Goal: Task Accomplishment & Management: Manage account settings

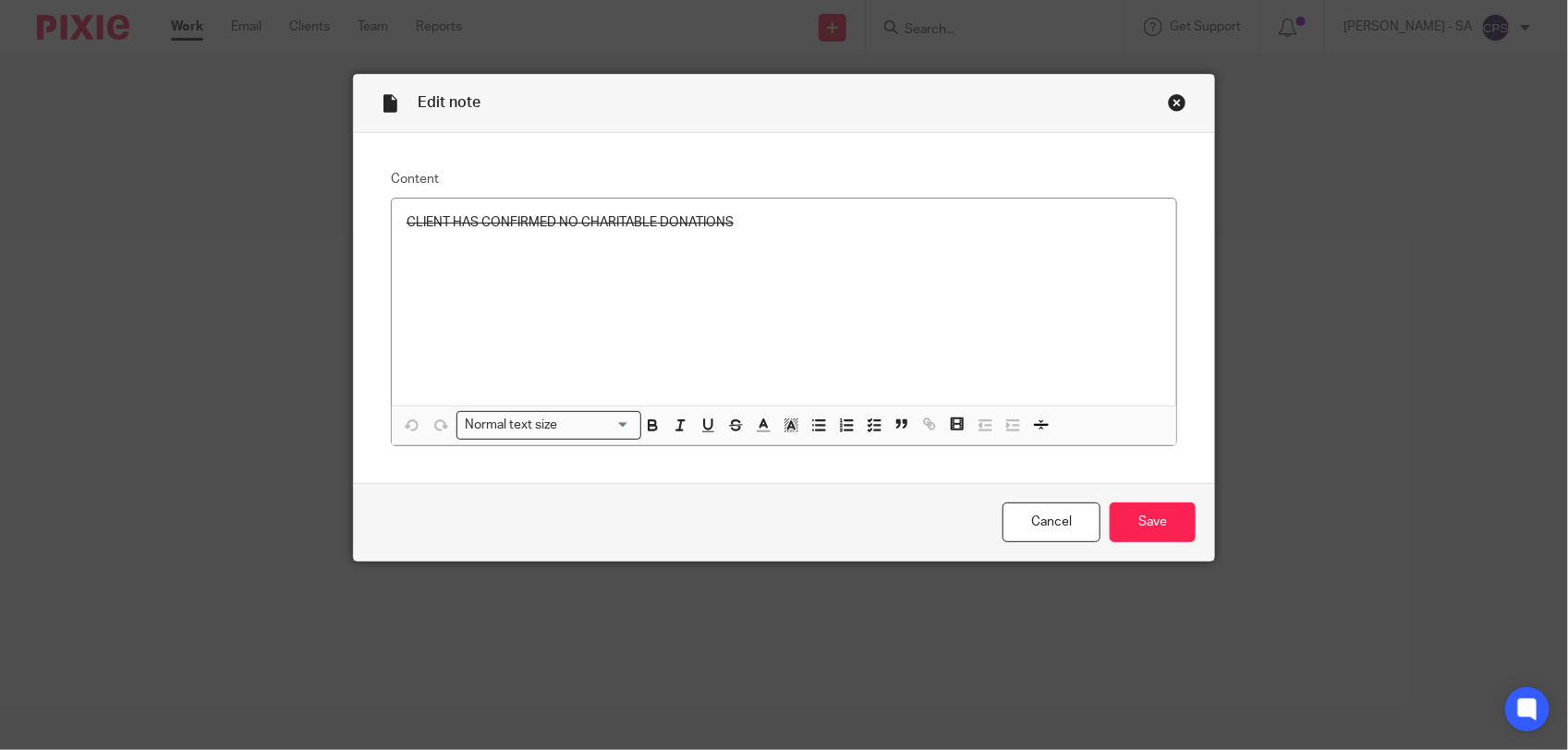
click at [1171, 98] on div "Close this dialog window" at bounding box center [1177, 103] width 19 height 19
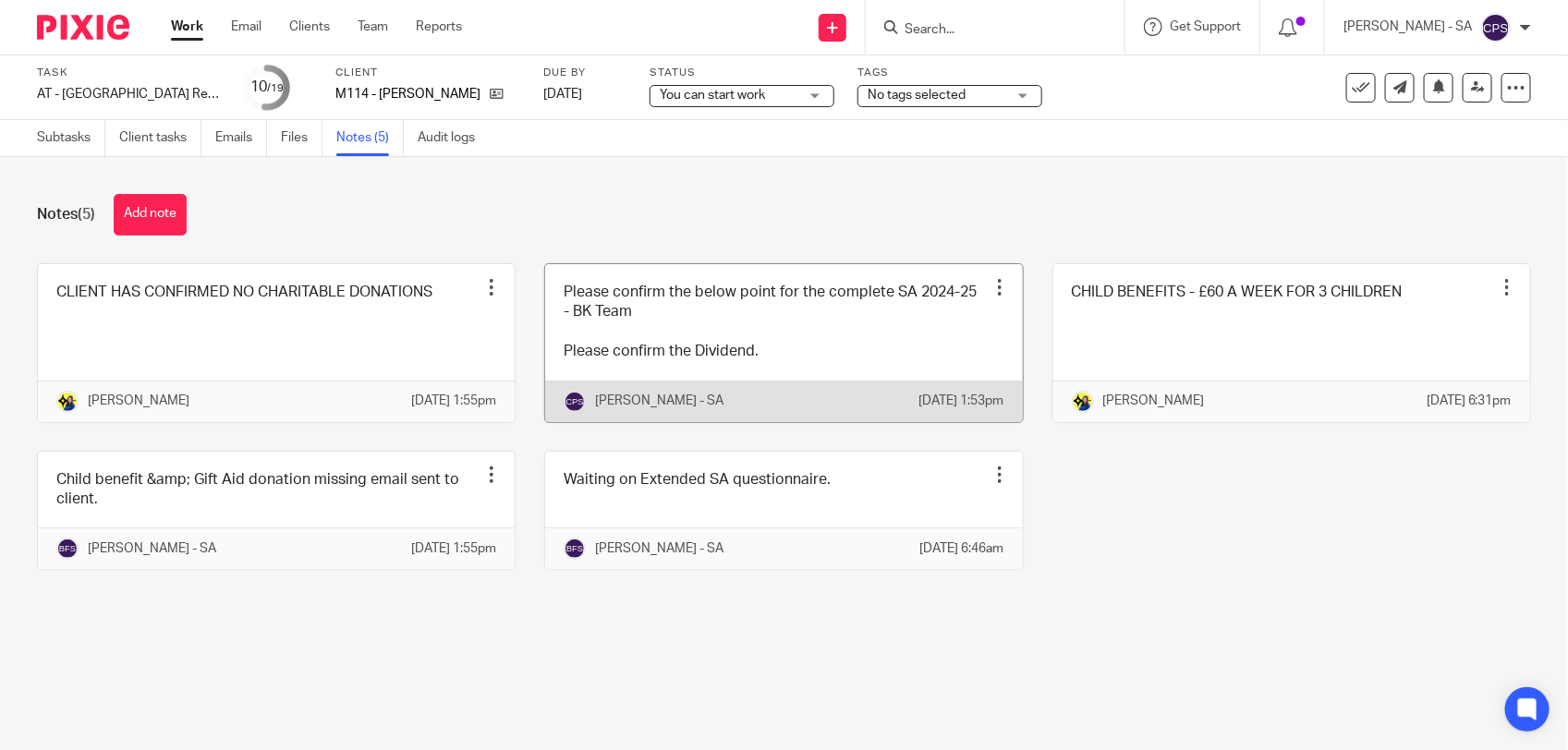
click at [915, 357] on link at bounding box center [784, 343] width 477 height 158
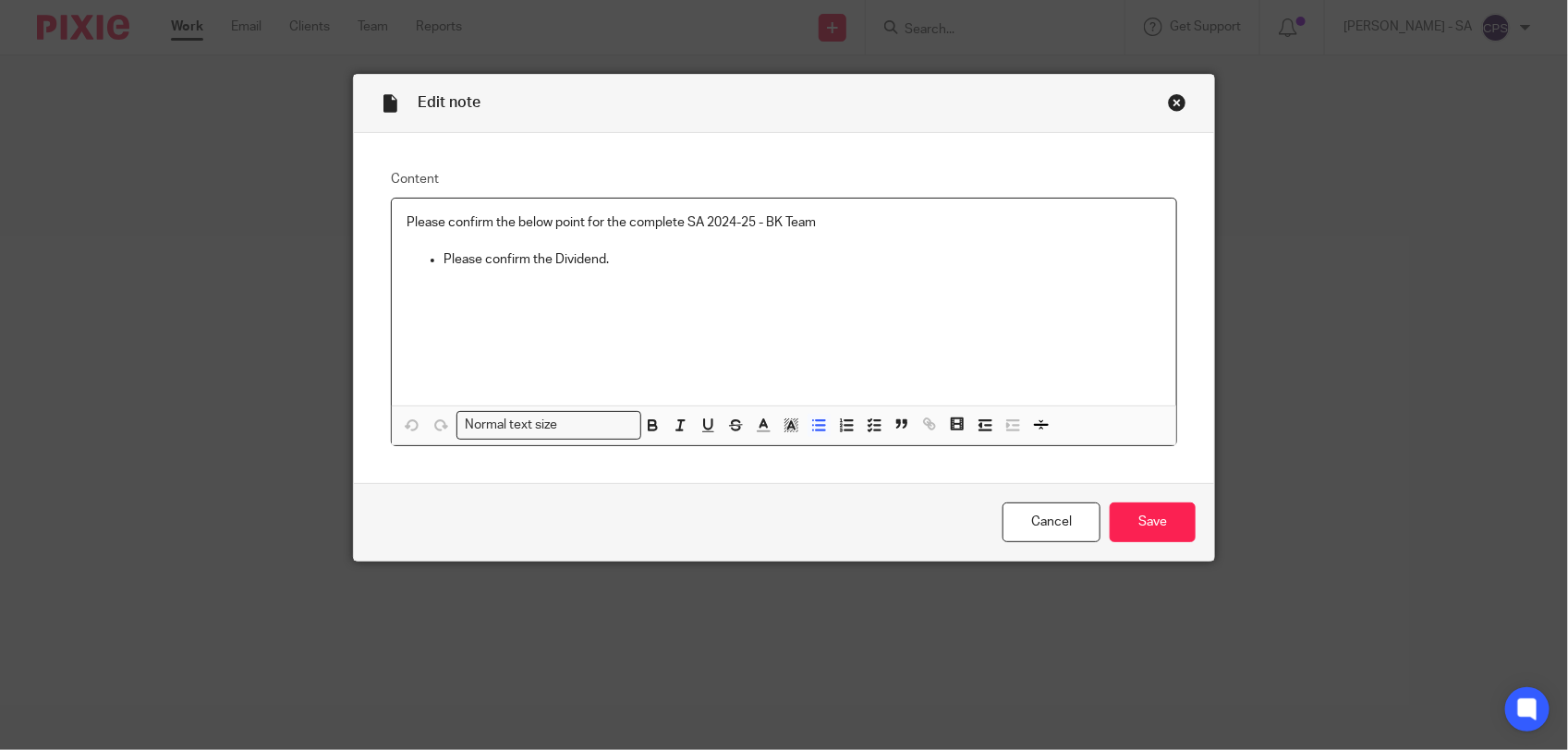
click at [433, 260] on ul "Please confirm the Dividend." at bounding box center [784, 259] width 755 height 19
click at [814, 427] on icon "button" at bounding box center [819, 425] width 17 height 17
click at [869, 430] on polyline "button" at bounding box center [870, 431] width 3 height 2
click at [407, 260] on span at bounding box center [416, 259] width 19 height 19
click at [1129, 532] on input "Save" at bounding box center [1152, 522] width 86 height 40
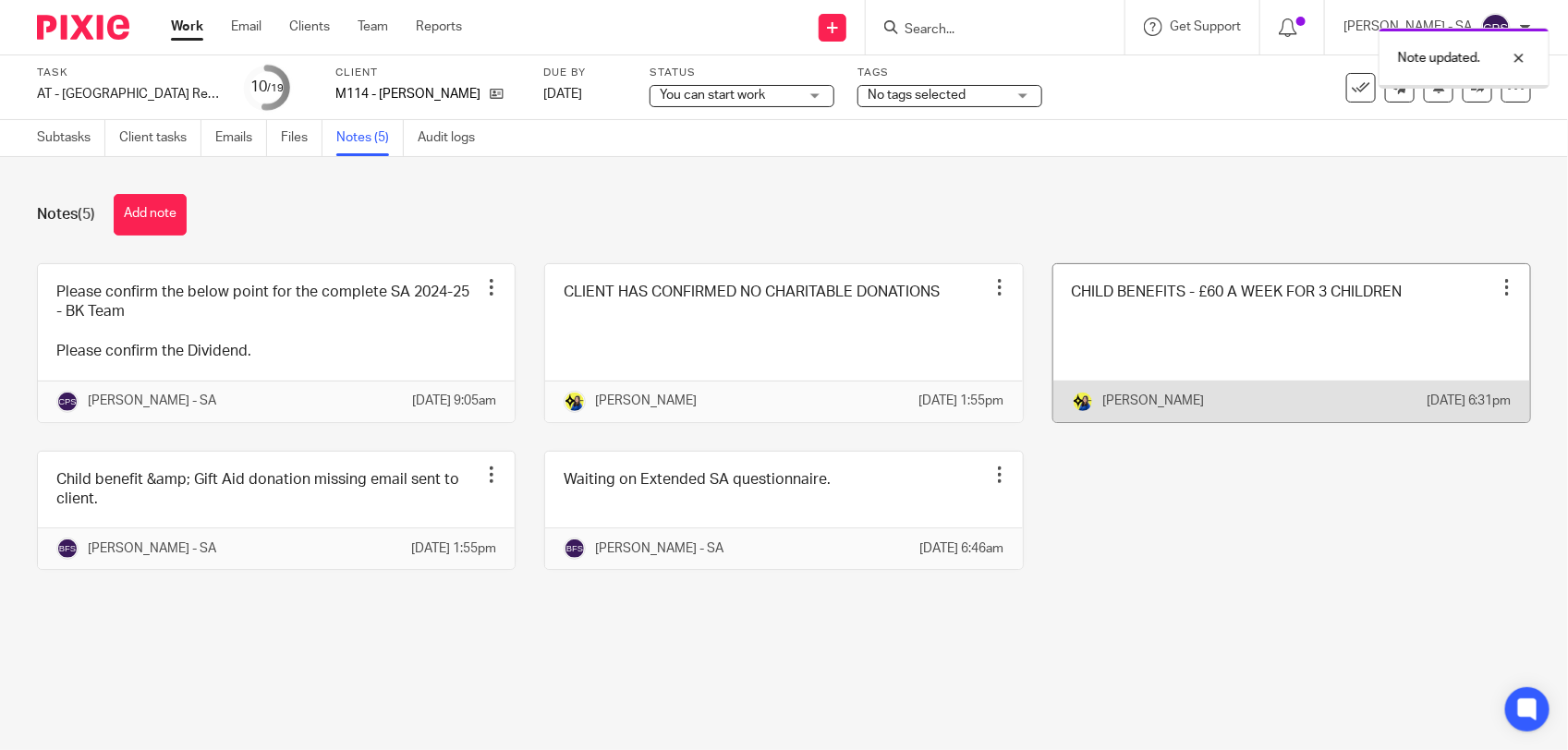
click at [1169, 356] on link at bounding box center [1292, 343] width 477 height 158
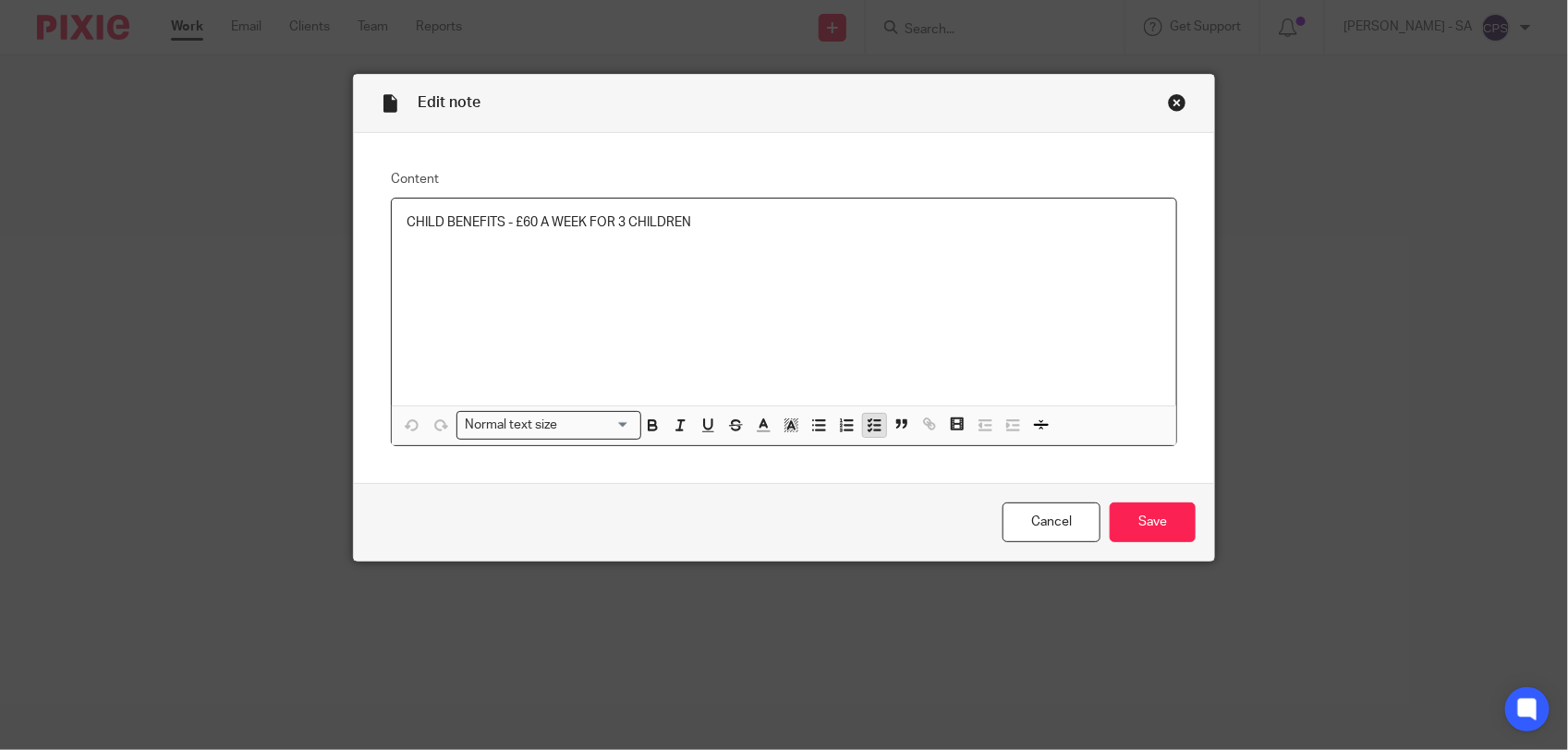
click at [874, 425] on line "button" at bounding box center [877, 425] width 6 height 0
click at [866, 422] on icon "button" at bounding box center [874, 425] width 17 height 17
drag, startPoint x: 397, startPoint y: 219, endPoint x: 763, endPoint y: 259, distance: 368.2
click at [763, 259] on div "CHILD BENEFITS - £60 A WEEK FOR 3 CHILDREN" at bounding box center [784, 303] width 784 height 207
click at [871, 437] on span at bounding box center [845, 428] width 83 height 28
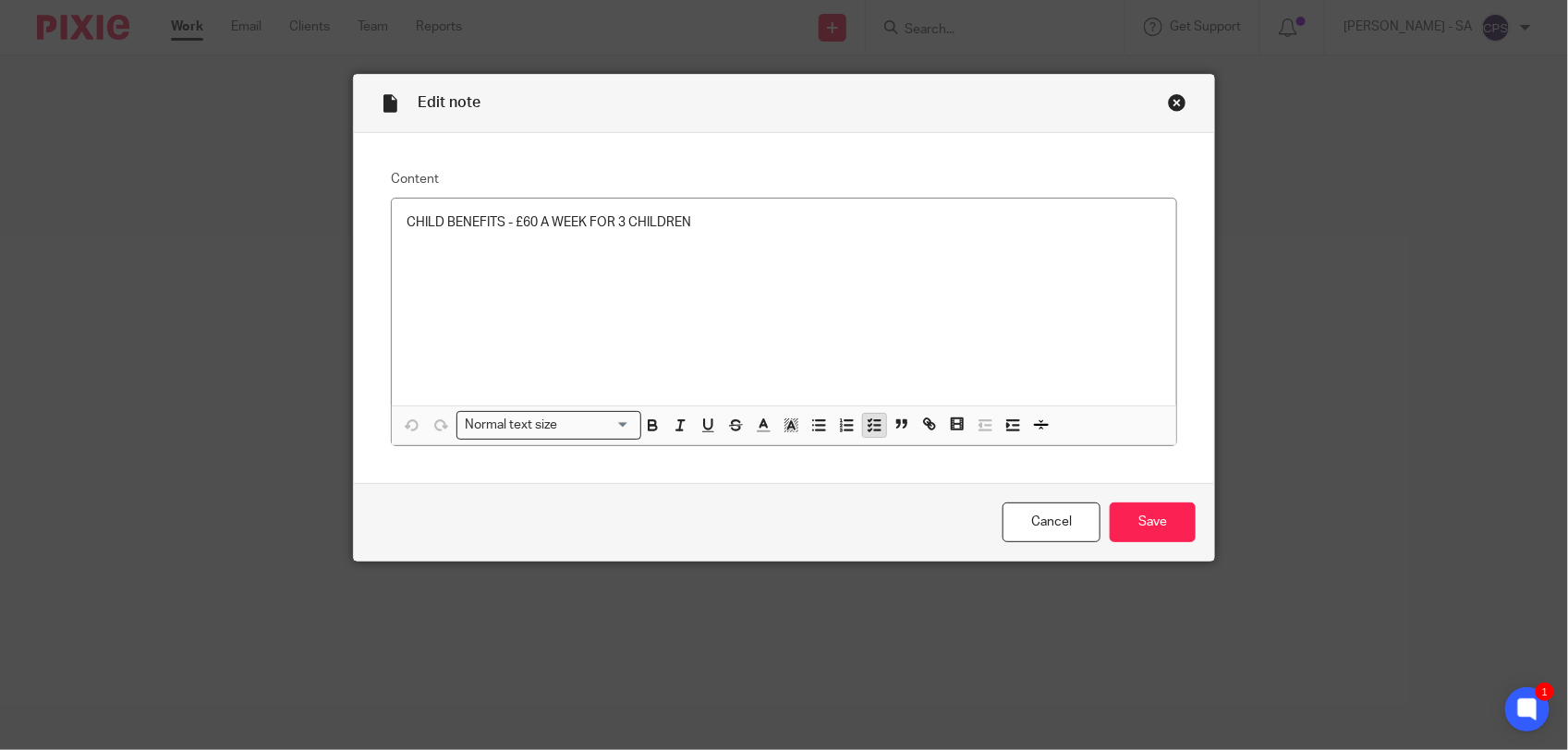
click at [869, 418] on icon "button" at bounding box center [874, 425] width 17 height 17
click at [408, 221] on span at bounding box center [416, 223] width 19 height 19
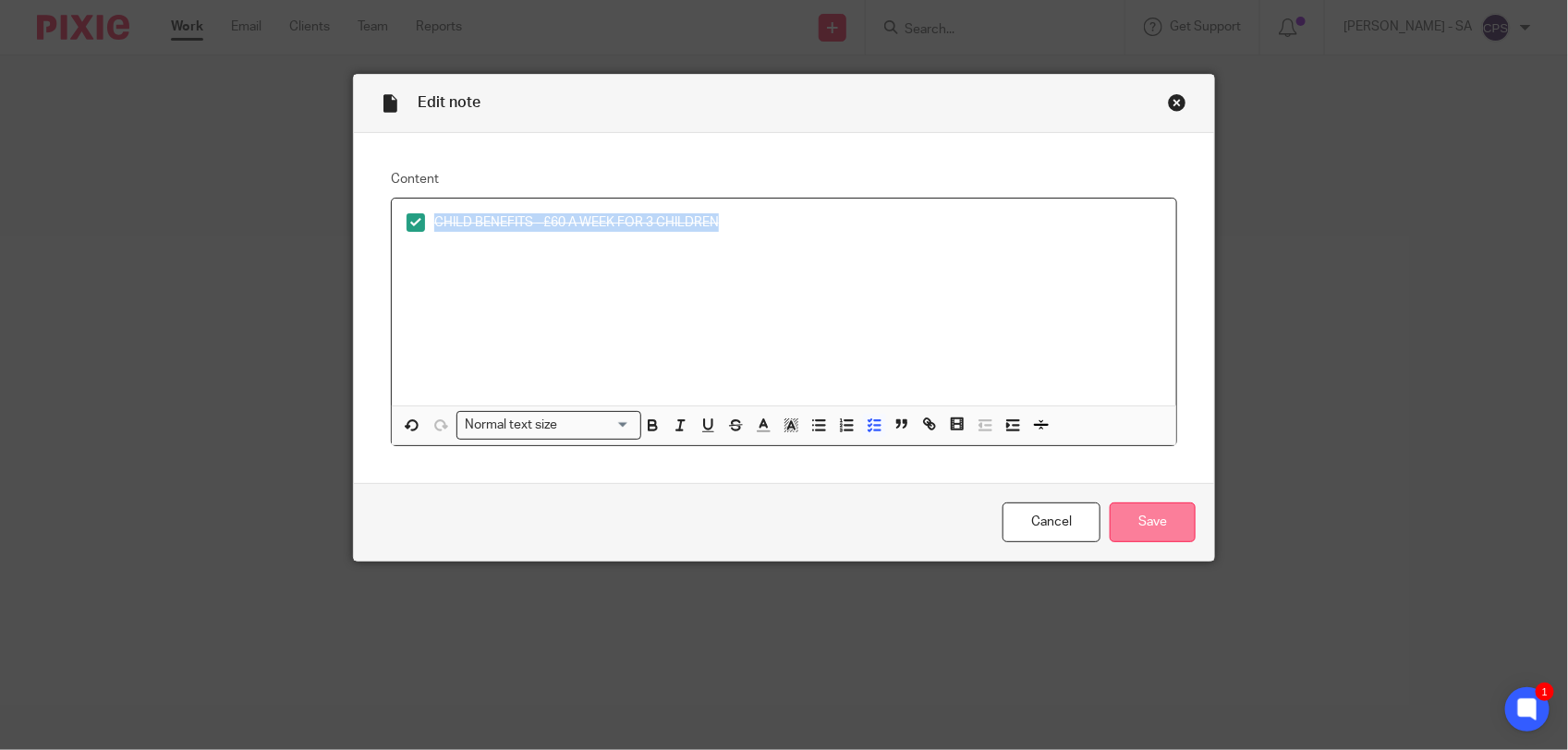
click at [1121, 520] on input "Save" at bounding box center [1152, 522] width 86 height 40
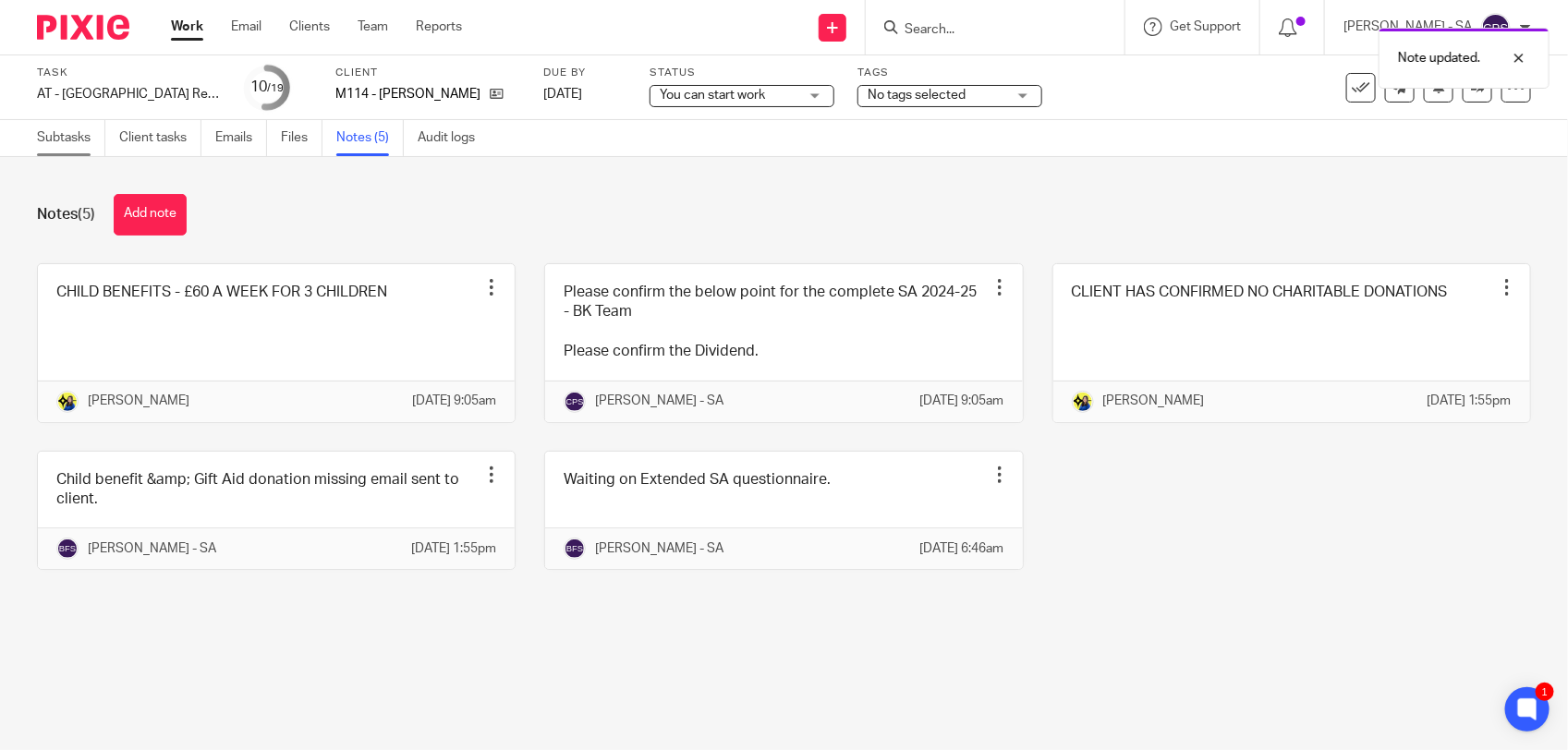
click at [62, 136] on link "Subtasks" at bounding box center [71, 138] width 69 height 36
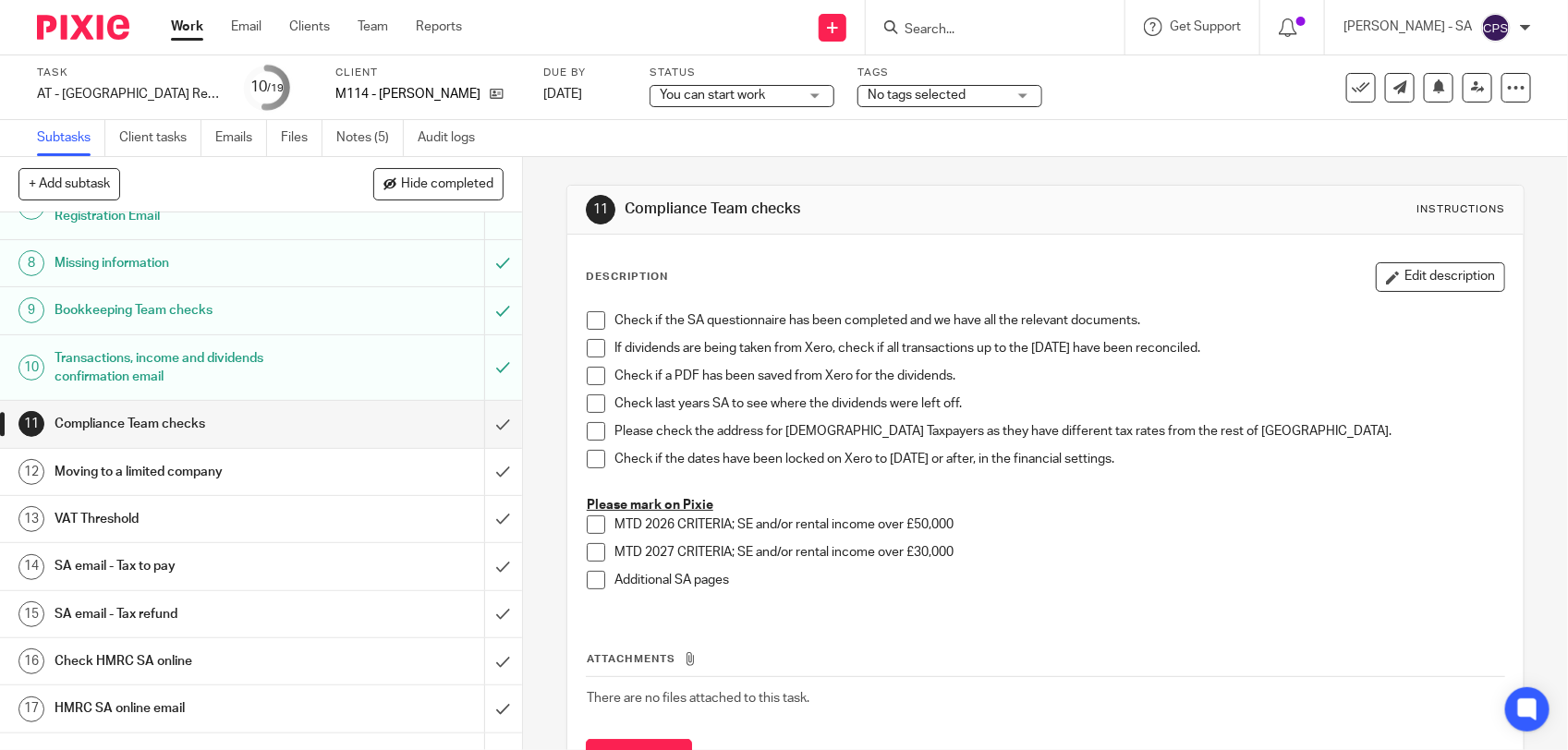
scroll to position [346, 0]
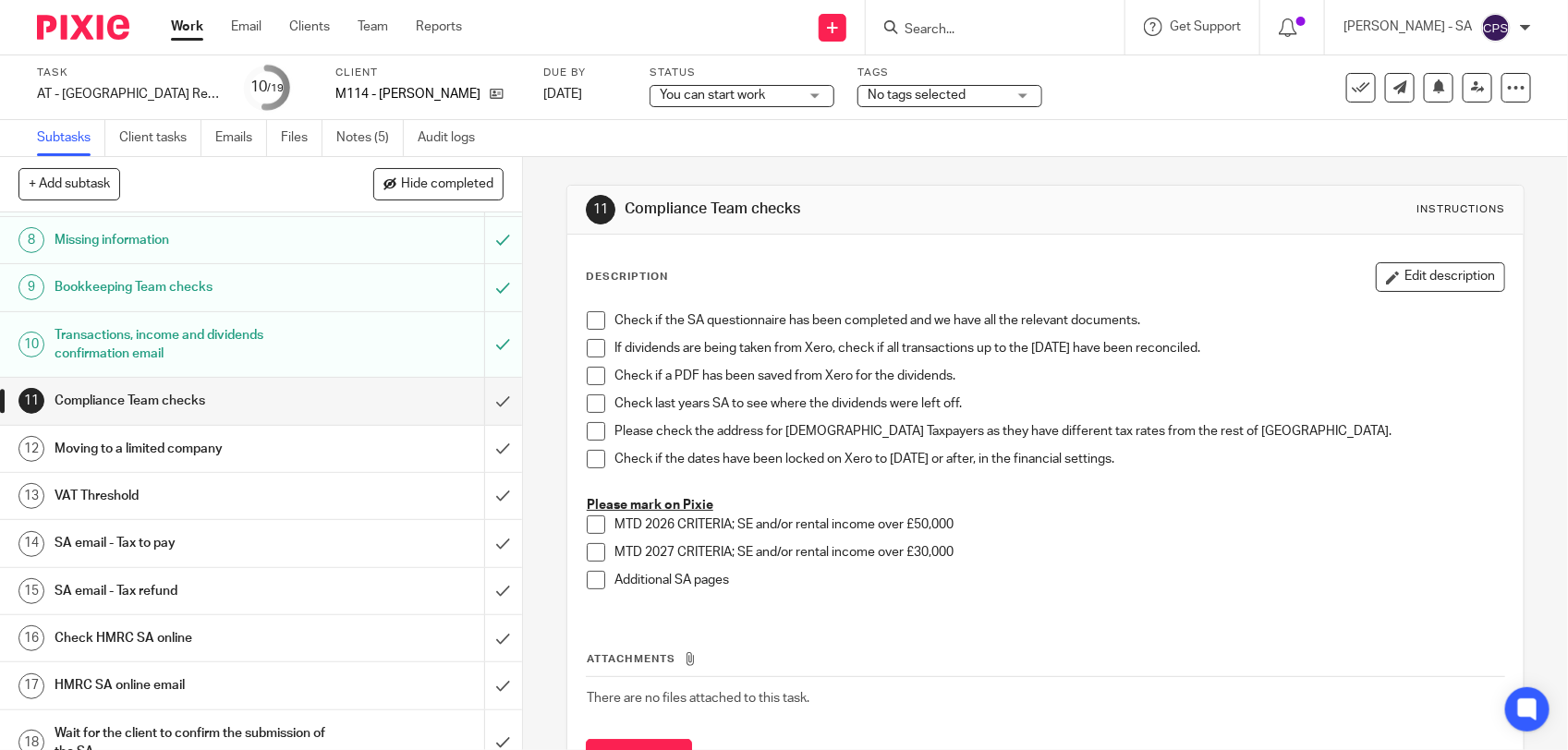
click at [191, 544] on h1 "SA email - Tax to pay" at bounding box center [192, 544] width 274 height 28
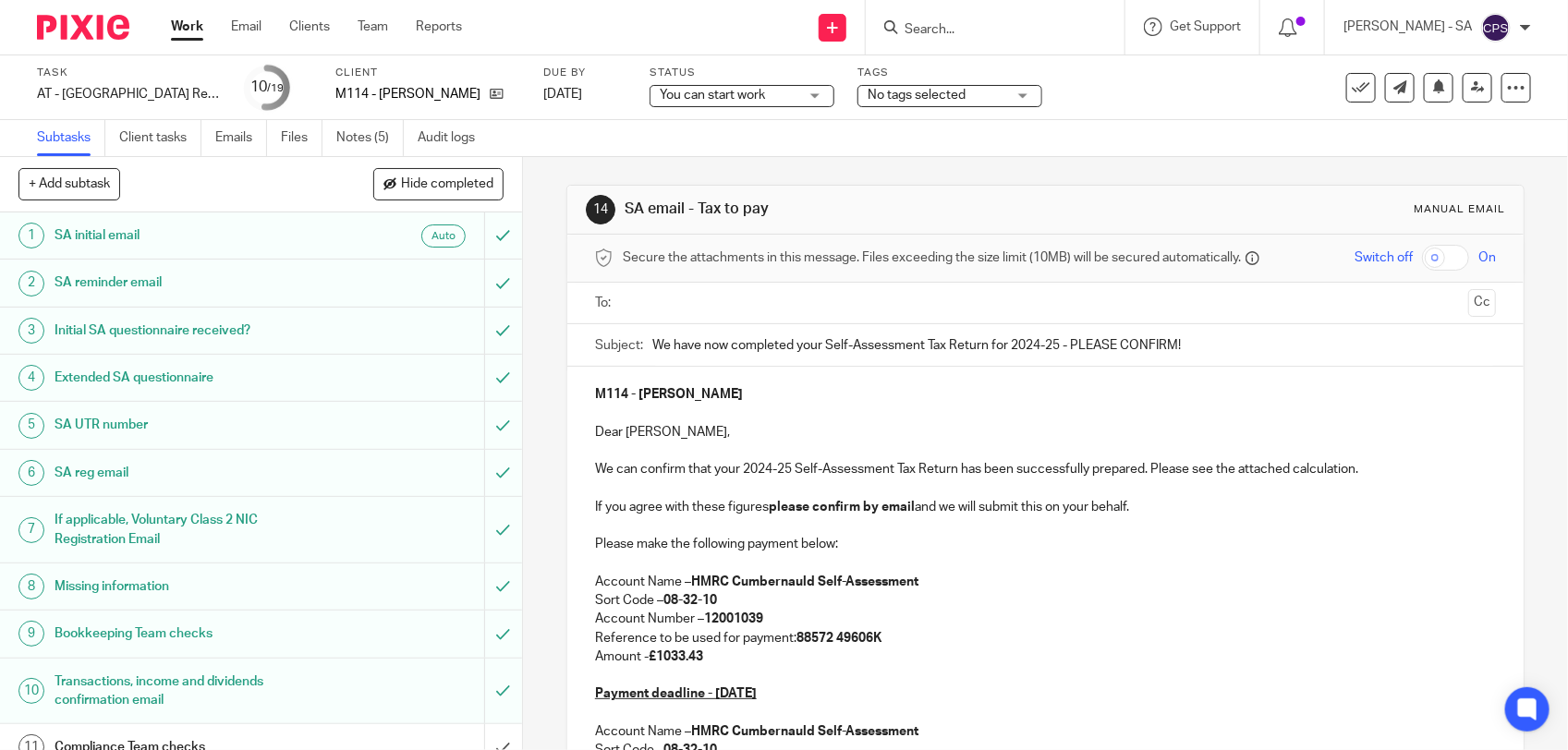
scroll to position [231, 0]
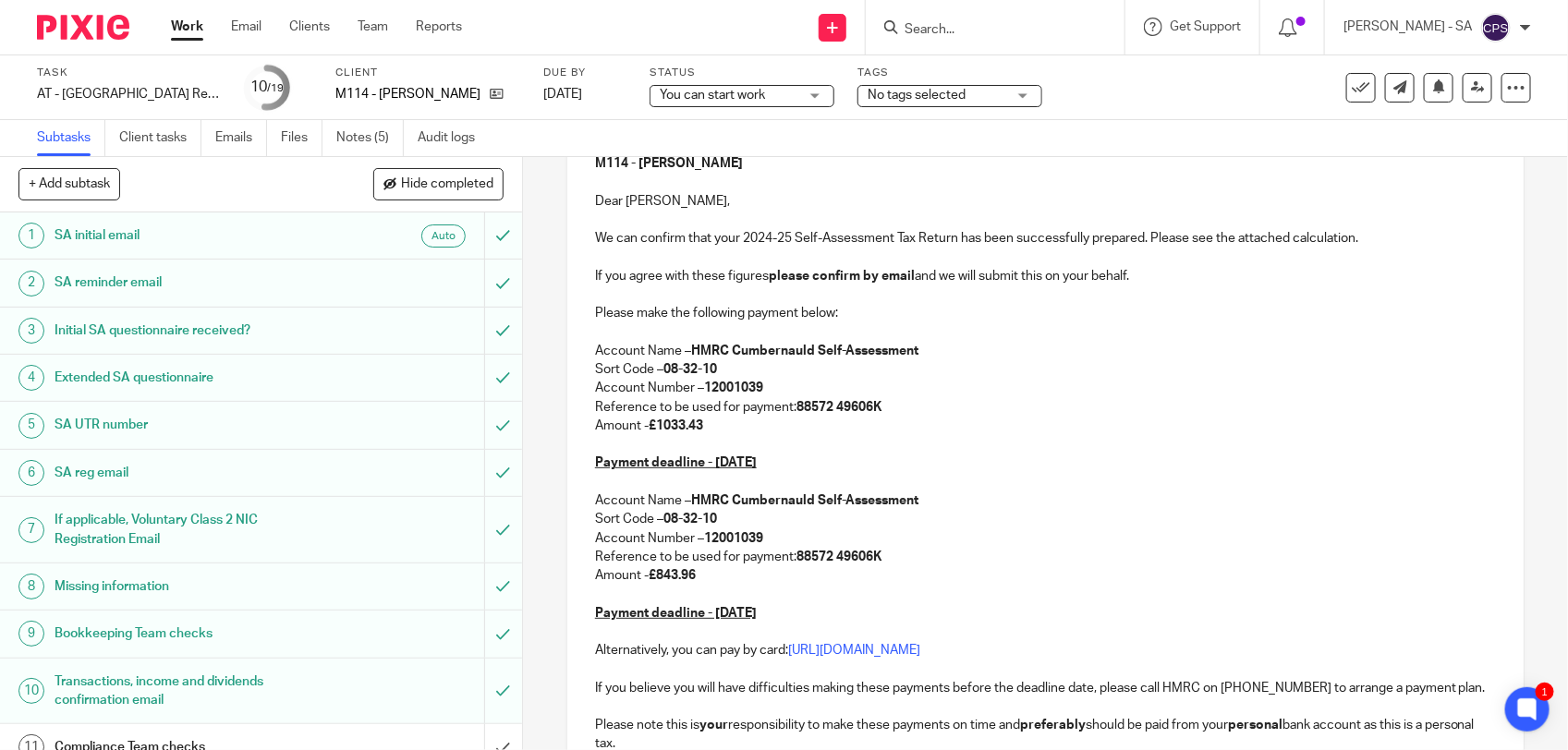
click at [654, 431] on strong "£1033.43" at bounding box center [676, 426] width 55 height 13
drag, startPoint x: 654, startPoint y: 425, endPoint x: 708, endPoint y: 425, distance: 54.0
click at [708, 425] on p "Amount - £1033.43" at bounding box center [1046, 426] width 901 height 19
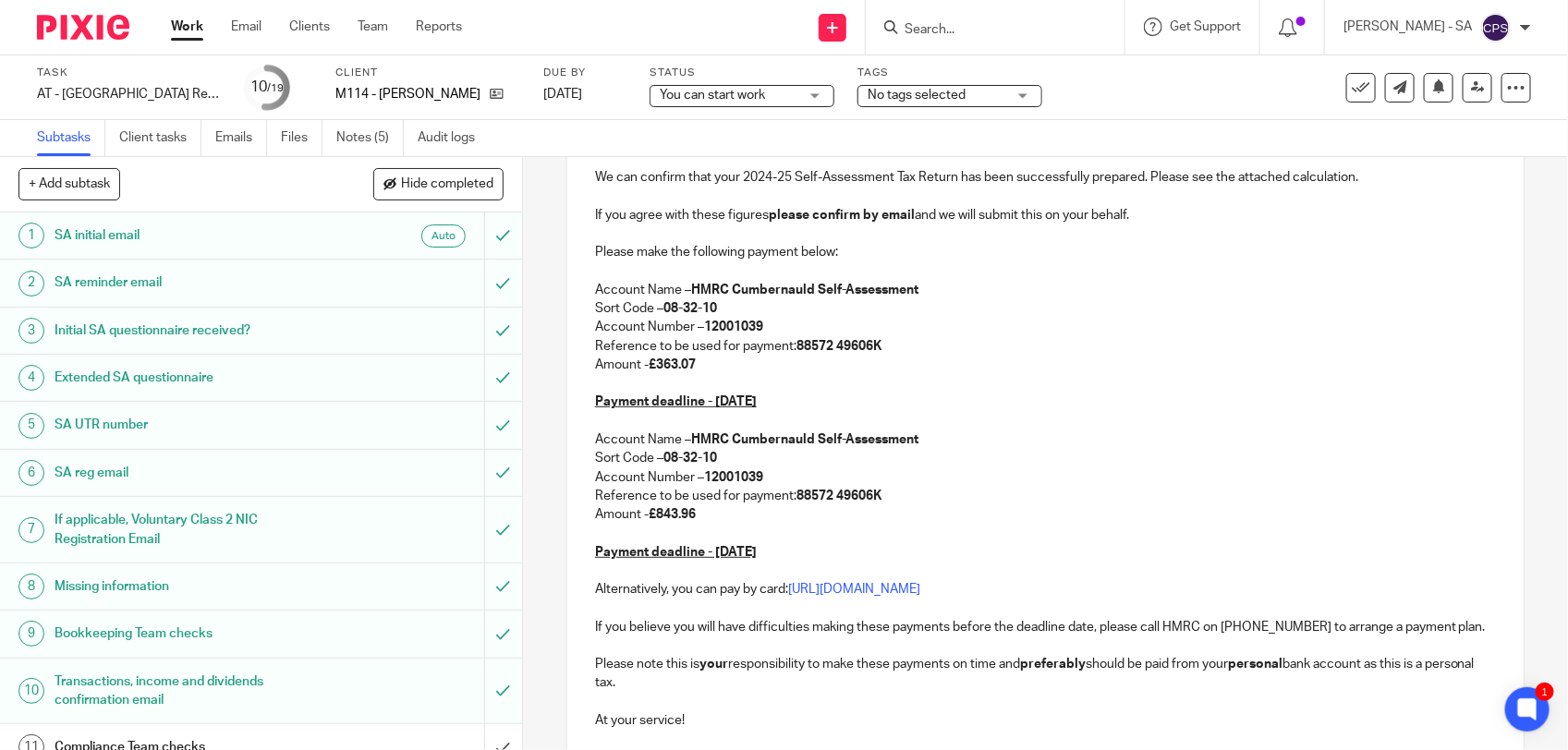
scroll to position [346, 0]
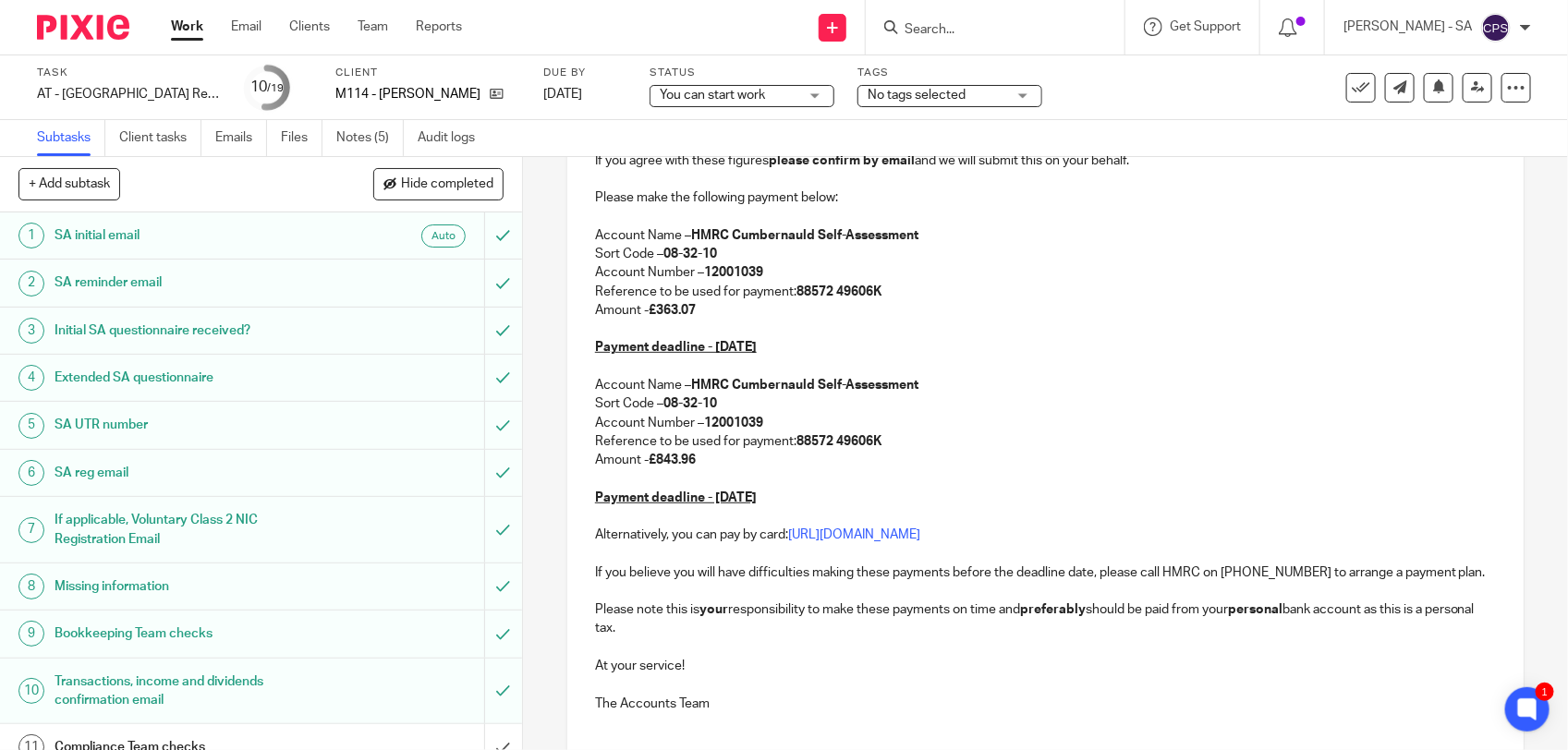
drag, startPoint x: 654, startPoint y: 458, endPoint x: 719, endPoint y: 458, distance: 65.0
click at [719, 458] on p "Amount - £843.96" at bounding box center [1046, 460] width 901 height 19
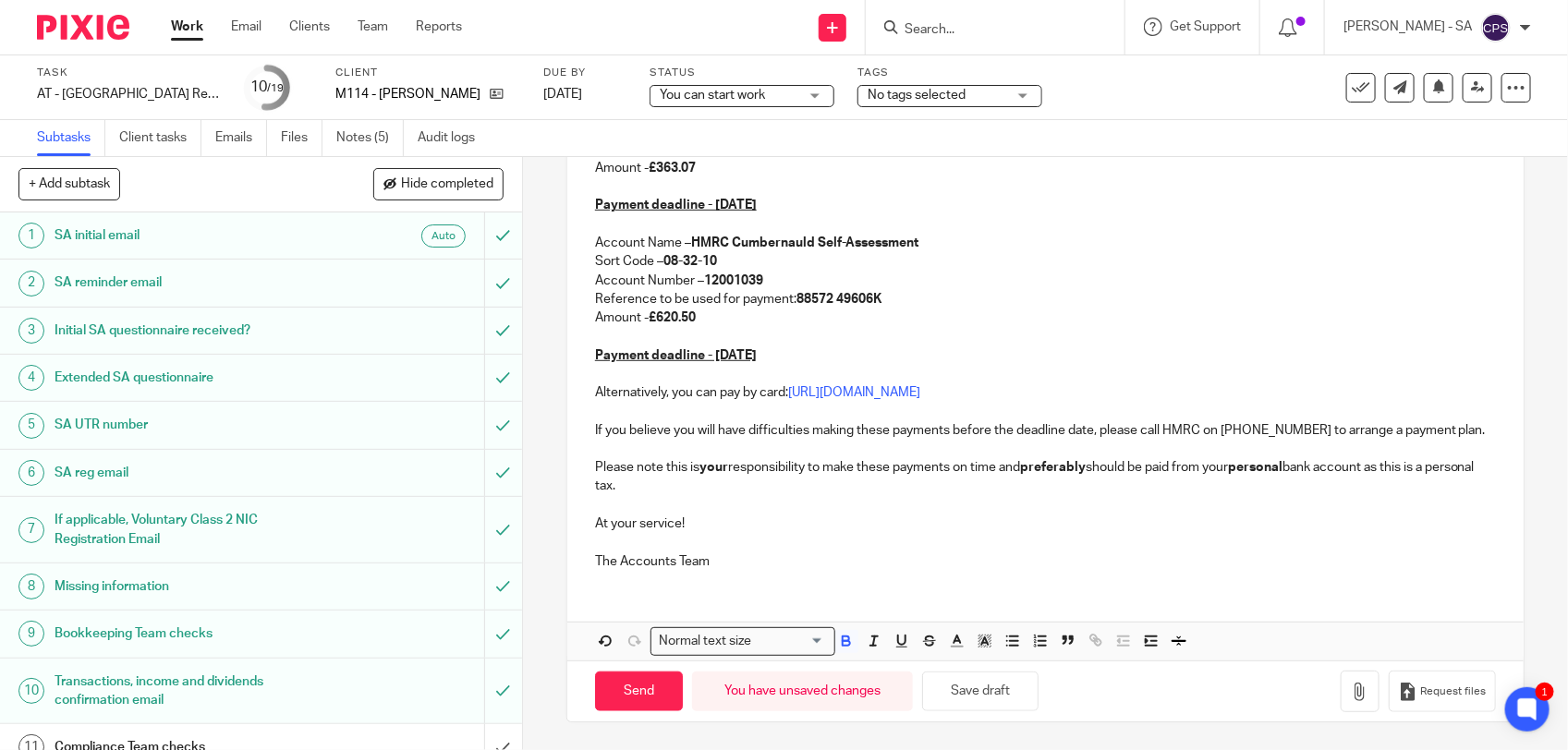
scroll to position [510, 0]
click at [959, 690] on button "Save draft" at bounding box center [981, 691] width 117 height 40
drag, startPoint x: 977, startPoint y: 694, endPoint x: 946, endPoint y: 656, distance: 49.0
click at [977, 694] on button "Save draft" at bounding box center [981, 691] width 117 height 40
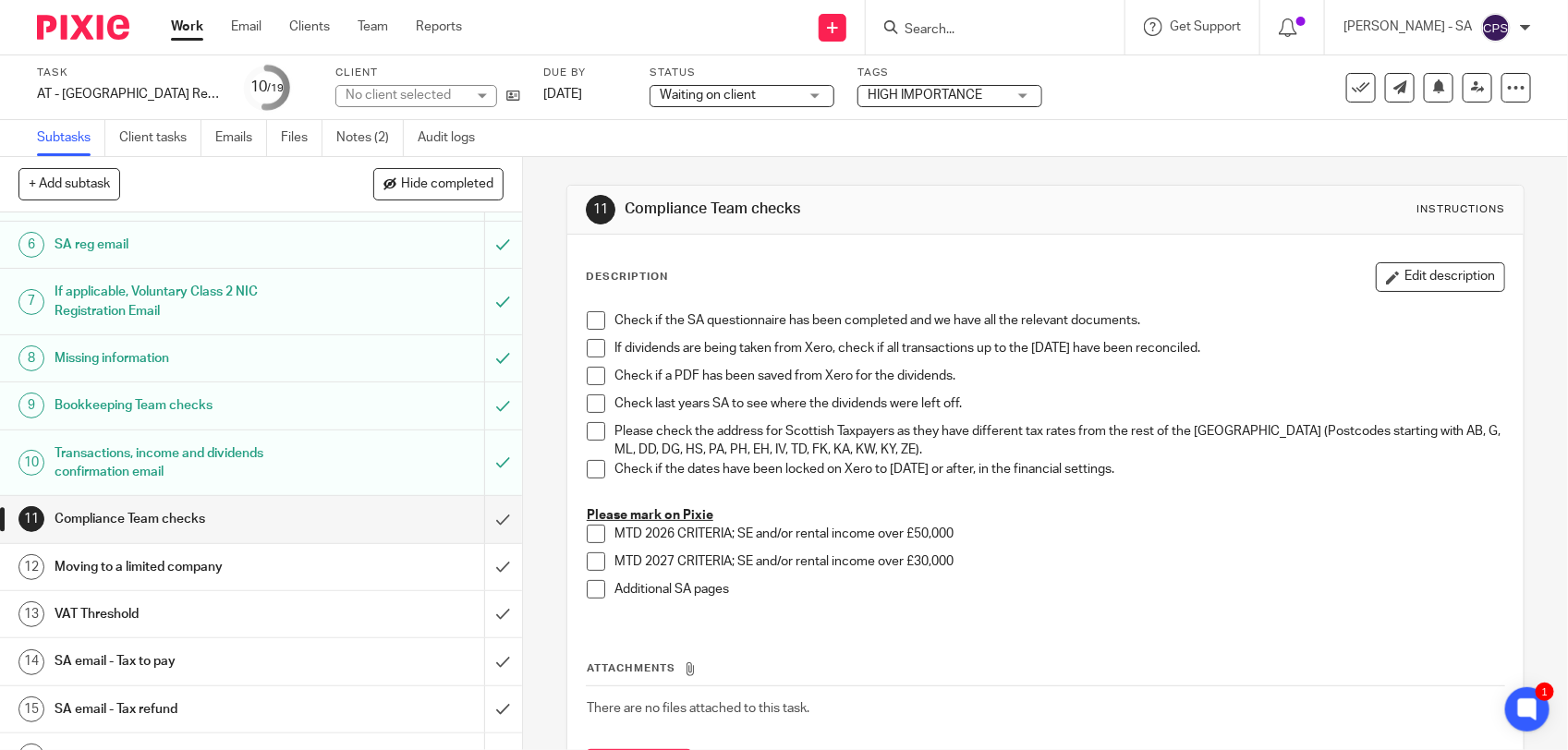
scroll to position [231, 0]
click at [370, 141] on link "Notes (2)" at bounding box center [370, 138] width 68 height 36
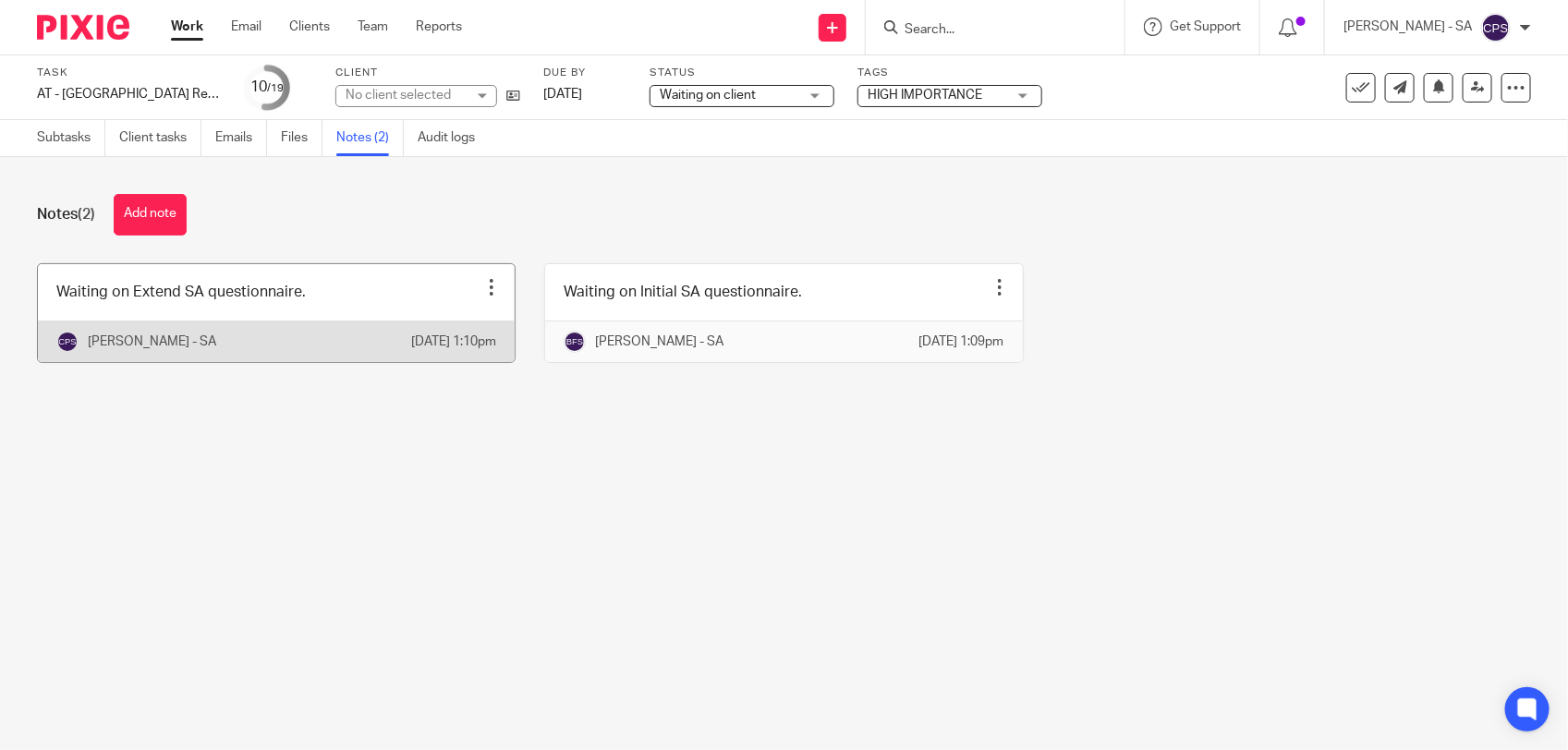
click at [365, 284] on link at bounding box center [276, 313] width 477 height 98
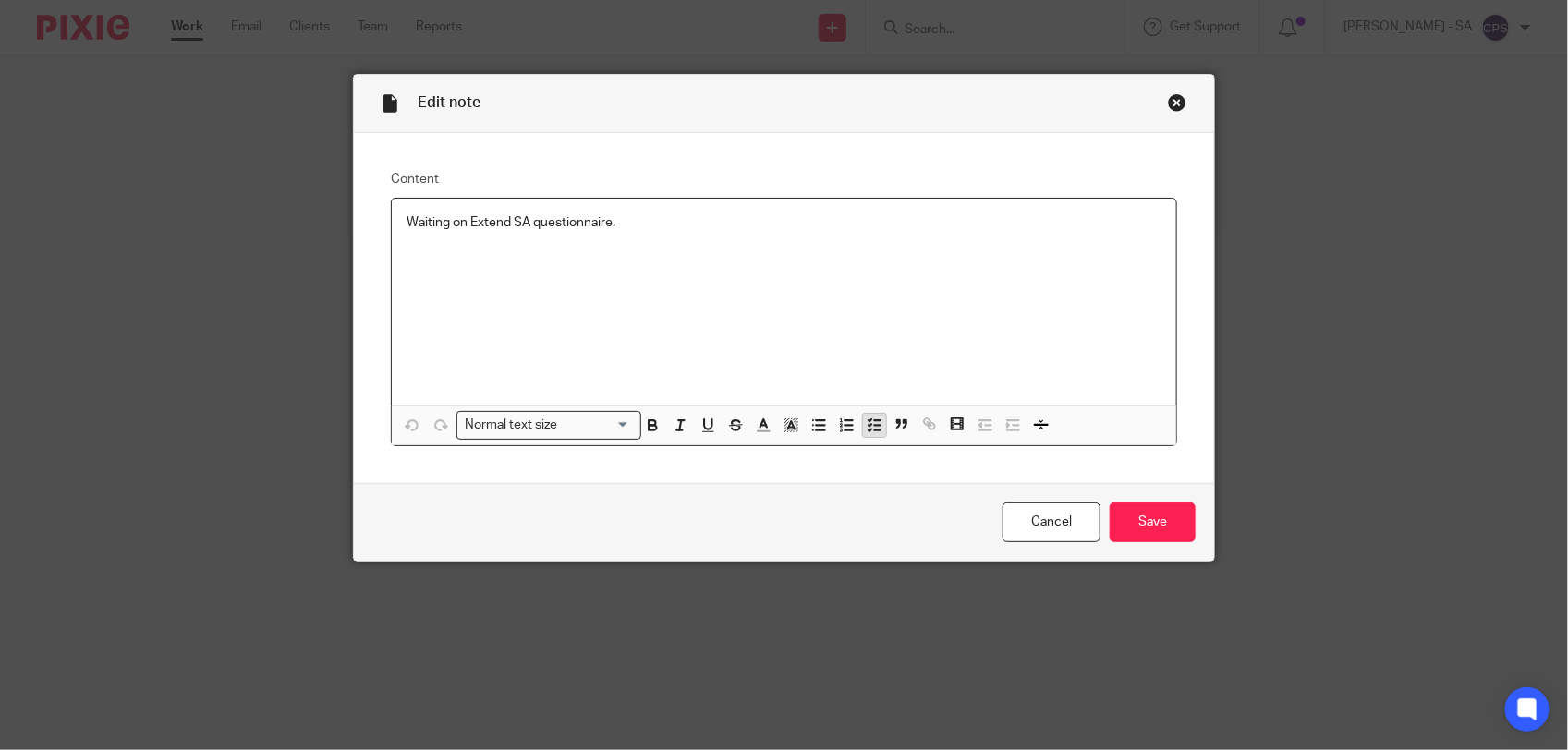
click at [874, 425] on line "button" at bounding box center [877, 425] width 6 height 0
drag, startPoint x: 395, startPoint y: 224, endPoint x: 703, endPoint y: 241, distance: 308.5
click at [703, 241] on div "Waiting on Extend SA questionnaire." at bounding box center [784, 303] width 784 height 207
click at [866, 417] on icon "button" at bounding box center [874, 425] width 17 height 17
click at [408, 227] on span at bounding box center [416, 223] width 19 height 19
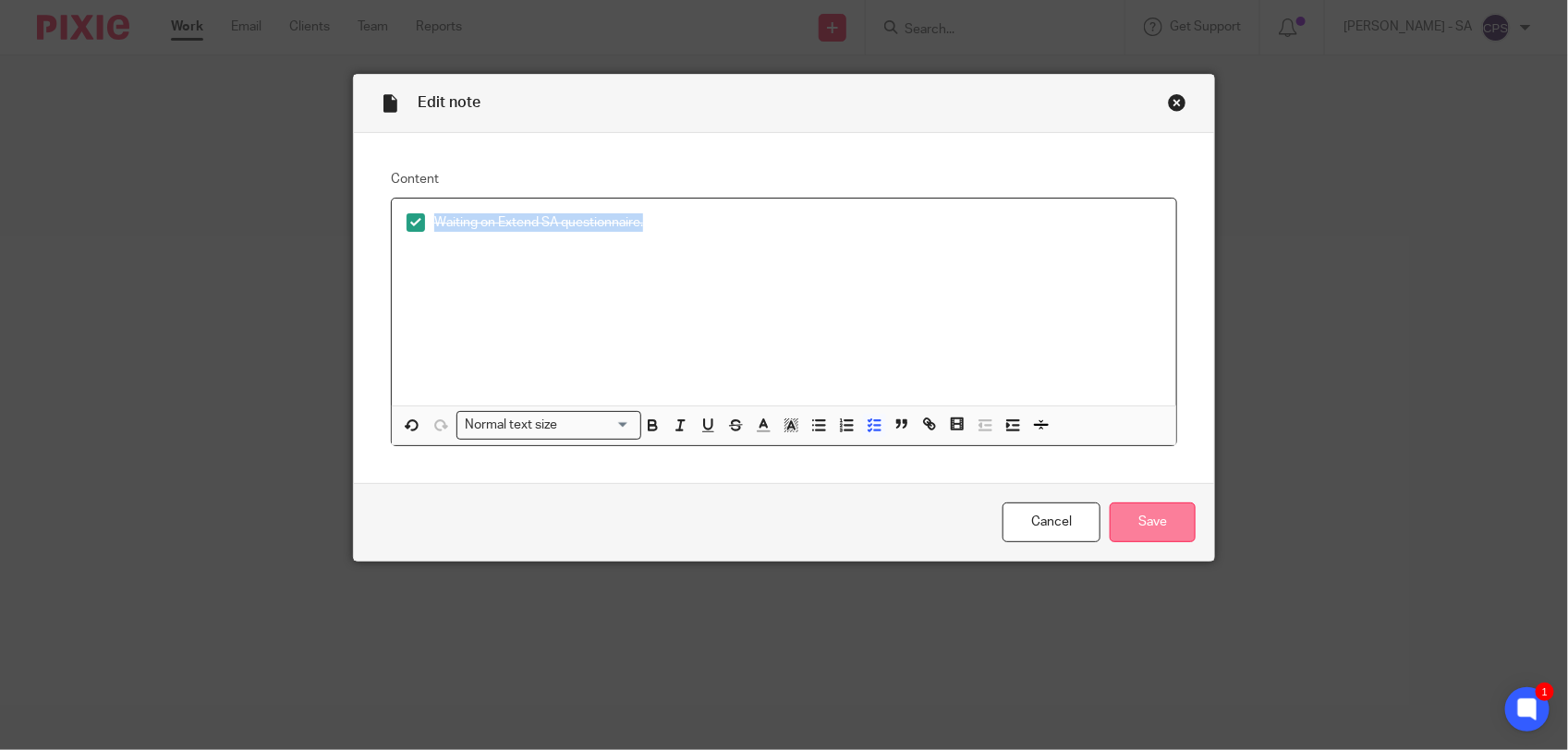
click at [1147, 523] on input "Save" at bounding box center [1152, 522] width 86 height 40
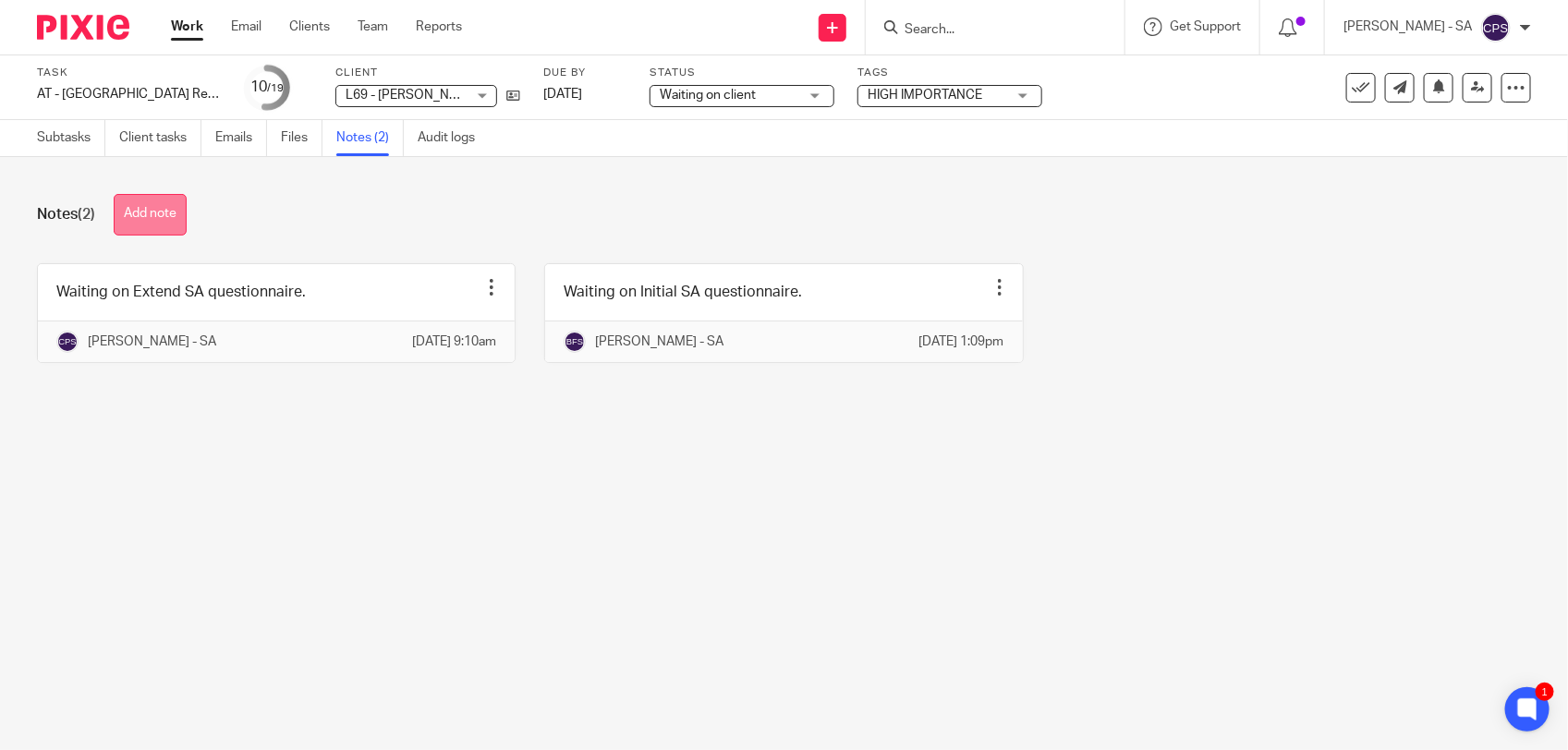
click at [150, 226] on button "Add note" at bounding box center [150, 215] width 73 height 42
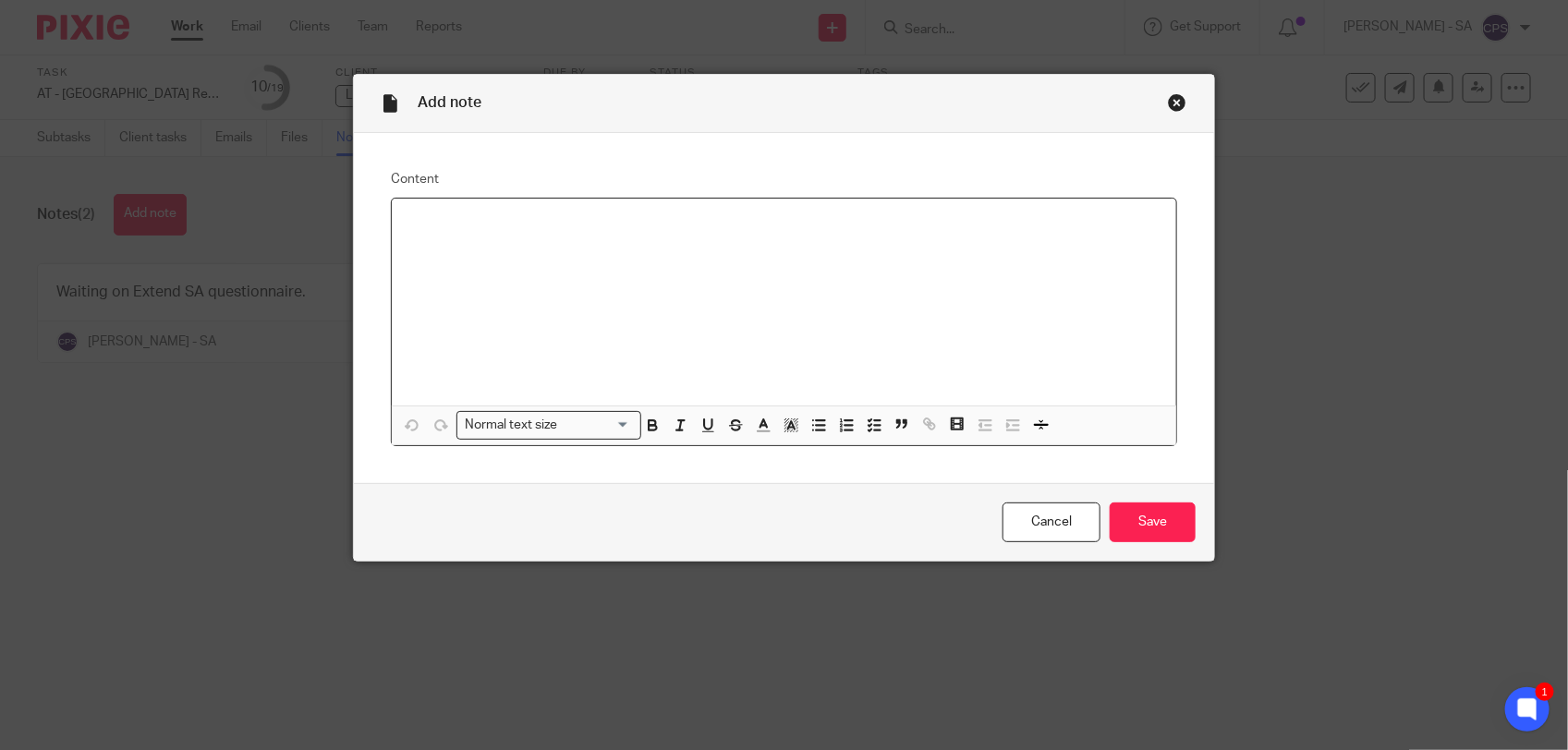
paste div
click at [454, 222] on p "Please check SA and send to the client." at bounding box center [784, 223] width 755 height 19
click at [684, 227] on p "Please review SA and send to the client." at bounding box center [784, 223] width 755 height 19
click at [430, 261] on p "Also, Client has not provided Bank details for interest" at bounding box center [784, 259] width 755 height 19
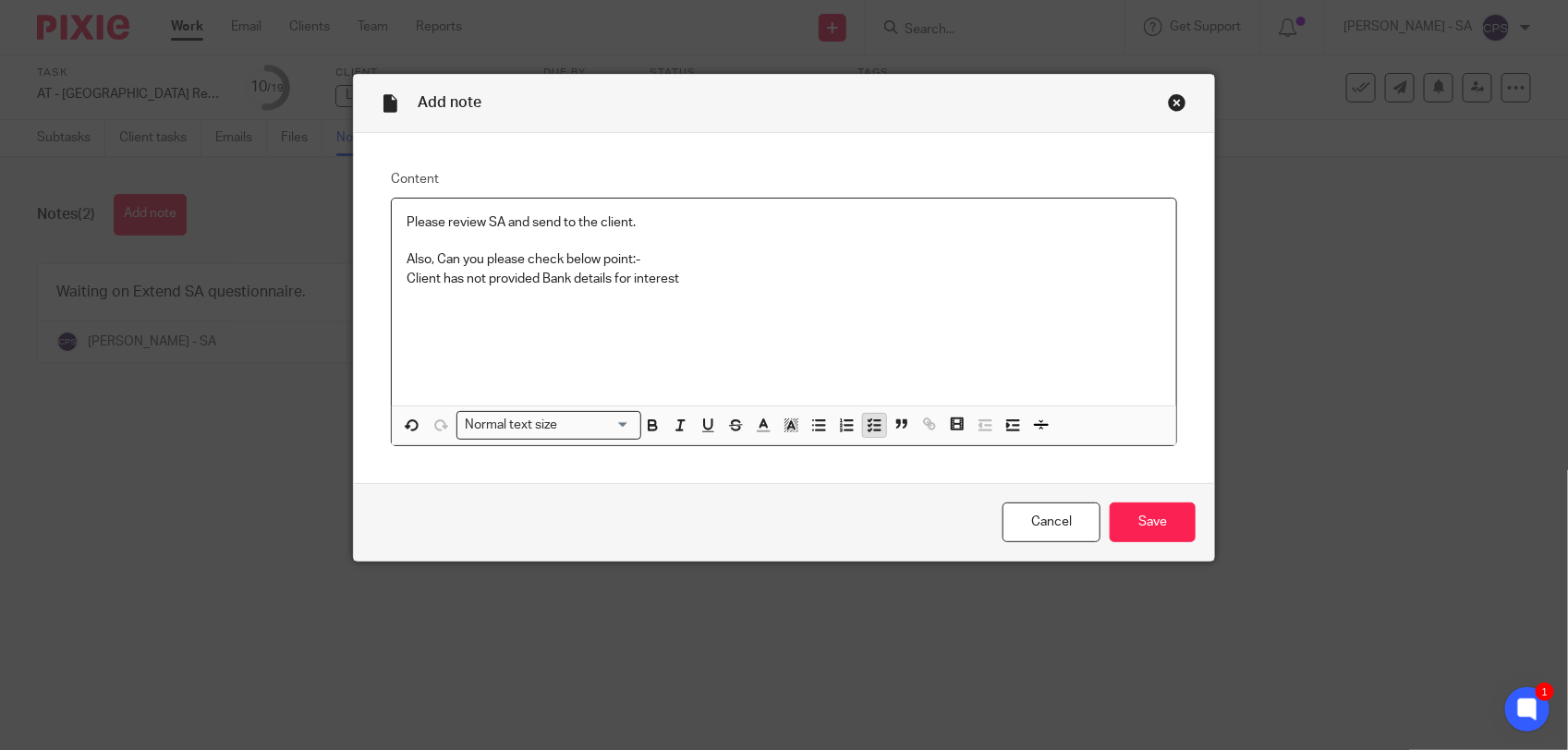
click at [866, 422] on icon "button" at bounding box center [874, 425] width 17 height 17
click at [641, 264] on p "Also, Can you please check below point:-" at bounding box center [784, 259] width 755 height 19
click at [709, 302] on p "Client has not provided Bank details for interest" at bounding box center [797, 297] width 727 height 19
click at [708, 295] on p "Client has not provided Bank details for interest received account." at bounding box center [797, 297] width 727 height 19
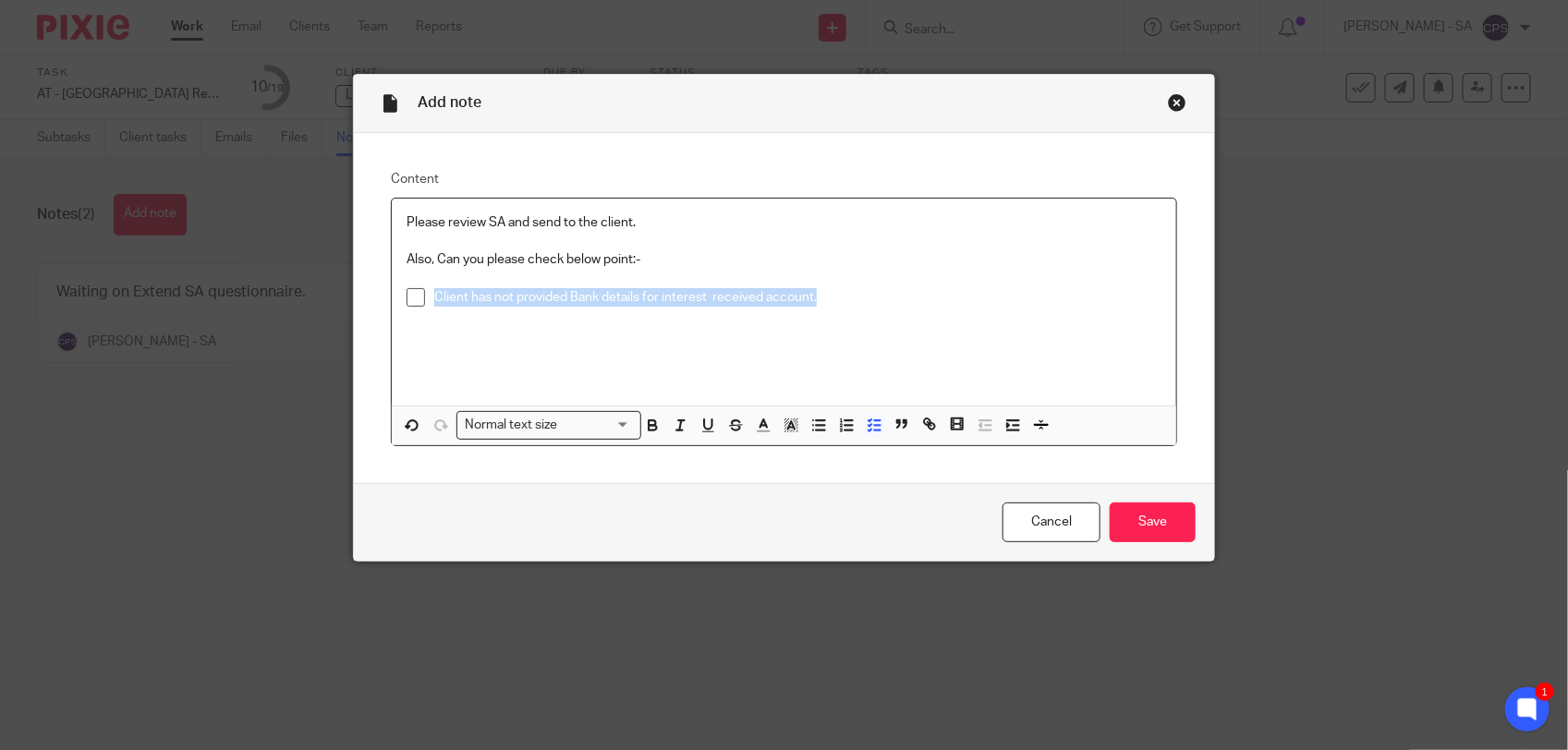
drag, startPoint x: 428, startPoint y: 298, endPoint x: 816, endPoint y: 293, distance: 388.0
click at [816, 293] on p "Client has not provided Bank details for interest received account." at bounding box center [797, 297] width 727 height 19
copy p "Client has not provided Bank details for interest received account."
click at [434, 296] on p "Client has not provided Bank details for interest received account." at bounding box center [797, 297] width 727 height 19
click at [434, 297] on p "Client has not provided Bank details for interest received account." at bounding box center [797, 297] width 727 height 19
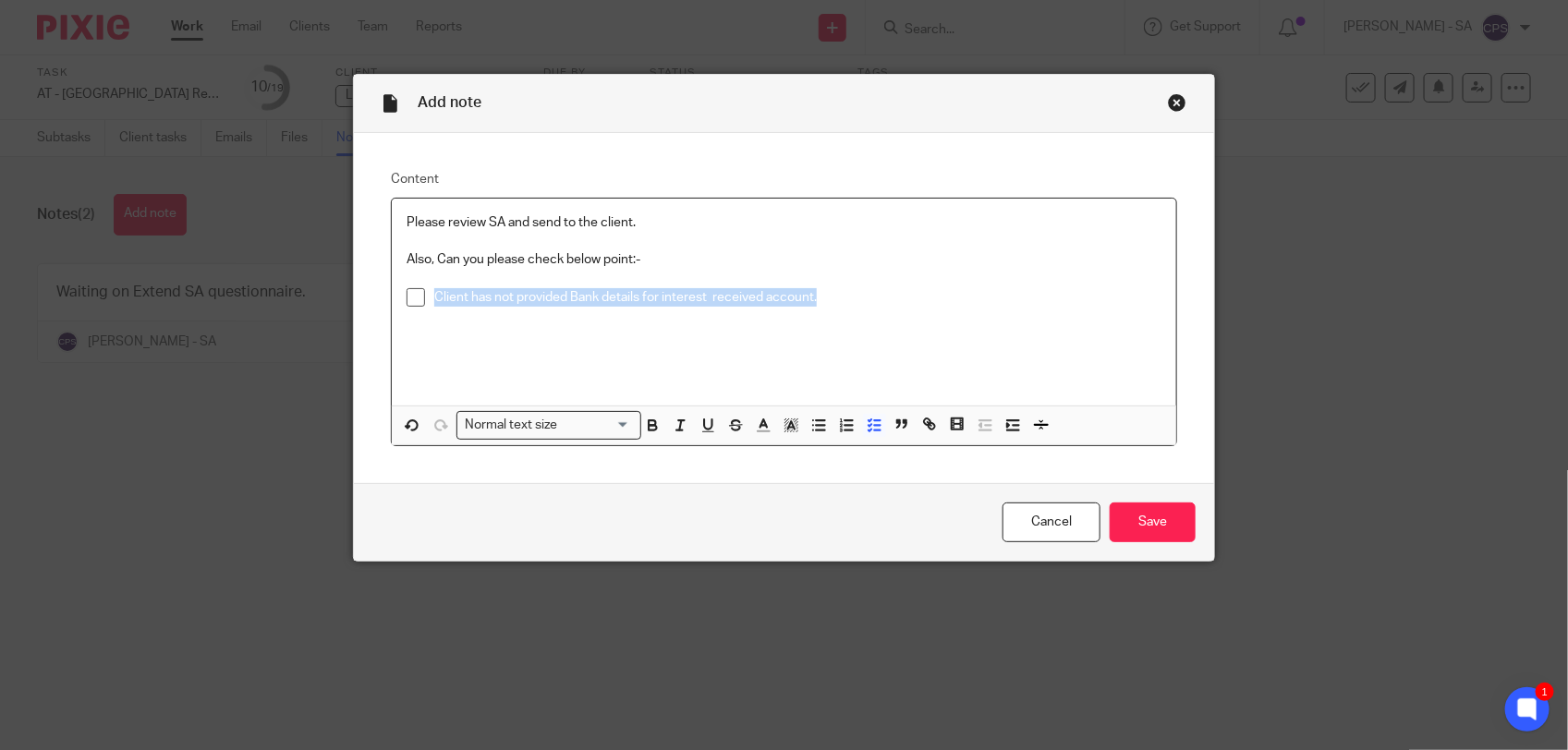
drag, startPoint x: 427, startPoint y: 301, endPoint x: 828, endPoint y: 295, distance: 401.0
click at [828, 295] on p "Client has not provided Bank details for interest received account." at bounding box center [797, 297] width 727 height 19
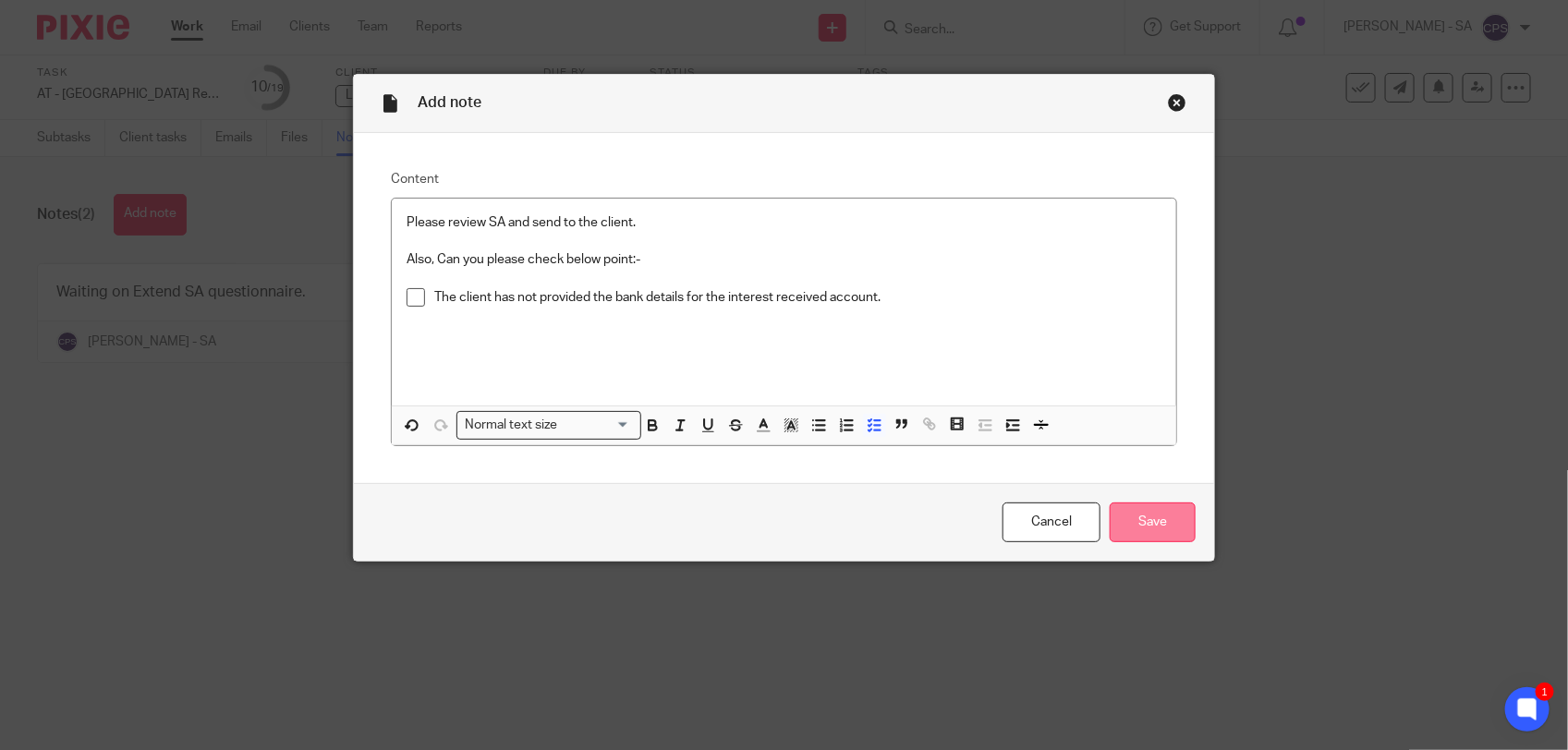
click at [1137, 519] on input "Save" at bounding box center [1152, 522] width 86 height 40
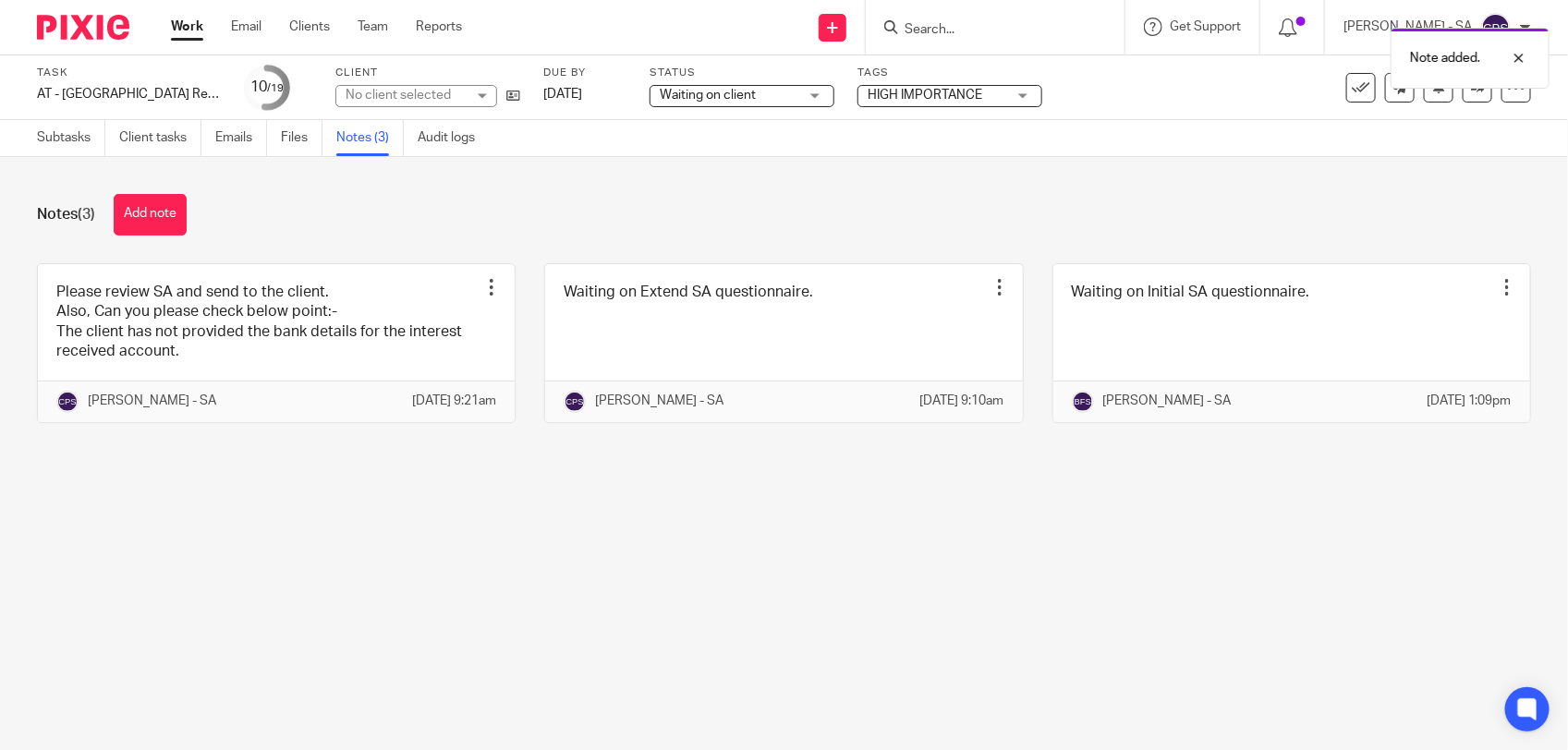
click span "Waiting on client"
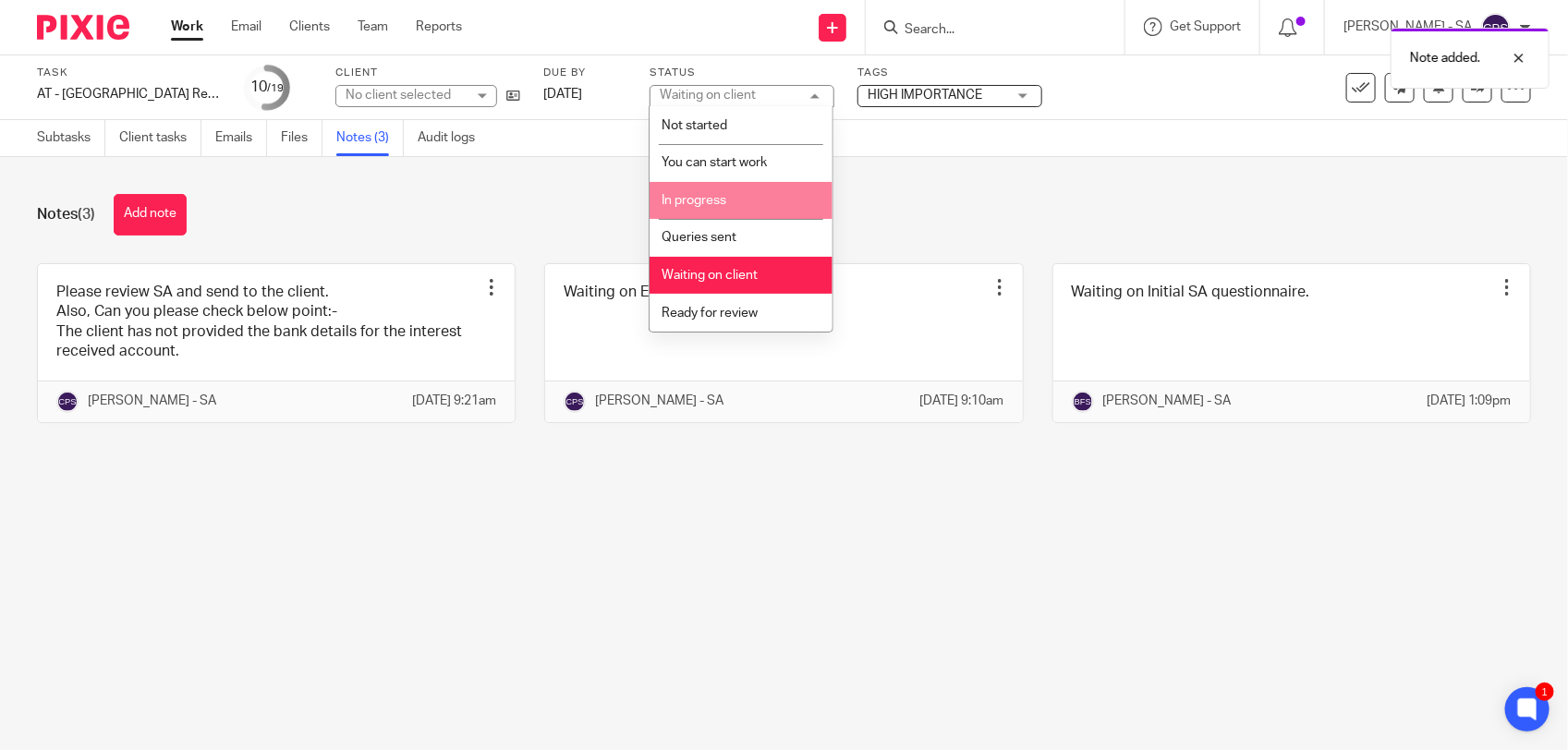
click li "In progress"
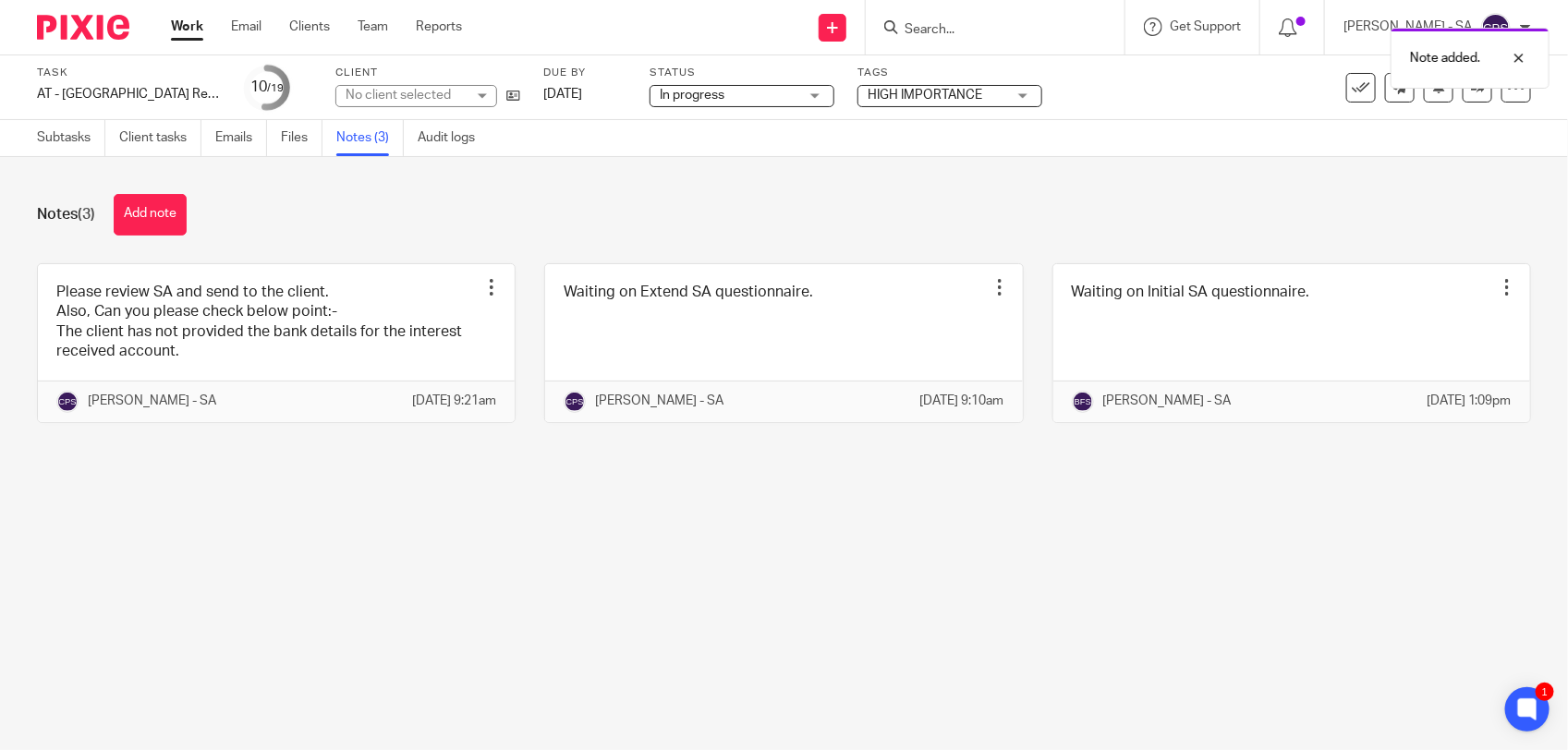
click div "Notes (3) Add note"
click link "Subtasks"
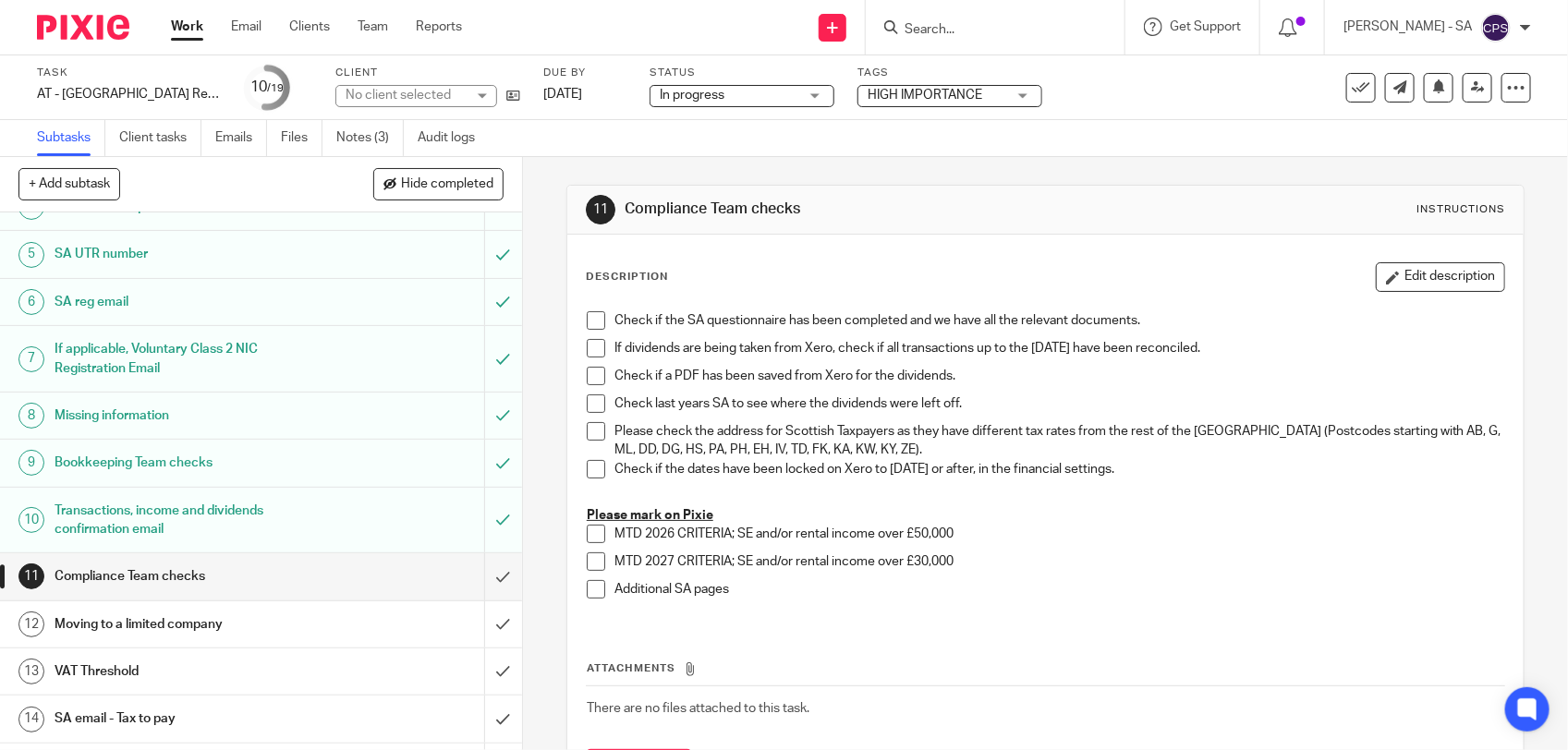
scroll to position [231, 0]
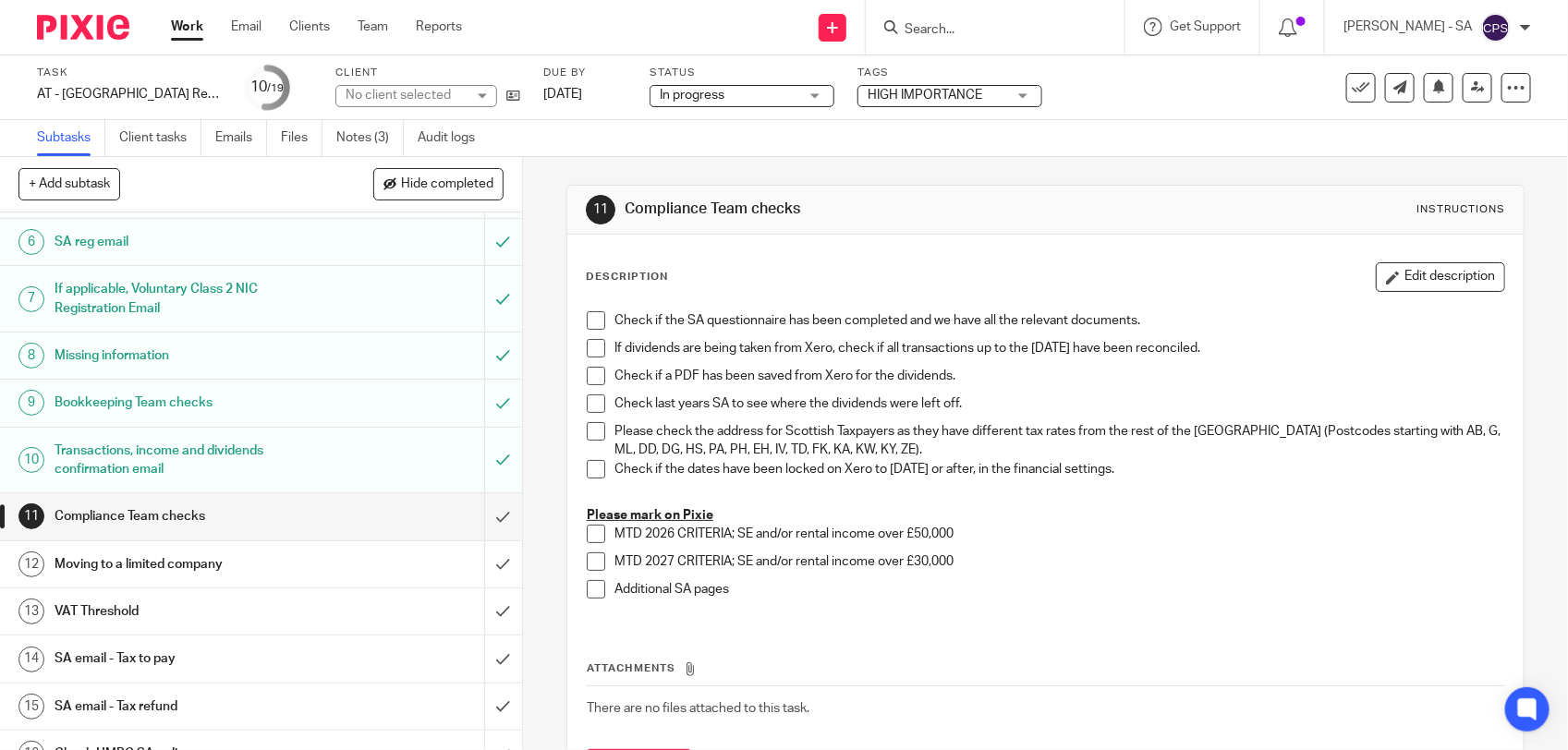
click at [319, 454] on div "Transactions, income and dividends confirmation email" at bounding box center [260, 460] width 411 height 47
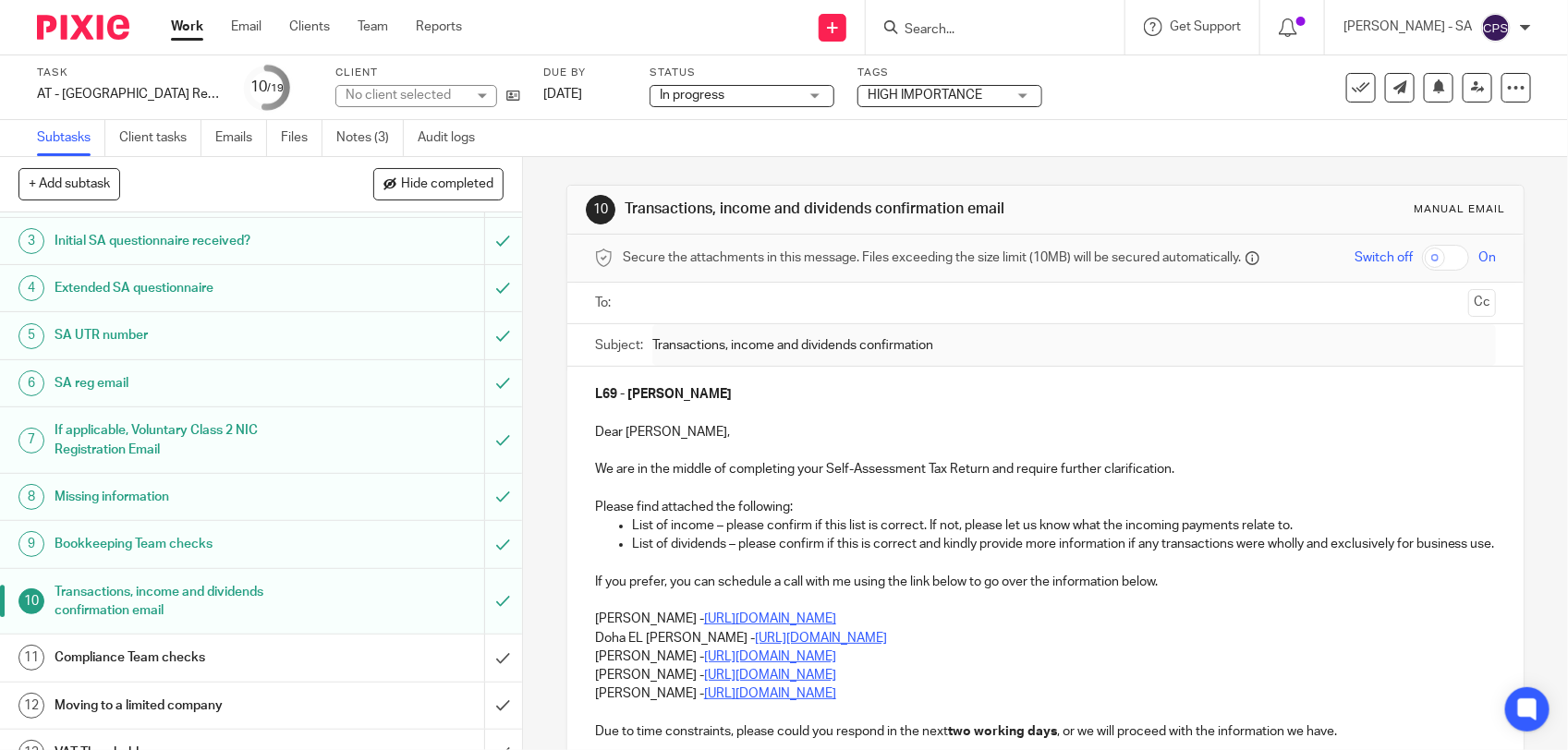
scroll to position [116, 0]
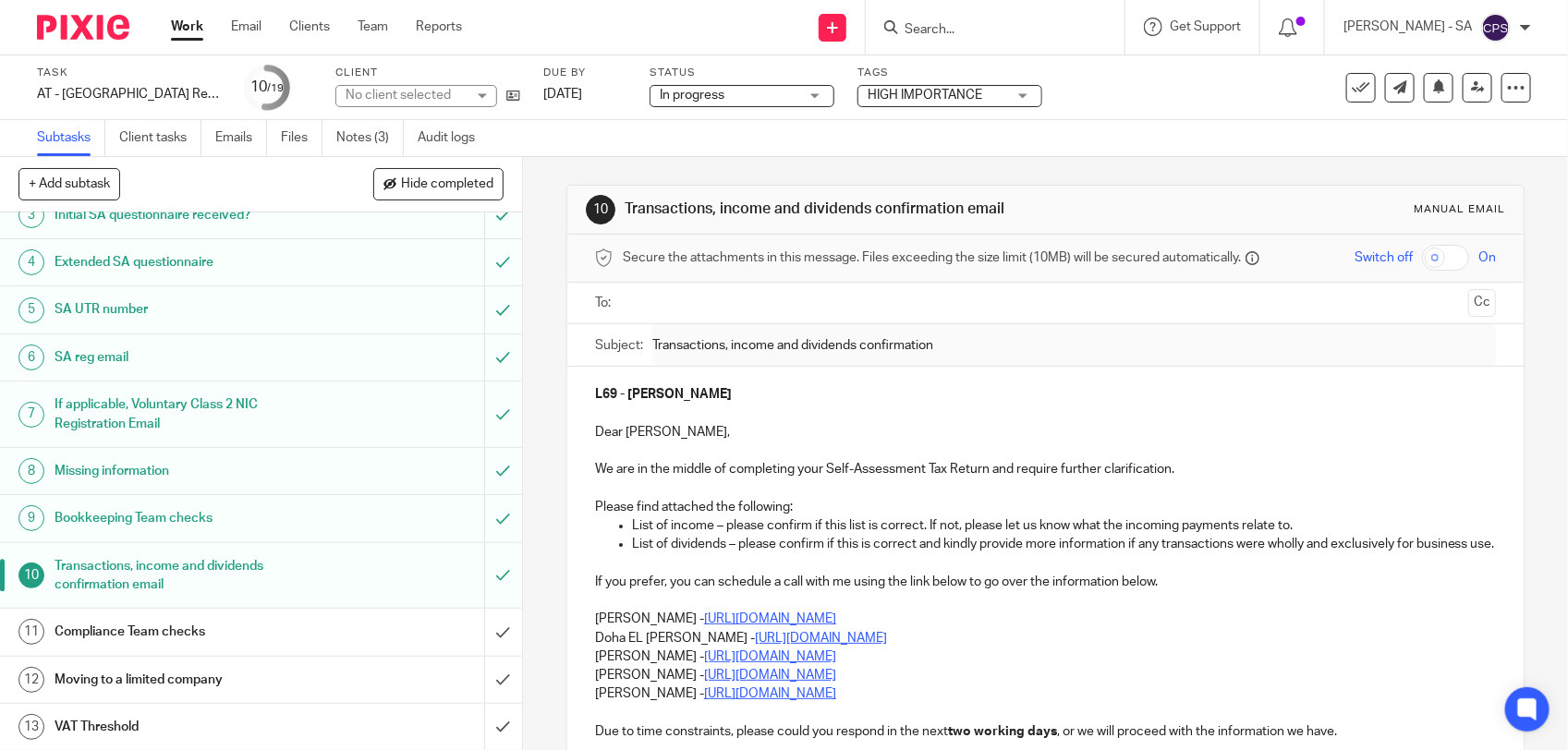
click at [275, 519] on h1 "Bookkeeping Team checks" at bounding box center [192, 519] width 274 height 28
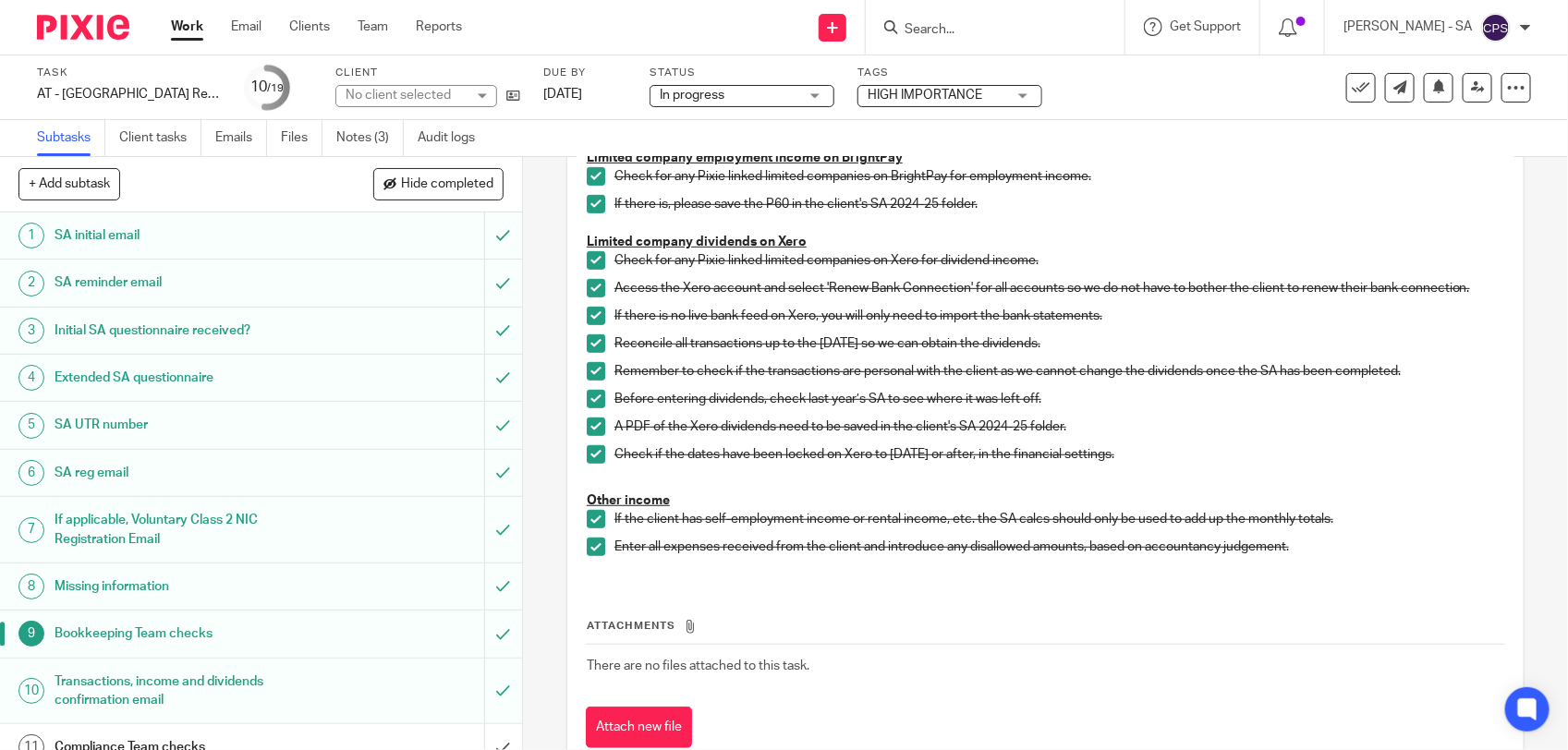
scroll to position [412, 0]
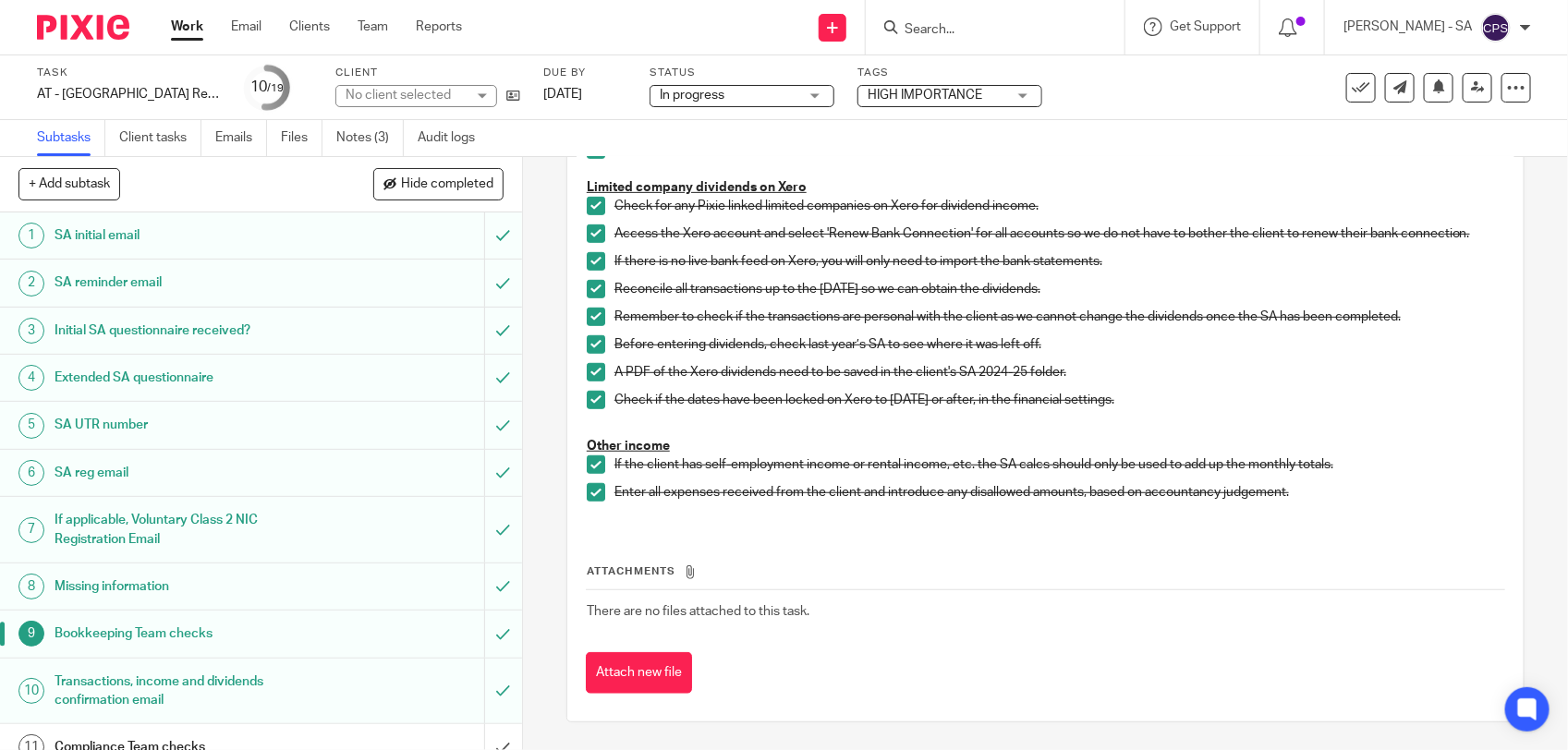
click at [286, 331] on h1 "Initial SA questionnaire received?" at bounding box center [192, 331] width 274 height 28
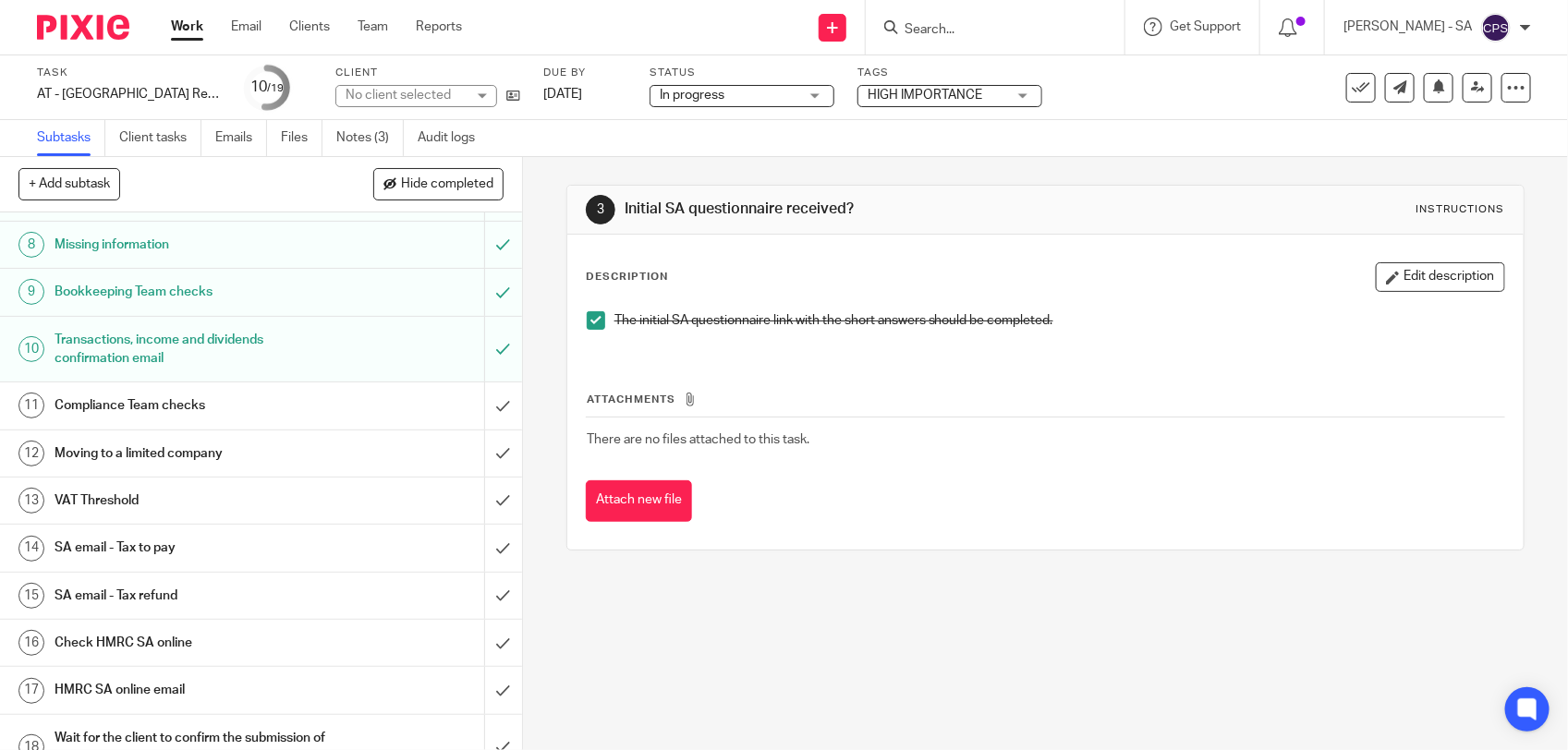
scroll to position [346, 0]
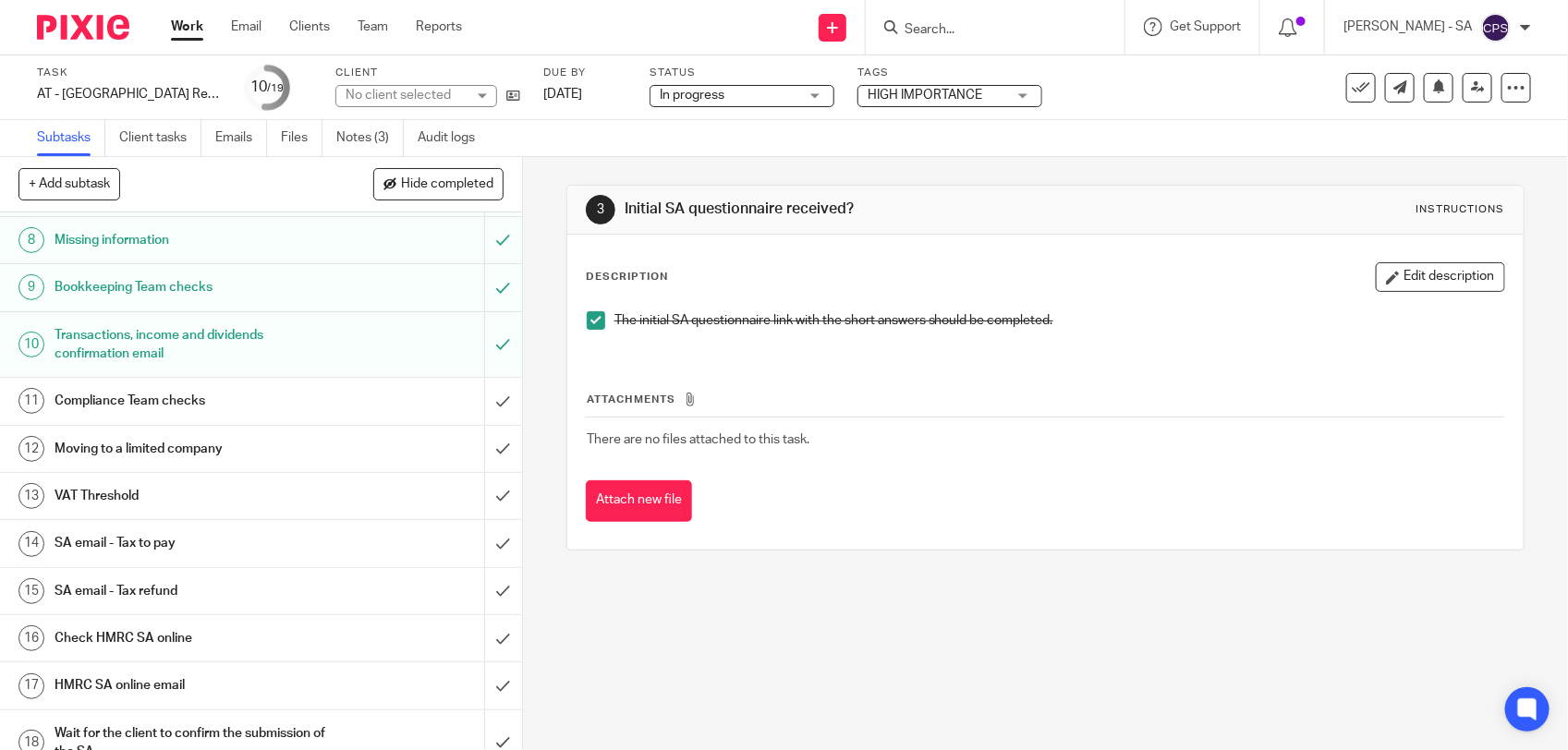
click at [251, 548] on h1 "SA email - Tax to pay" at bounding box center [192, 544] width 274 height 28
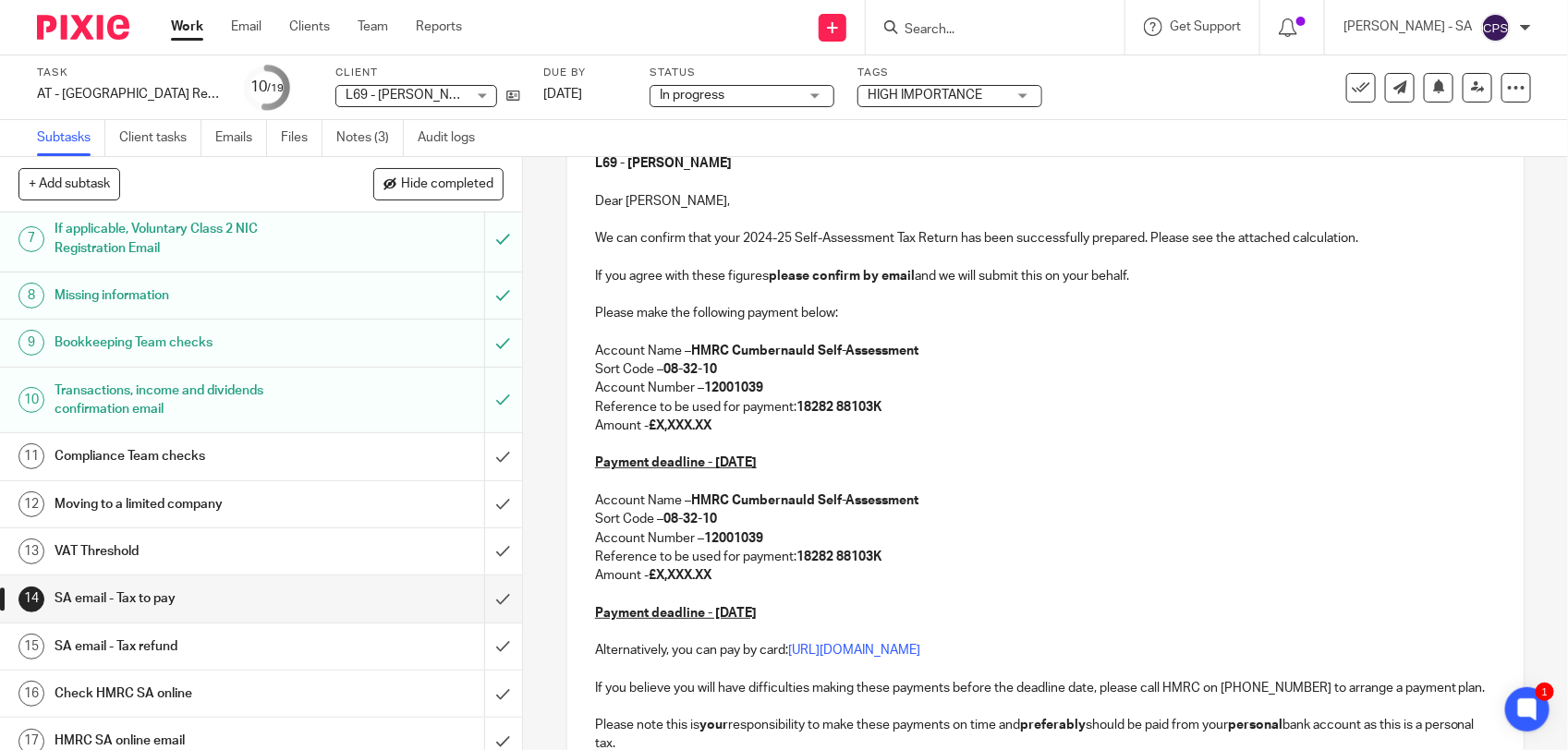
scroll to position [346, 0]
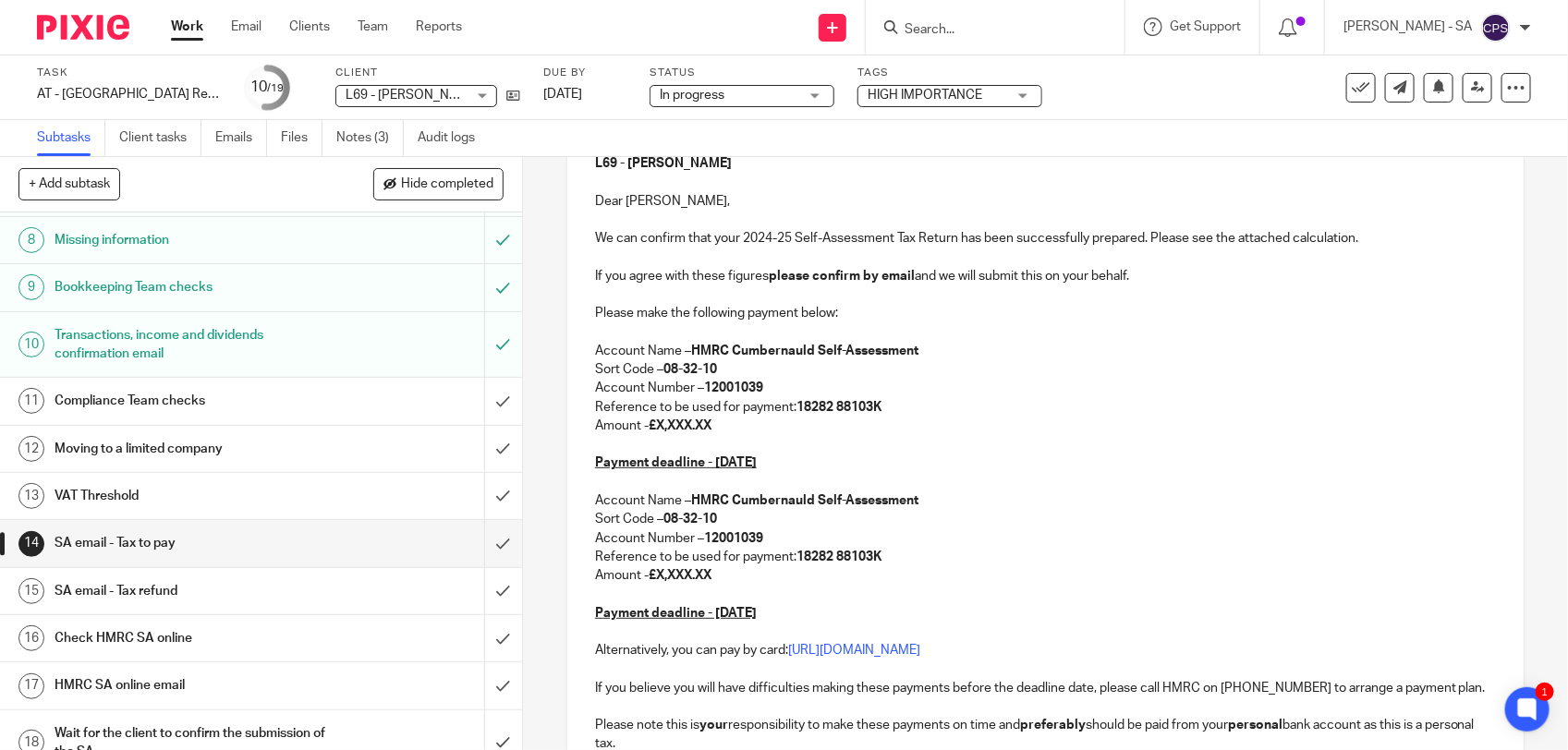
click at [195, 594] on h1 "SA email - Tax refund" at bounding box center [192, 592] width 274 height 28
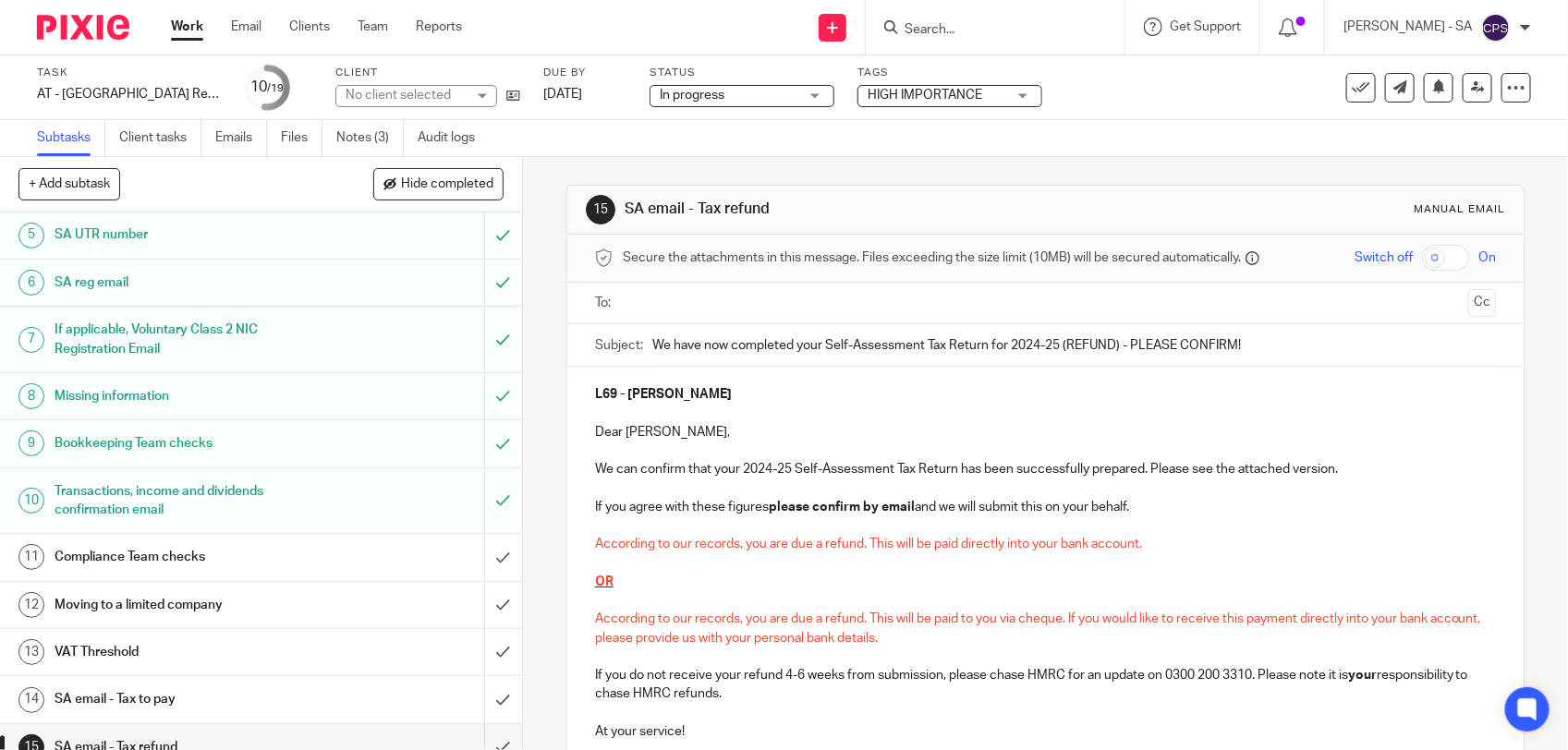
scroll to position [231, 0]
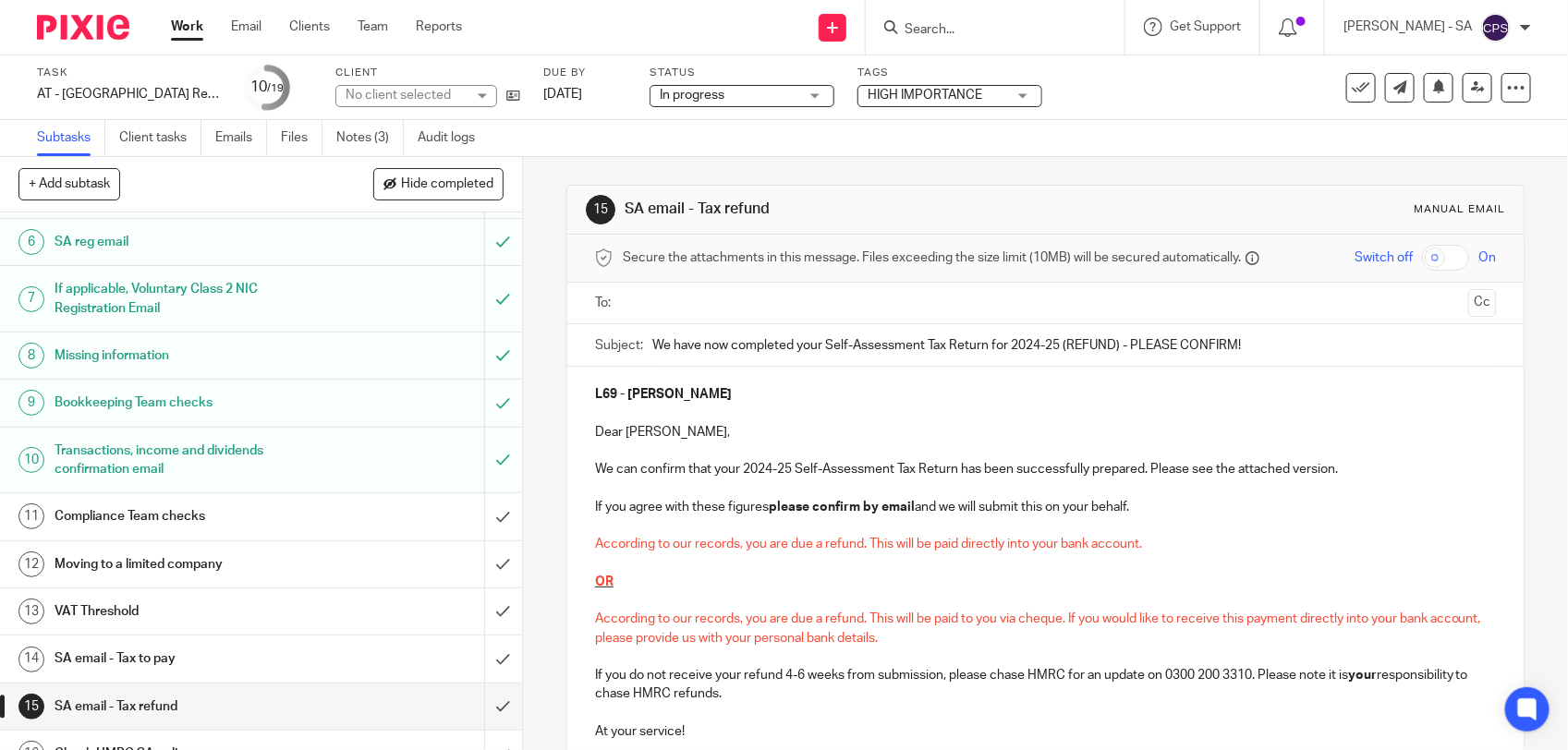
click at [157, 657] on h1 "SA email - Tax to pay" at bounding box center [192, 659] width 274 height 28
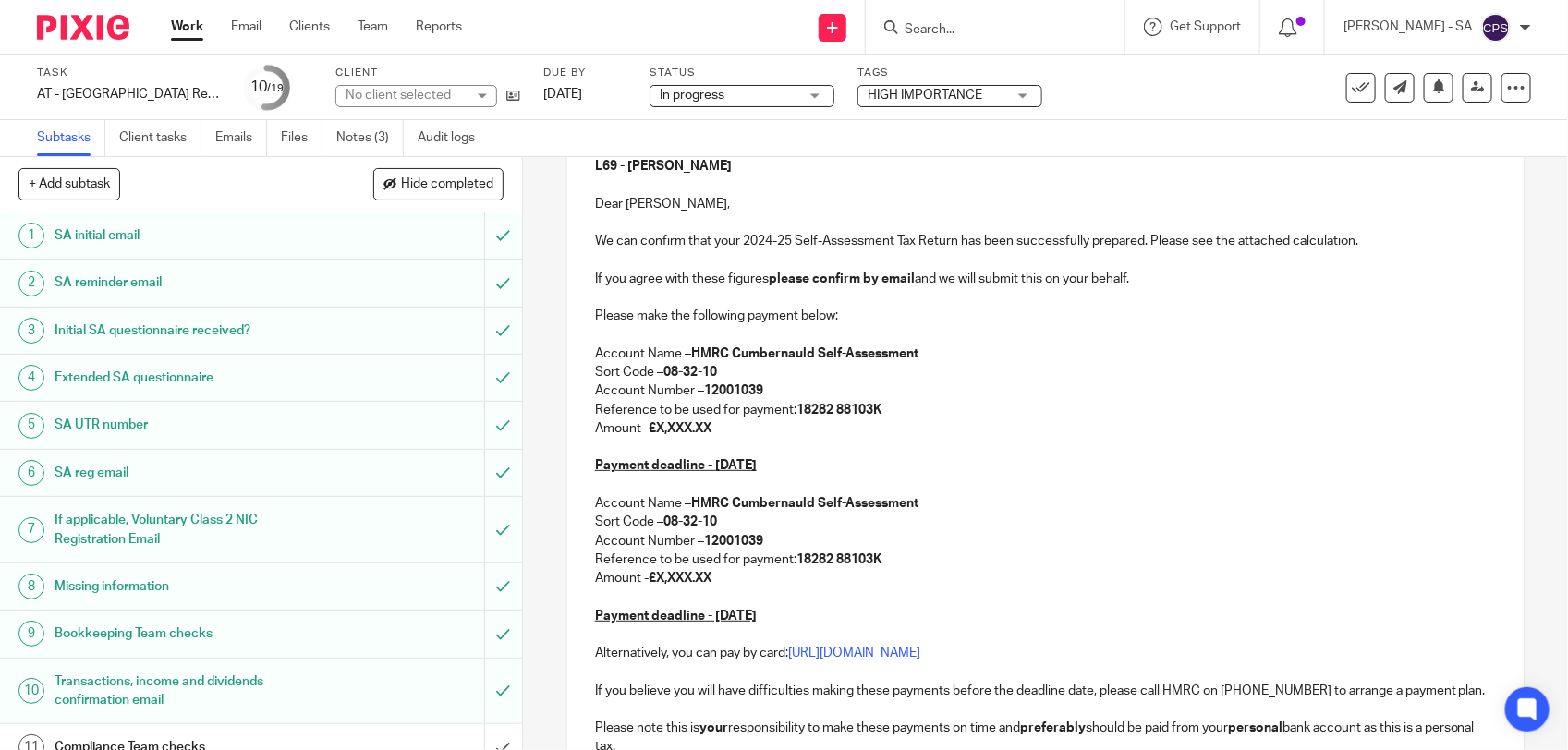
scroll to position [231, 0]
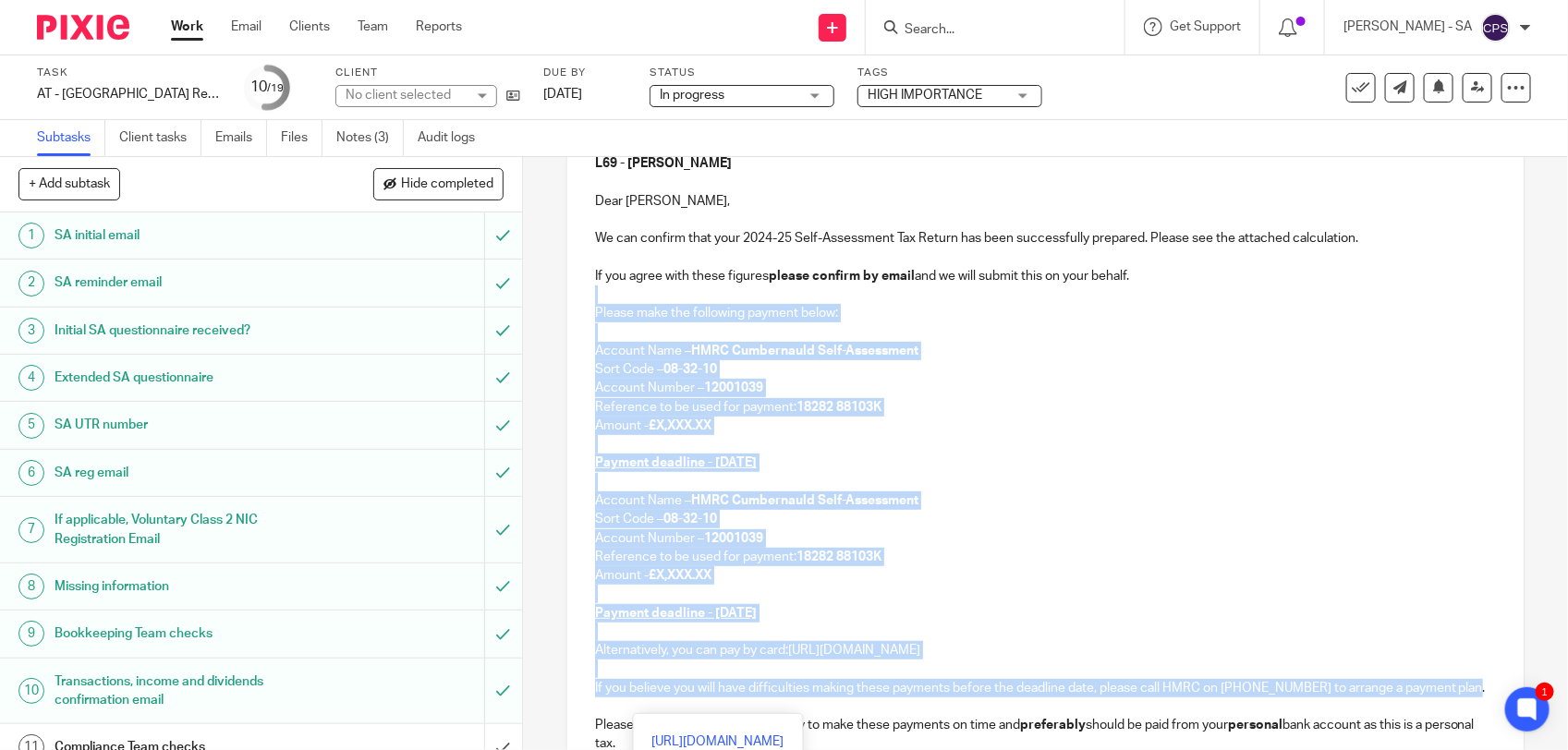
drag, startPoint x: 584, startPoint y: 302, endPoint x: 645, endPoint y: 699, distance: 401.7
click at [645, 699] on div "L69 - [PERSON_NAME] LE FLUFY Dear [PERSON_NAME], We can confirm that your 2024-…" at bounding box center [1046, 489] width 957 height 706
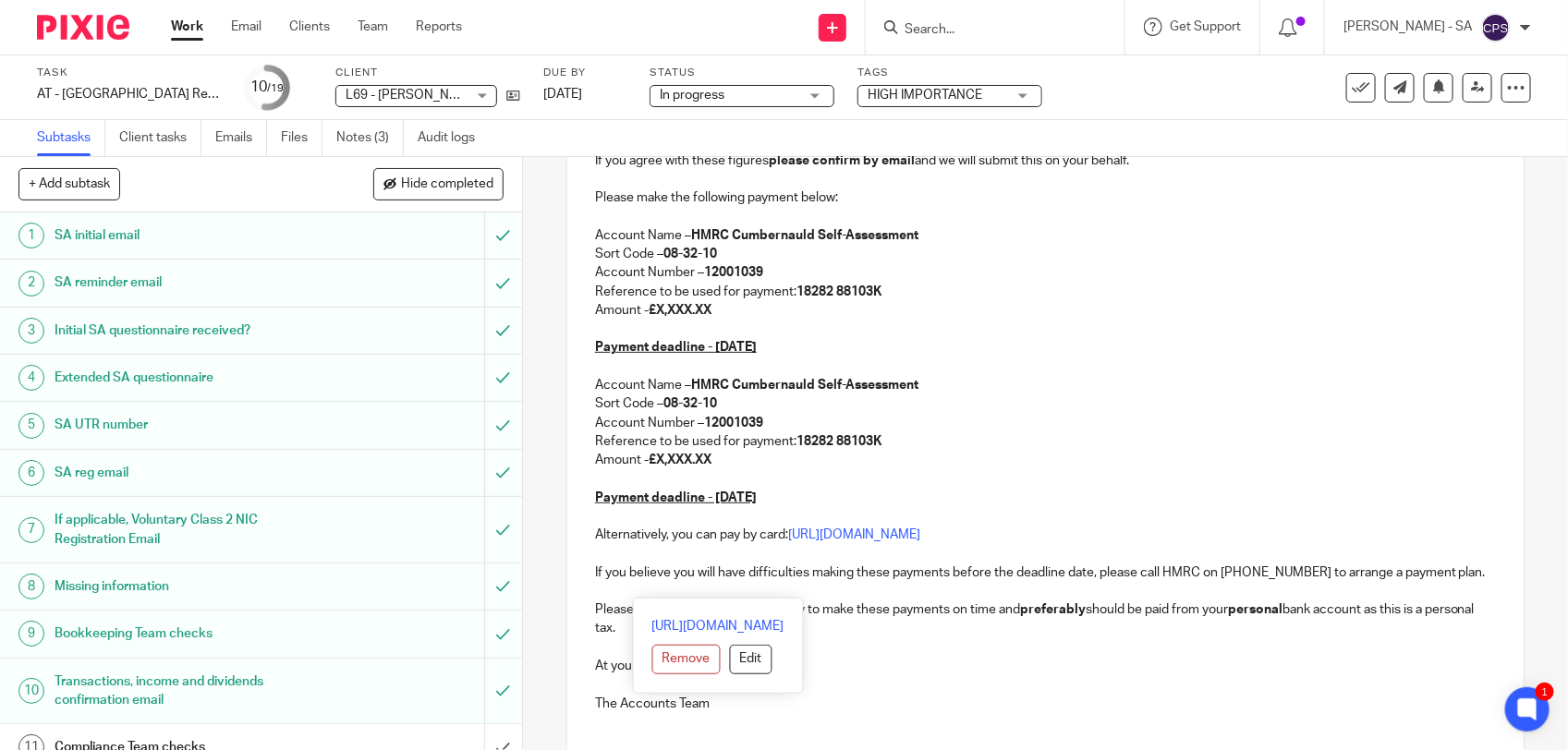
scroll to position [272, 0]
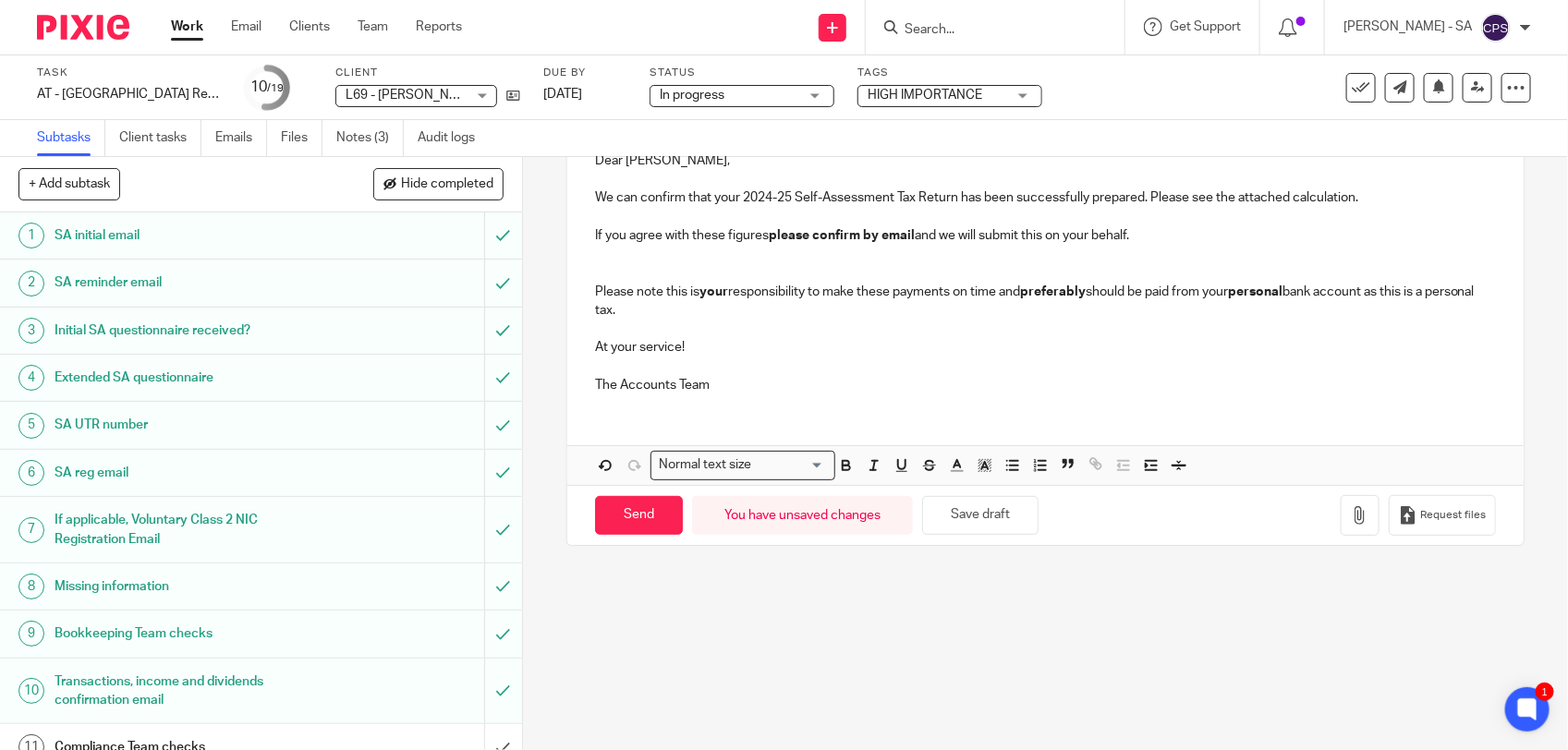
click at [606, 270] on p at bounding box center [1046, 272] width 901 height 19
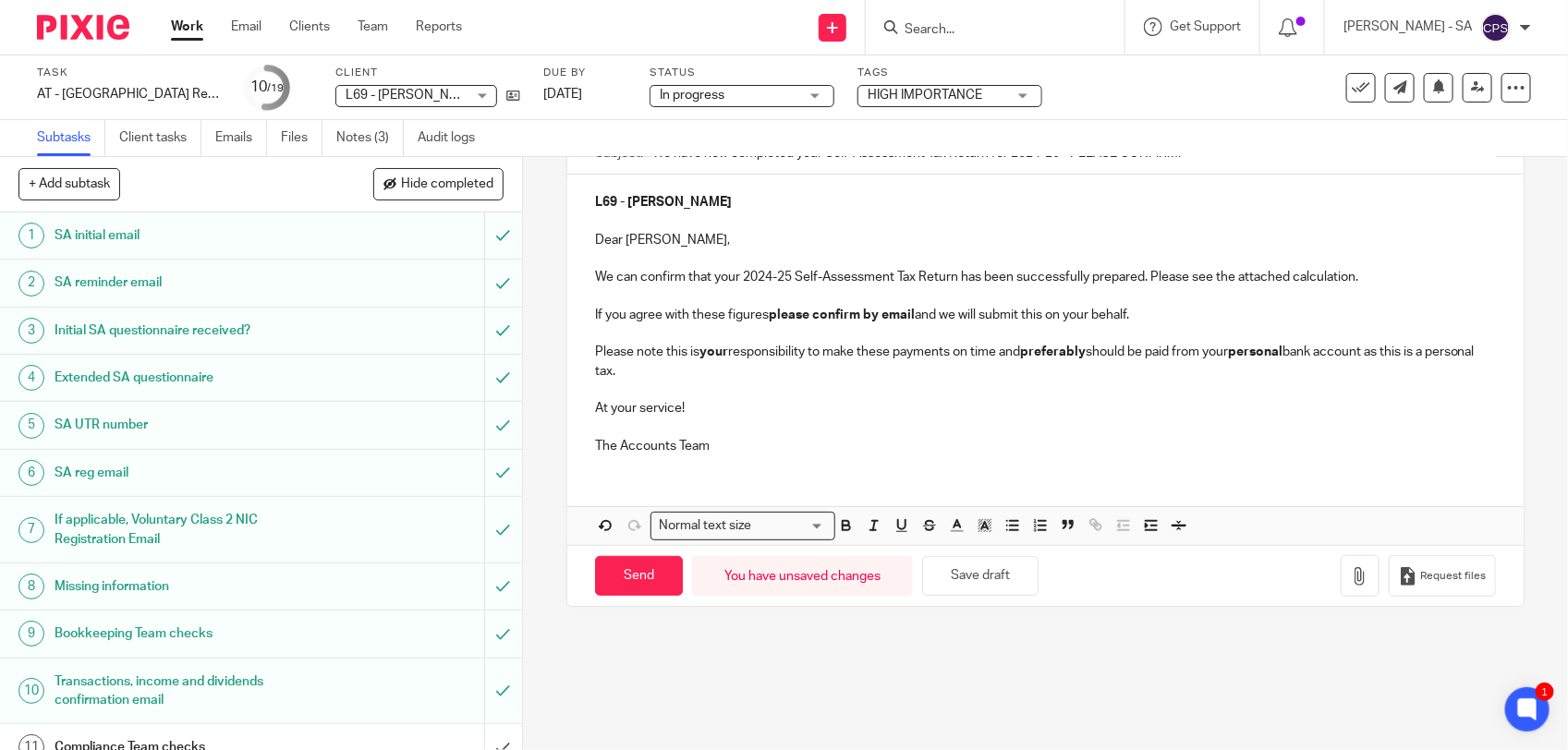
scroll to position [157, 0]
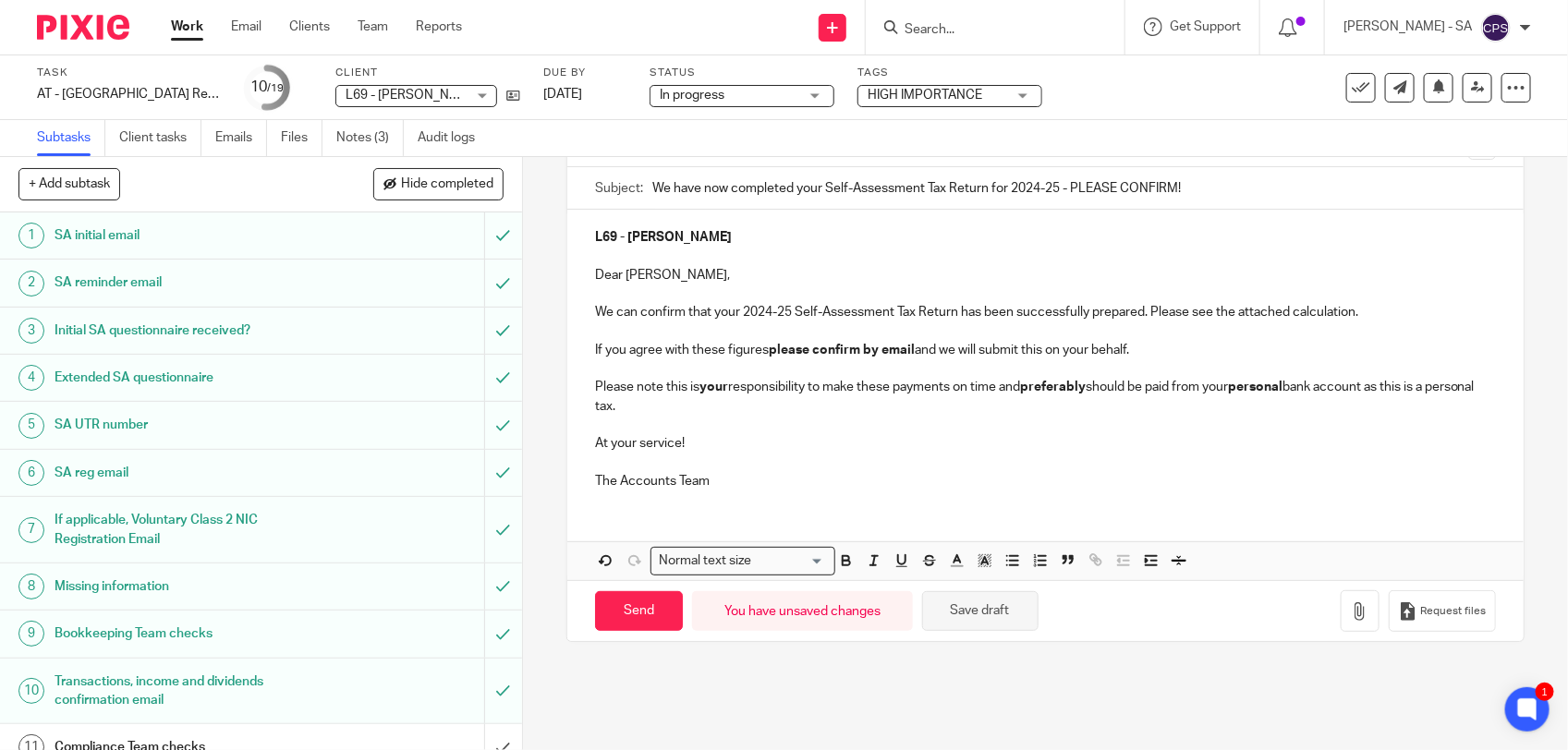
click at [968, 611] on button "Save draft" at bounding box center [981, 611] width 117 height 40
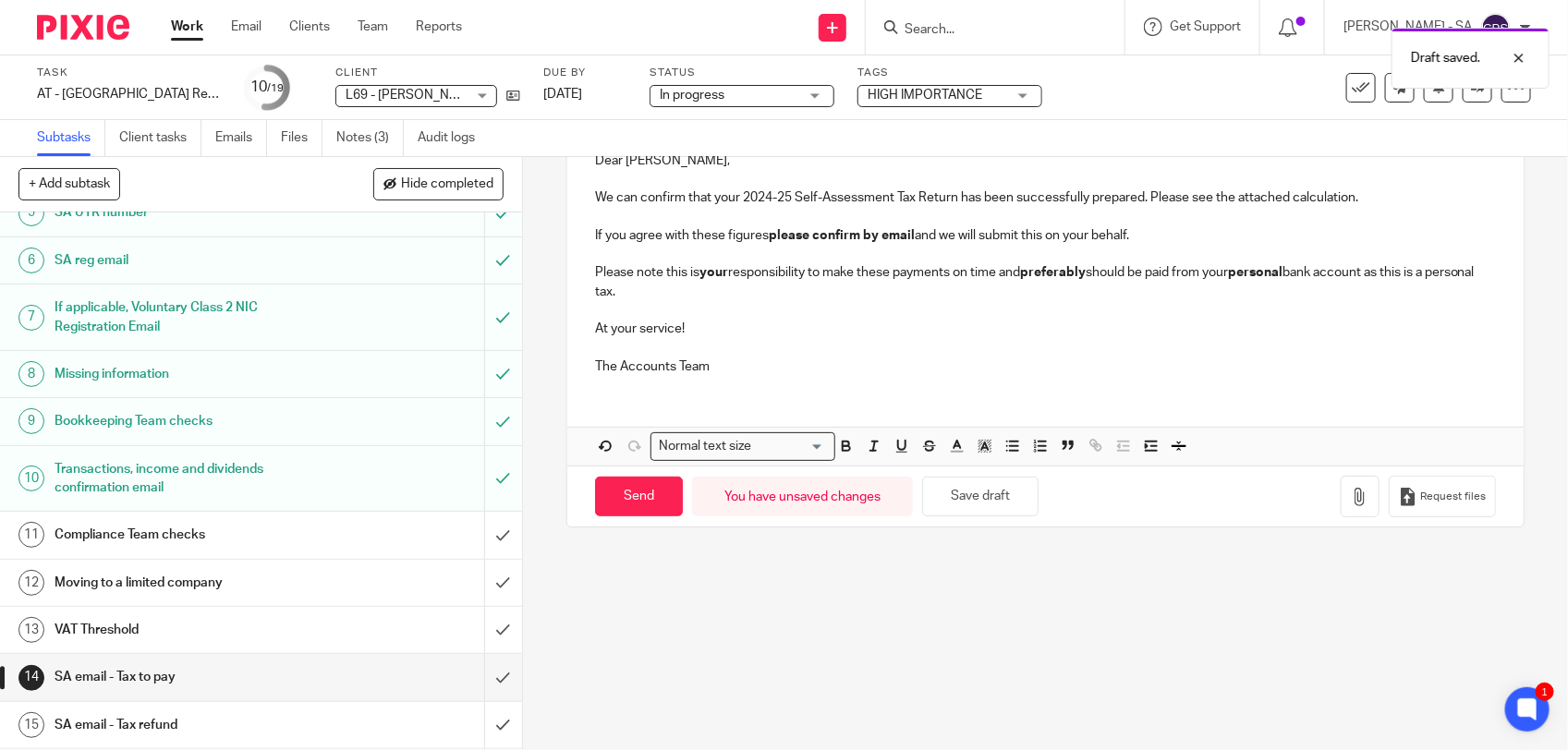
scroll to position [231, 0]
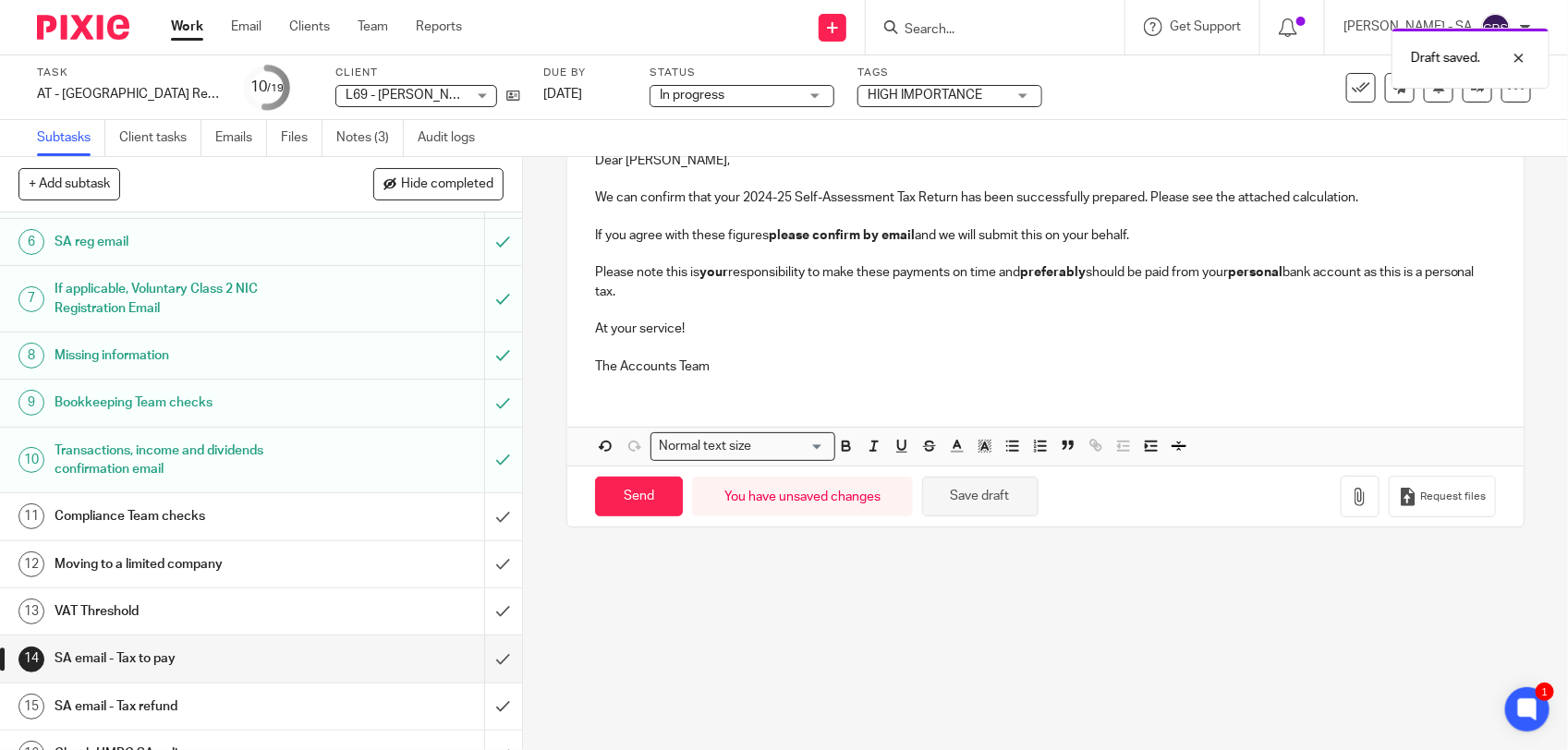
click at [985, 501] on button "Save draft" at bounding box center [981, 496] width 117 height 40
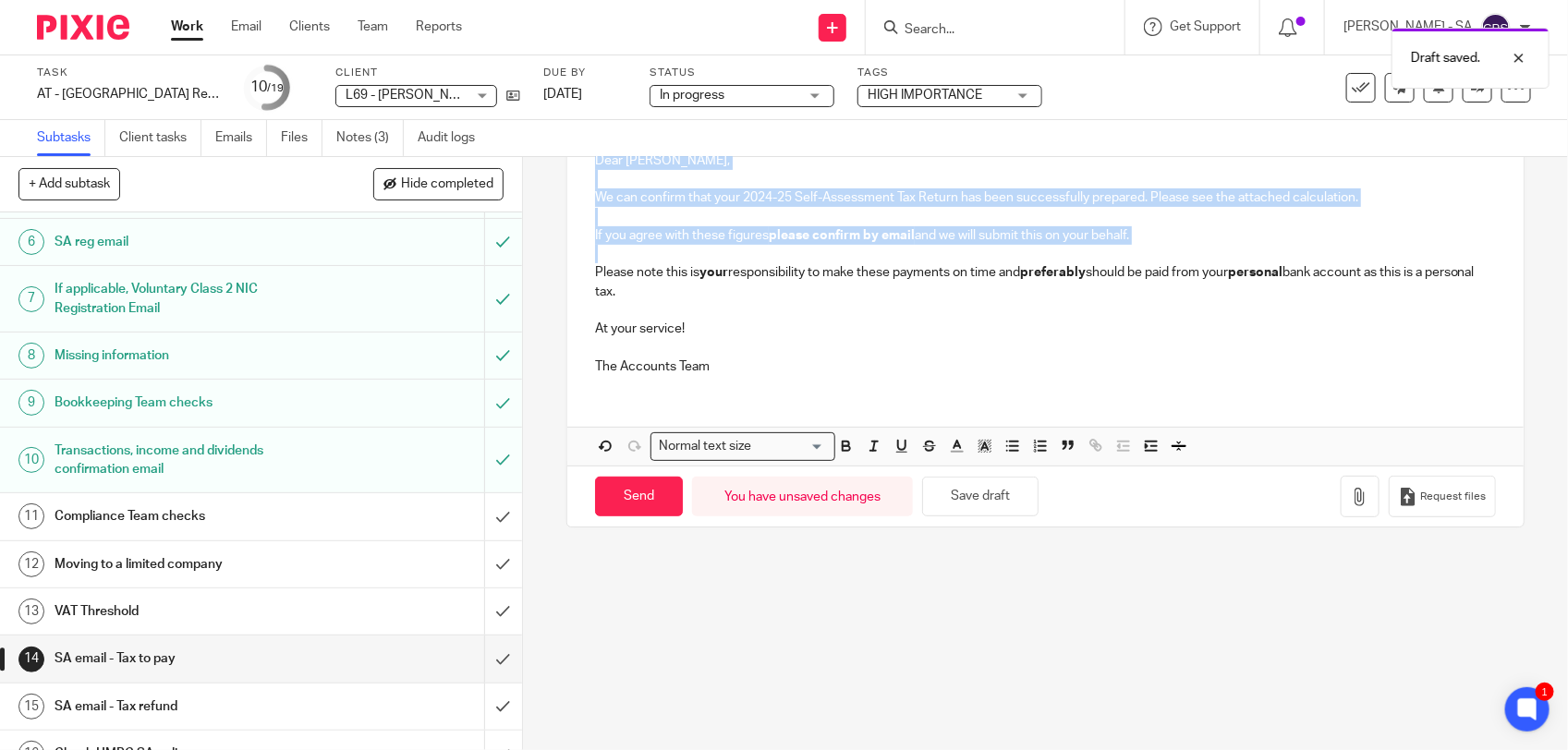
scroll to position [80, 0]
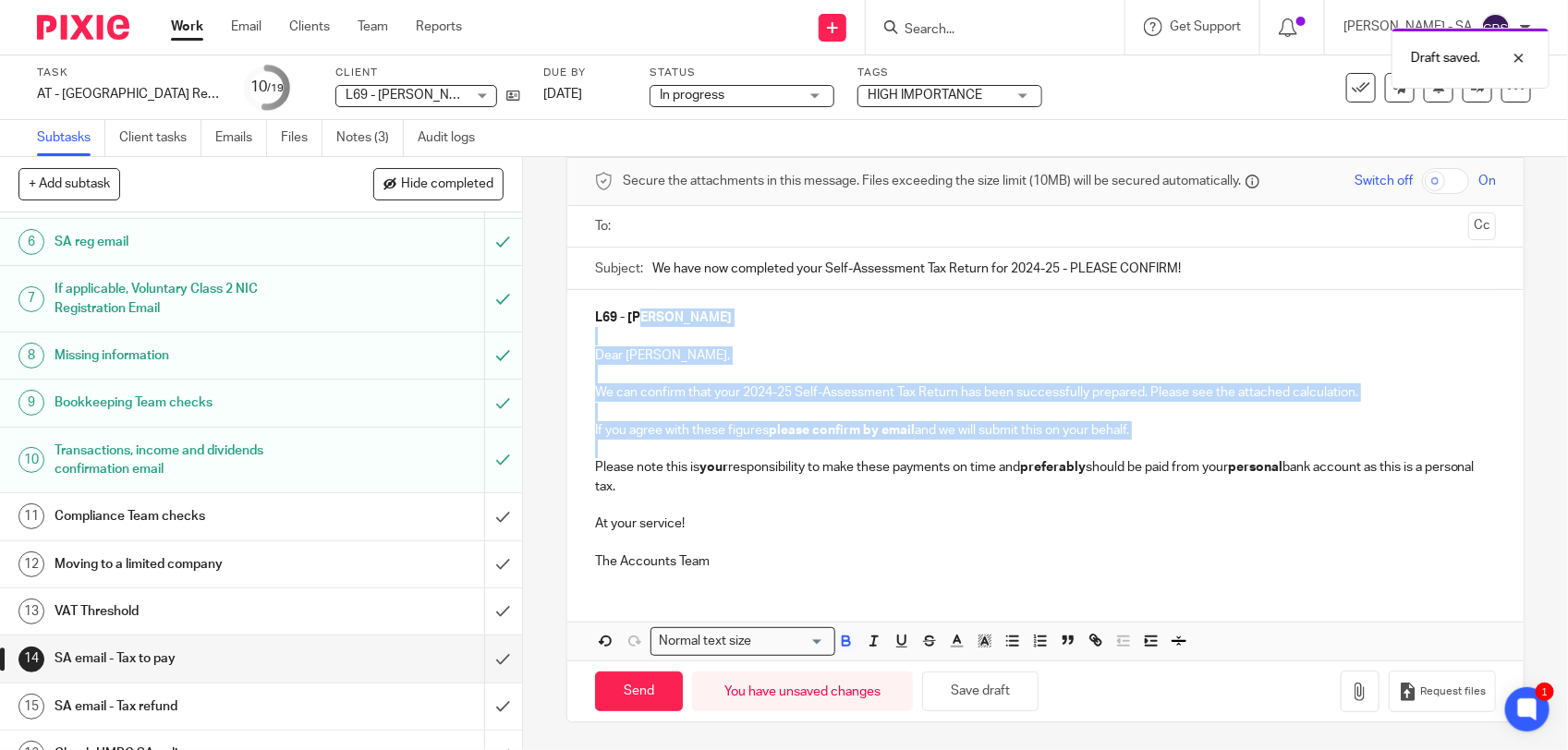
drag, startPoint x: 590, startPoint y: 269, endPoint x: 641, endPoint y: 296, distance: 57.7
click at [641, 296] on div "L69 - REBECCA LE FLUFY Dear Rebecca, We can confirm that your 2024-25 Self-Asse…" at bounding box center [1046, 437] width 957 height 294
click at [596, 465] on p "Please note this is your responsibility to make these payments on time and pref…" at bounding box center [1046, 477] width 901 height 38
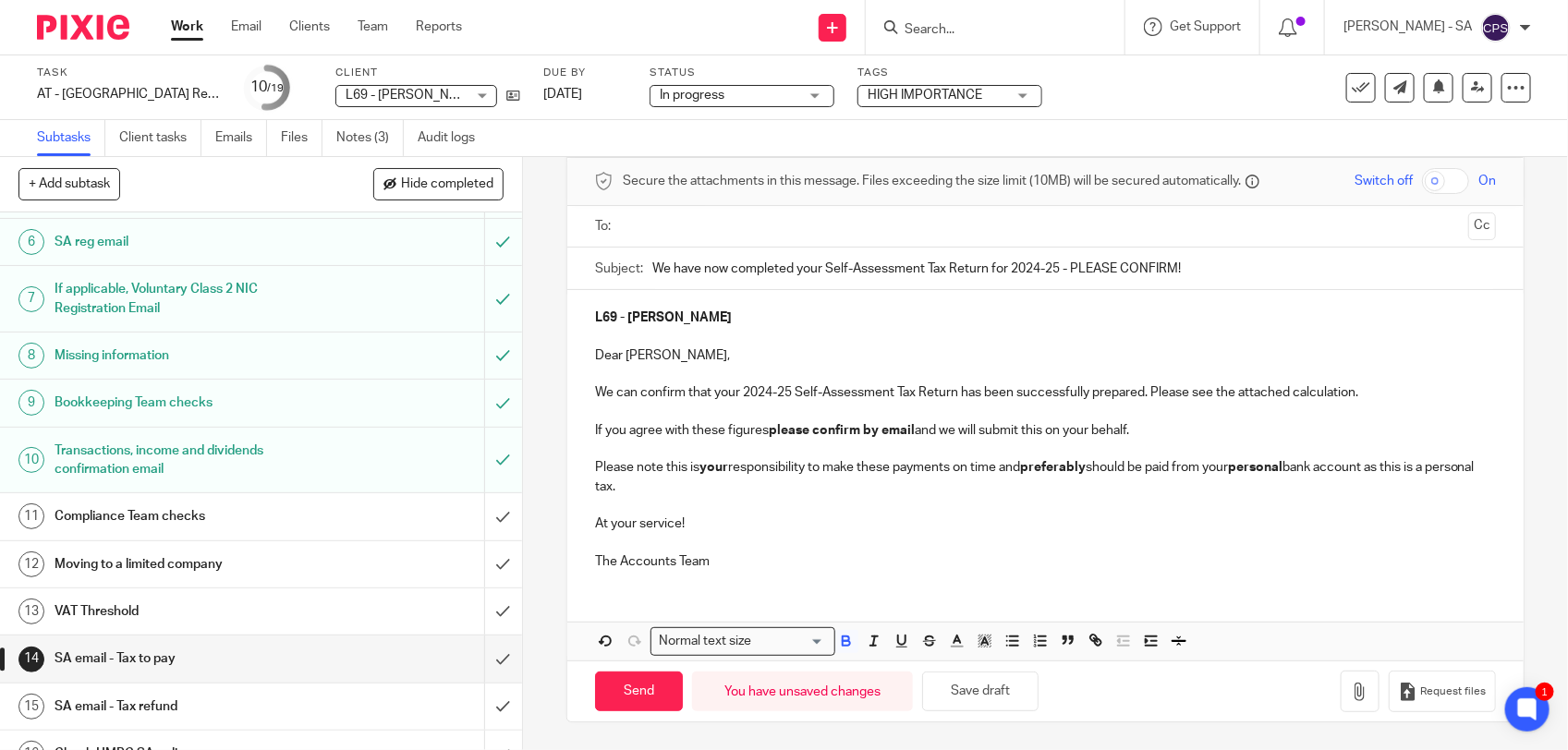
drag, startPoint x: 588, startPoint y: 464, endPoint x: 670, endPoint y: 485, distance: 84.6
click at [670, 485] on p "Please note this is your responsibility to make these payments on time and pref…" at bounding box center [1046, 477] width 901 height 38
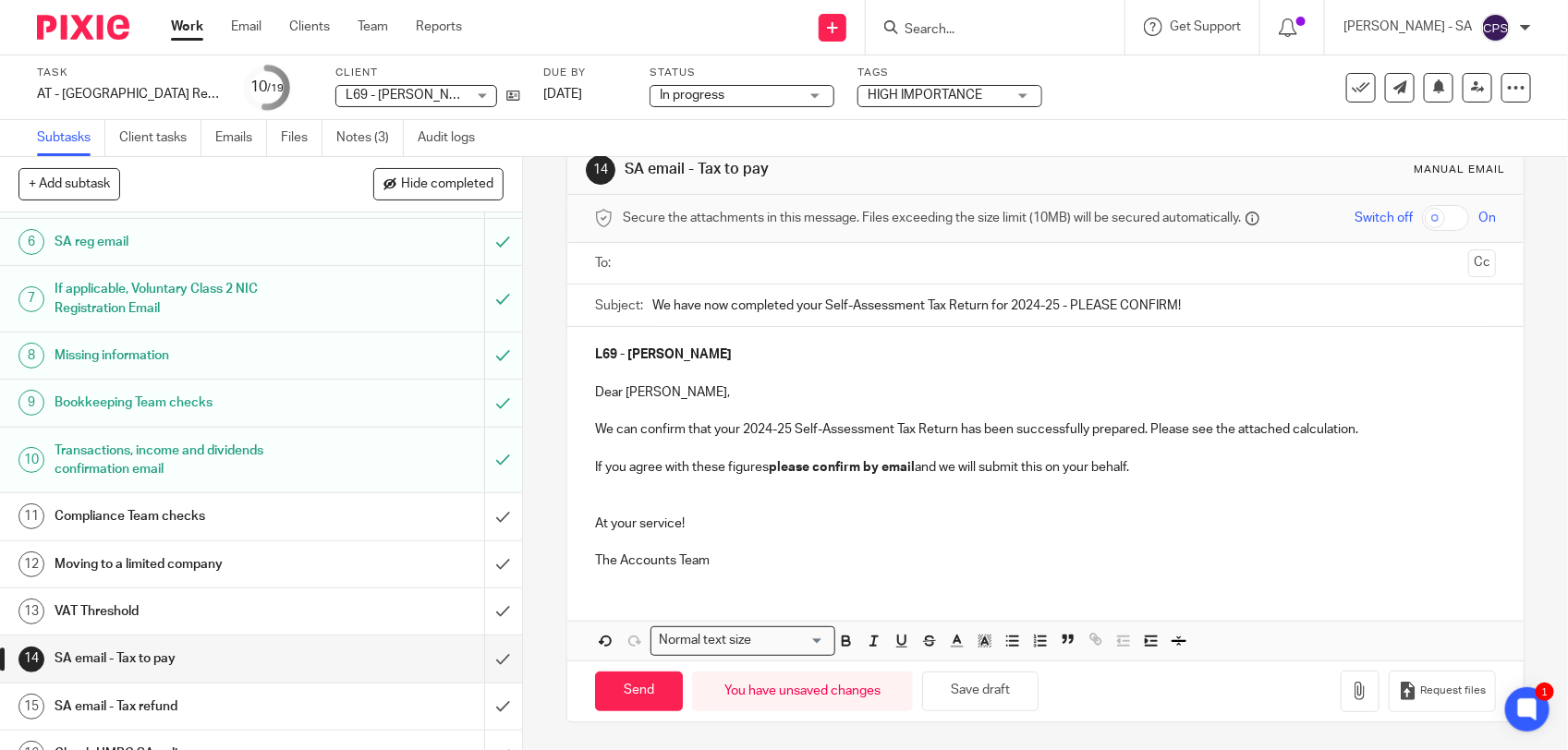
scroll to position [0, 0]
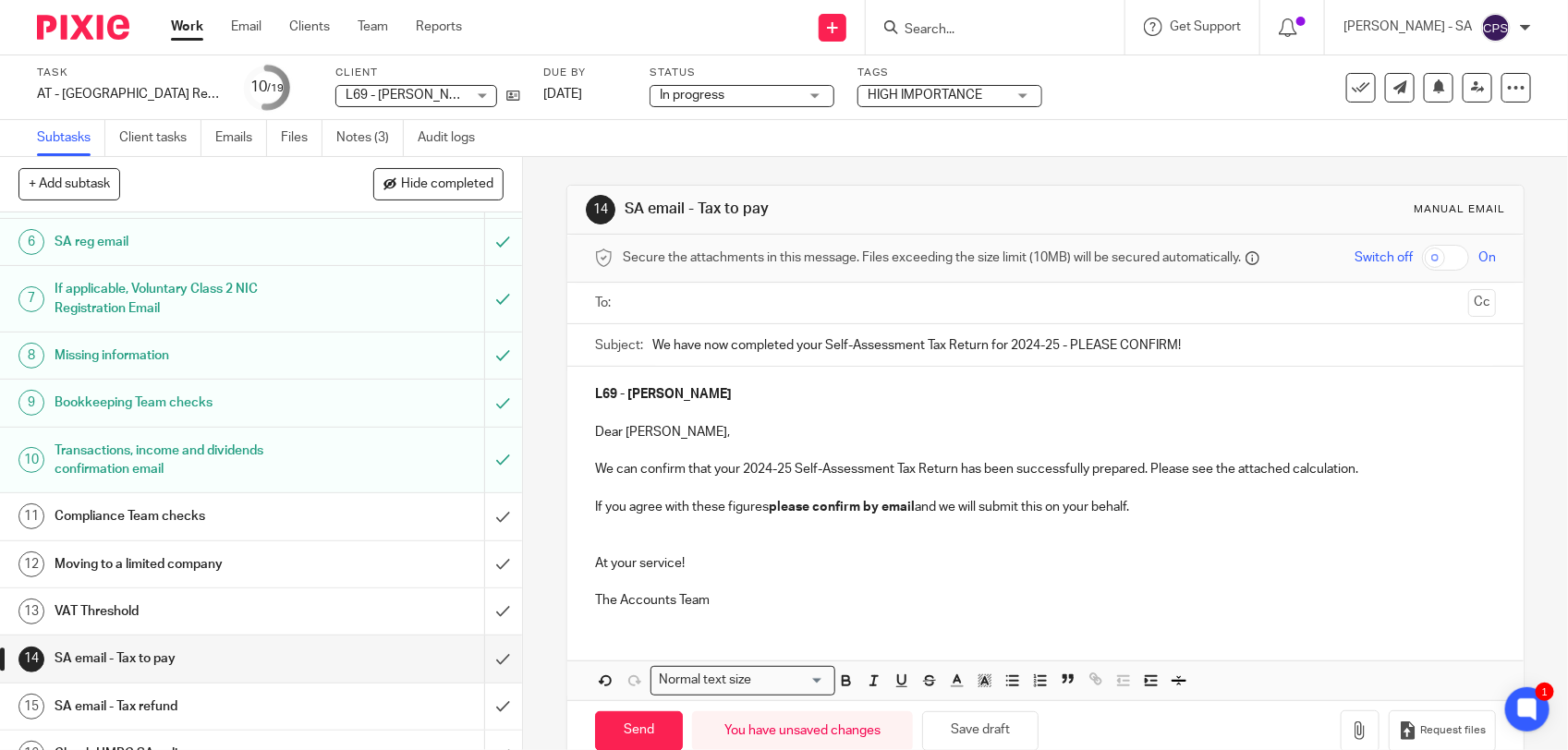
click at [602, 539] on p at bounding box center [1046, 544] width 901 height 19
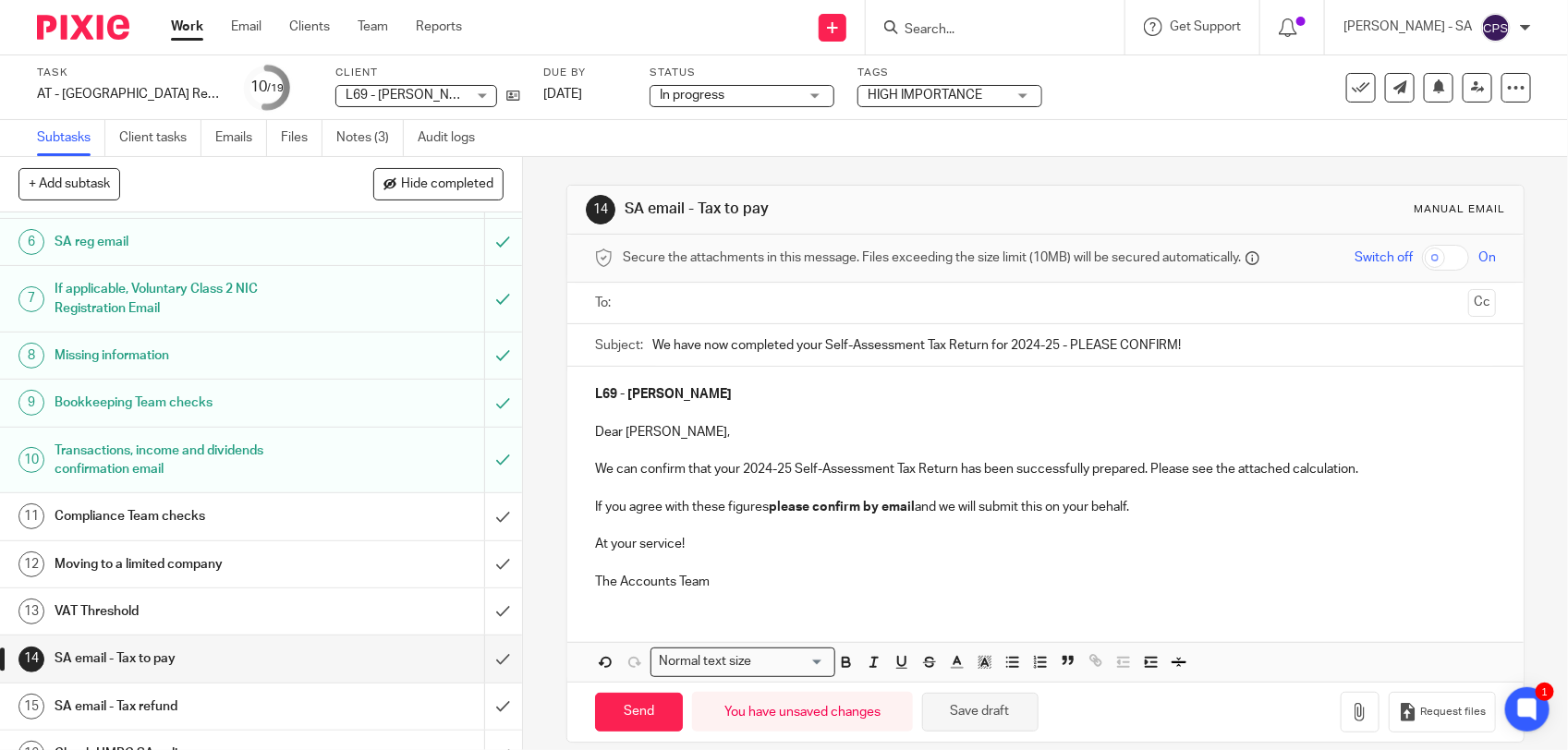
click at [953, 702] on button "Save draft" at bounding box center [981, 712] width 117 height 40
click at [783, 91] on span "In progress" at bounding box center [729, 95] width 139 height 19
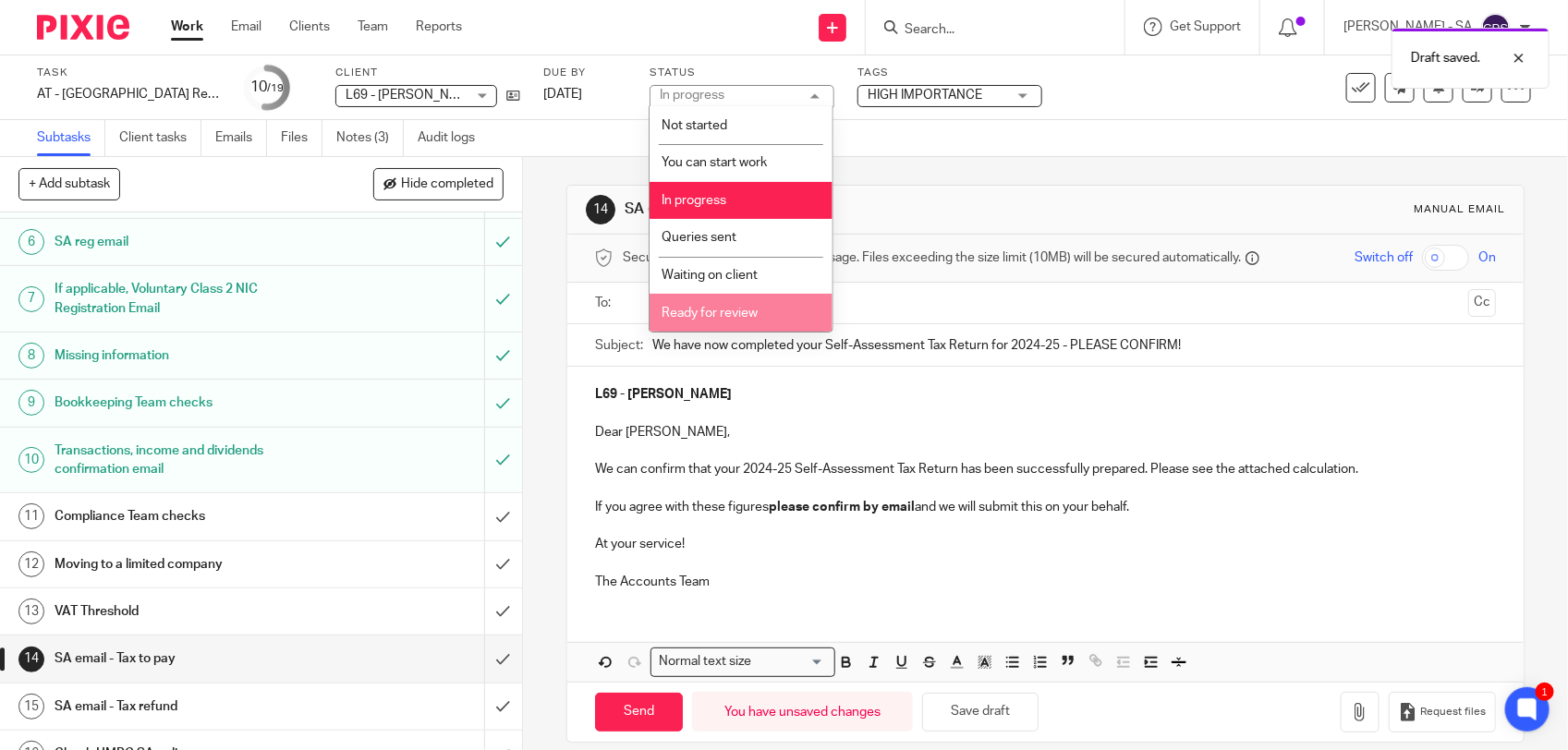
click at [751, 298] on li "Ready for review" at bounding box center [742, 312] width 183 height 38
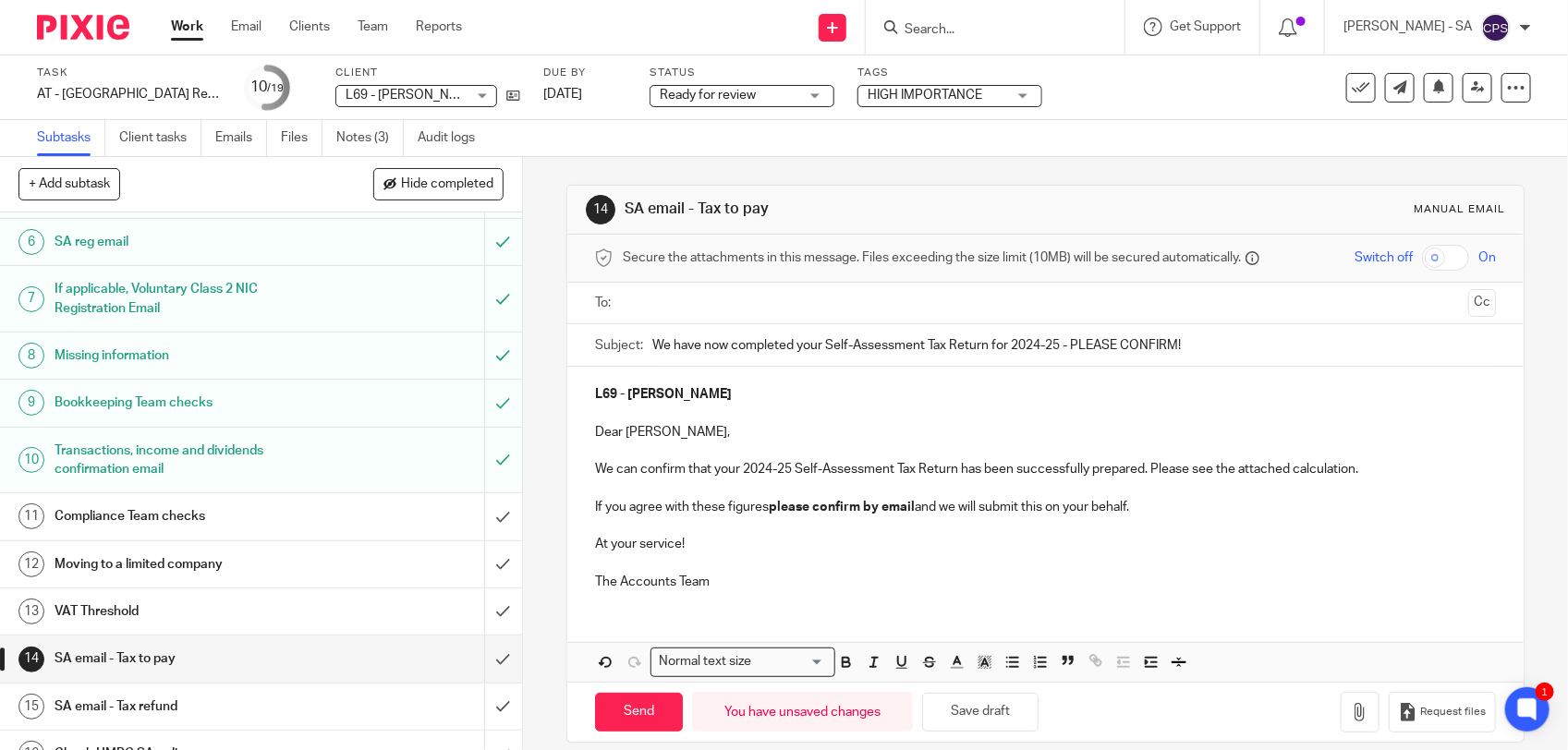
scroll to position [23, 0]
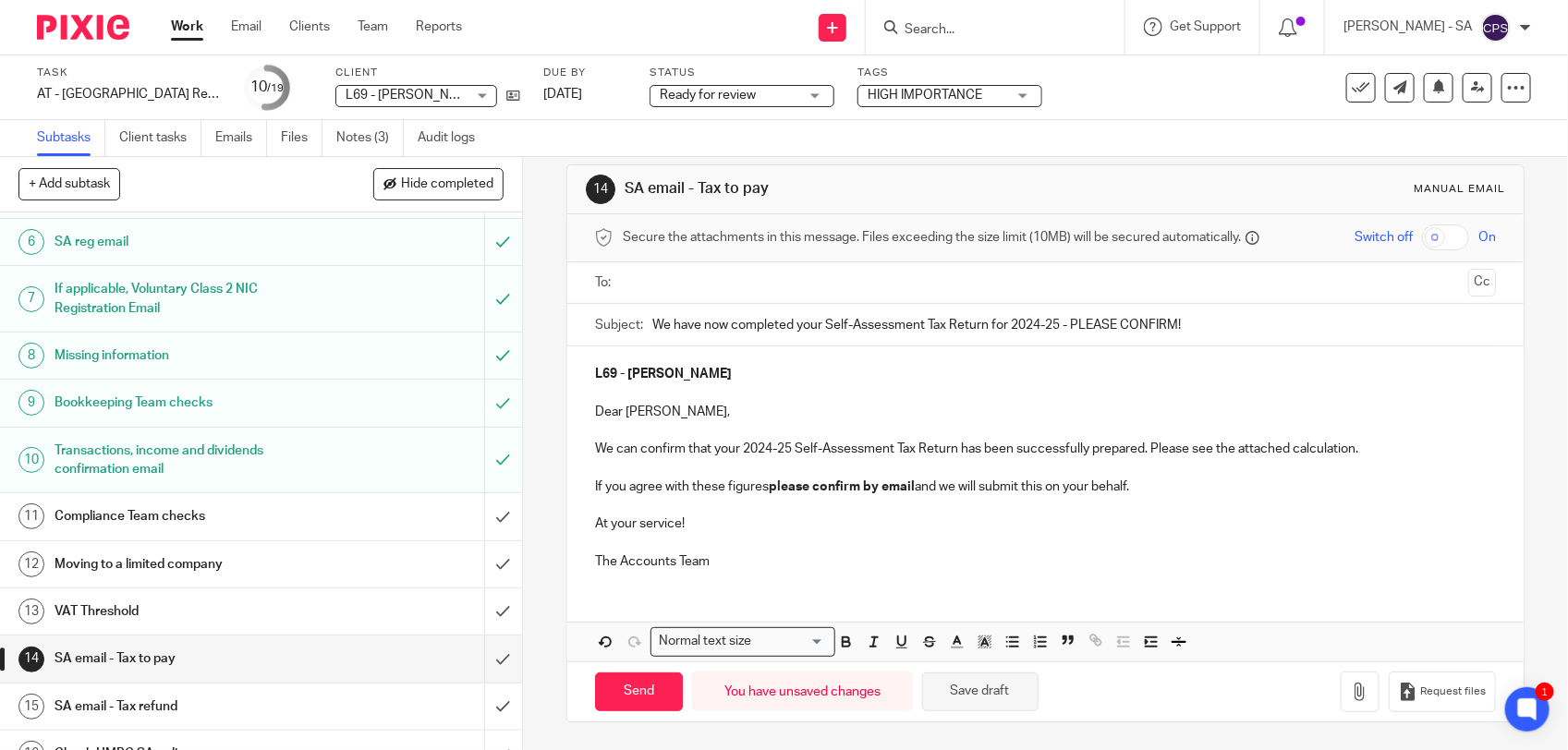
click at [987, 686] on button "Save draft" at bounding box center [981, 692] width 117 height 40
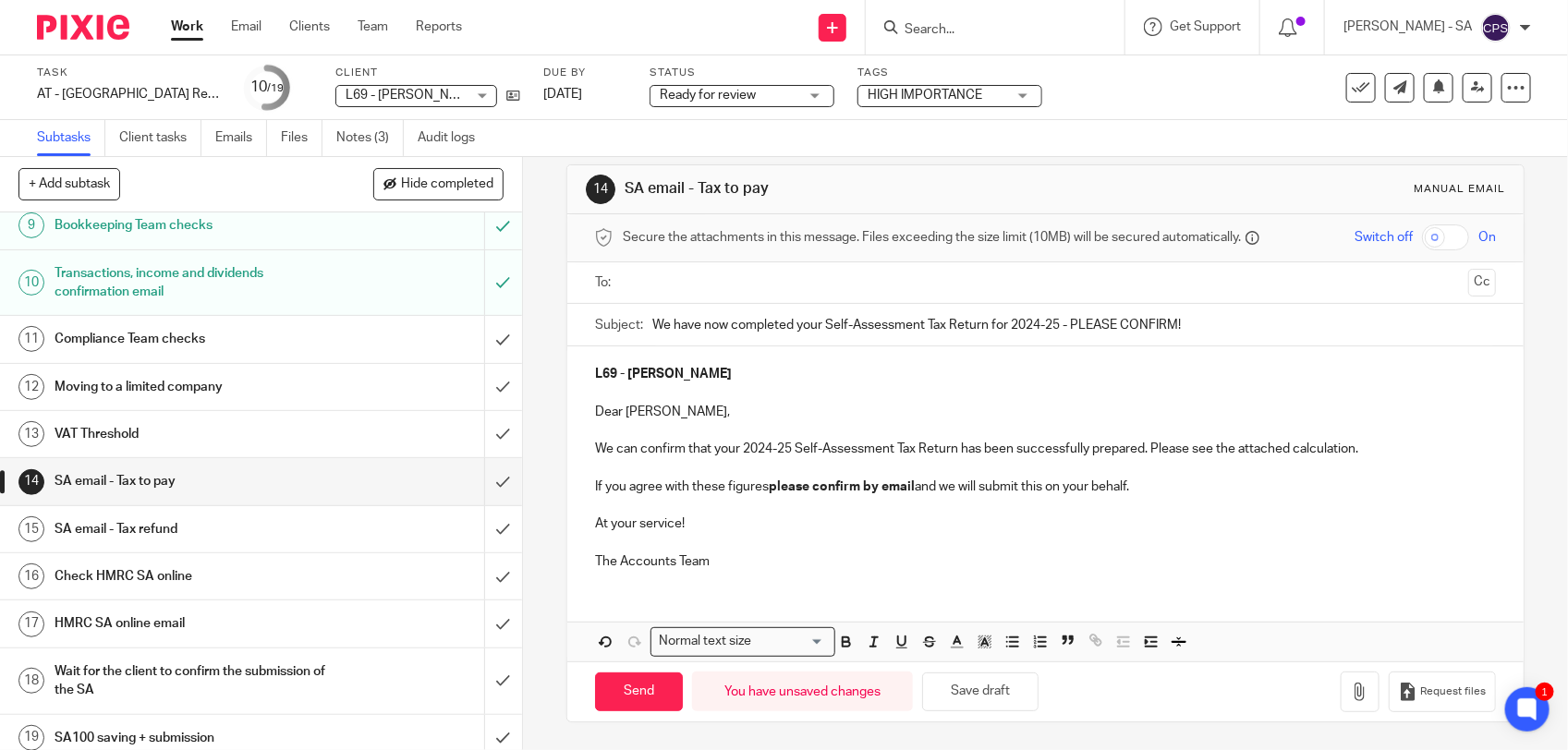
scroll to position [425, 0]
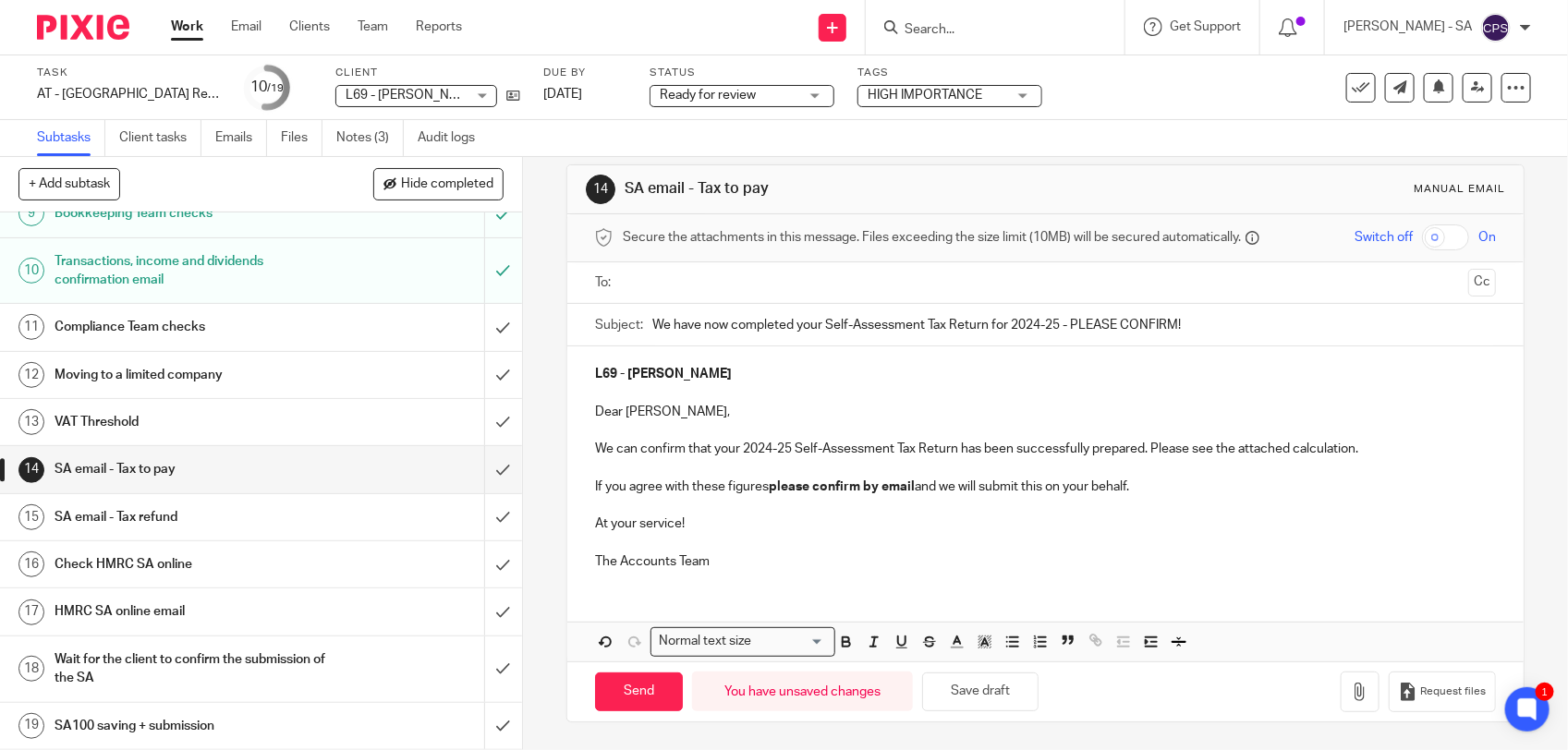
click at [324, 266] on div "Transactions, income and dividends confirmation email" at bounding box center [260, 270] width 411 height 47
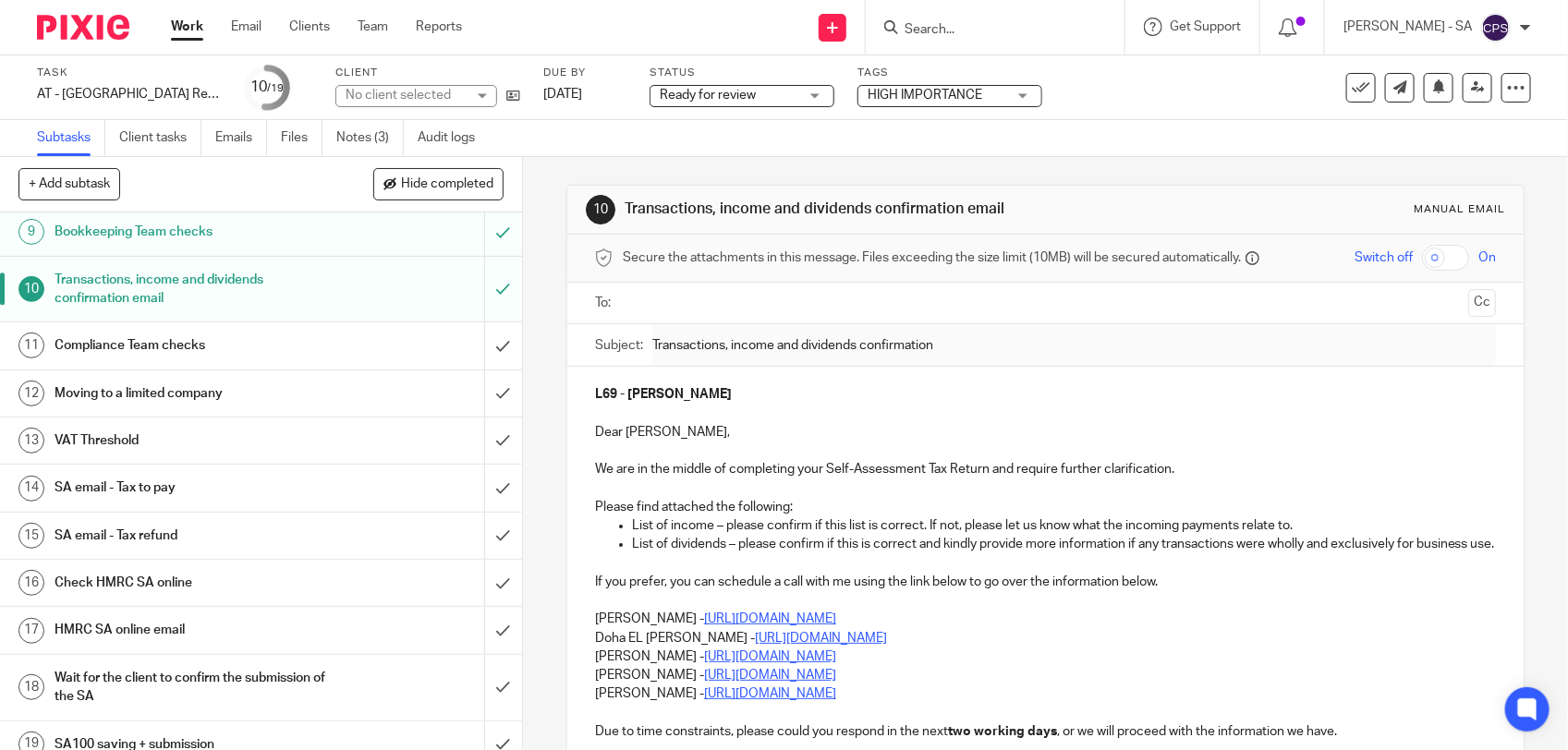
scroll to position [425, 0]
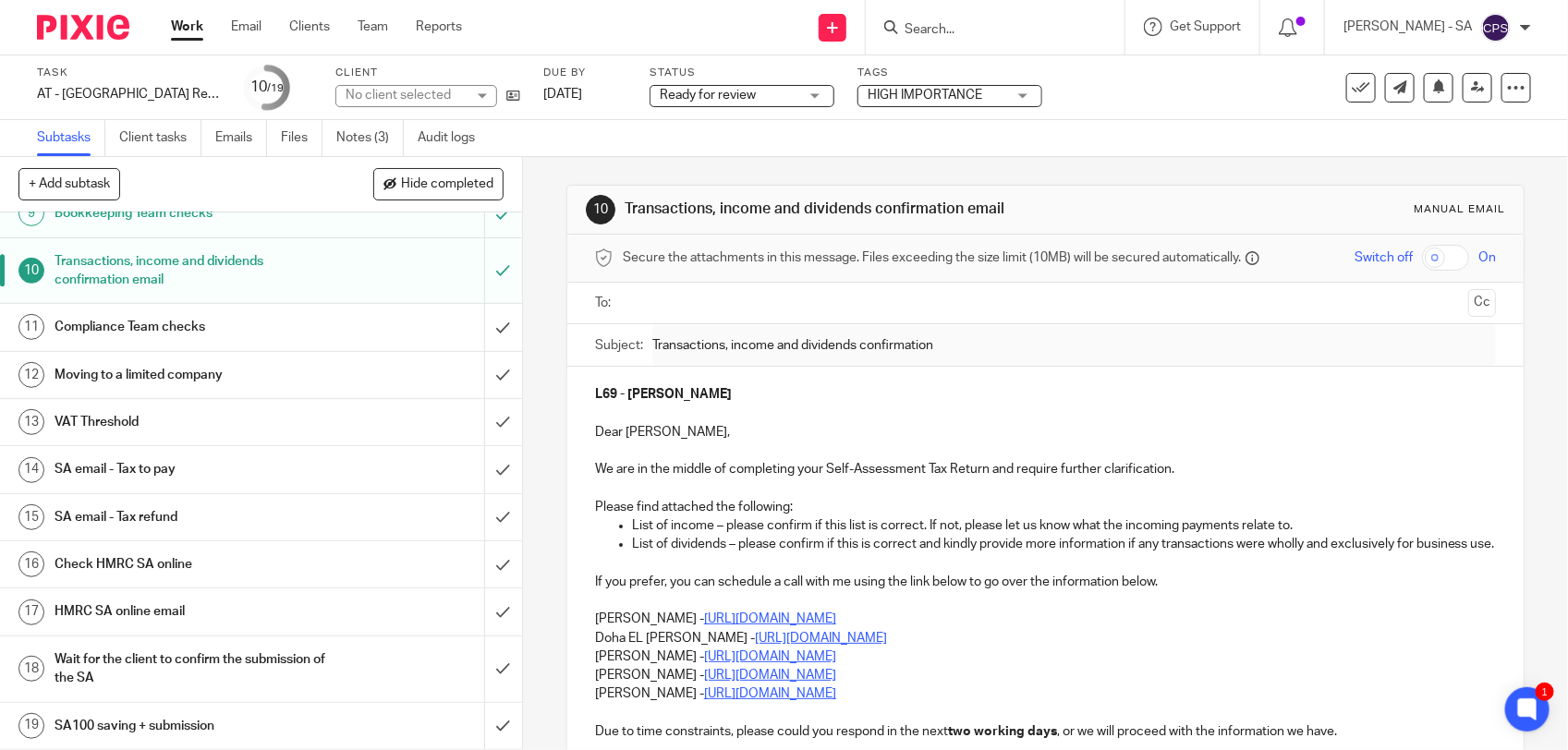
click at [199, 460] on h1 "SA email - Tax to pay" at bounding box center [192, 469] width 274 height 28
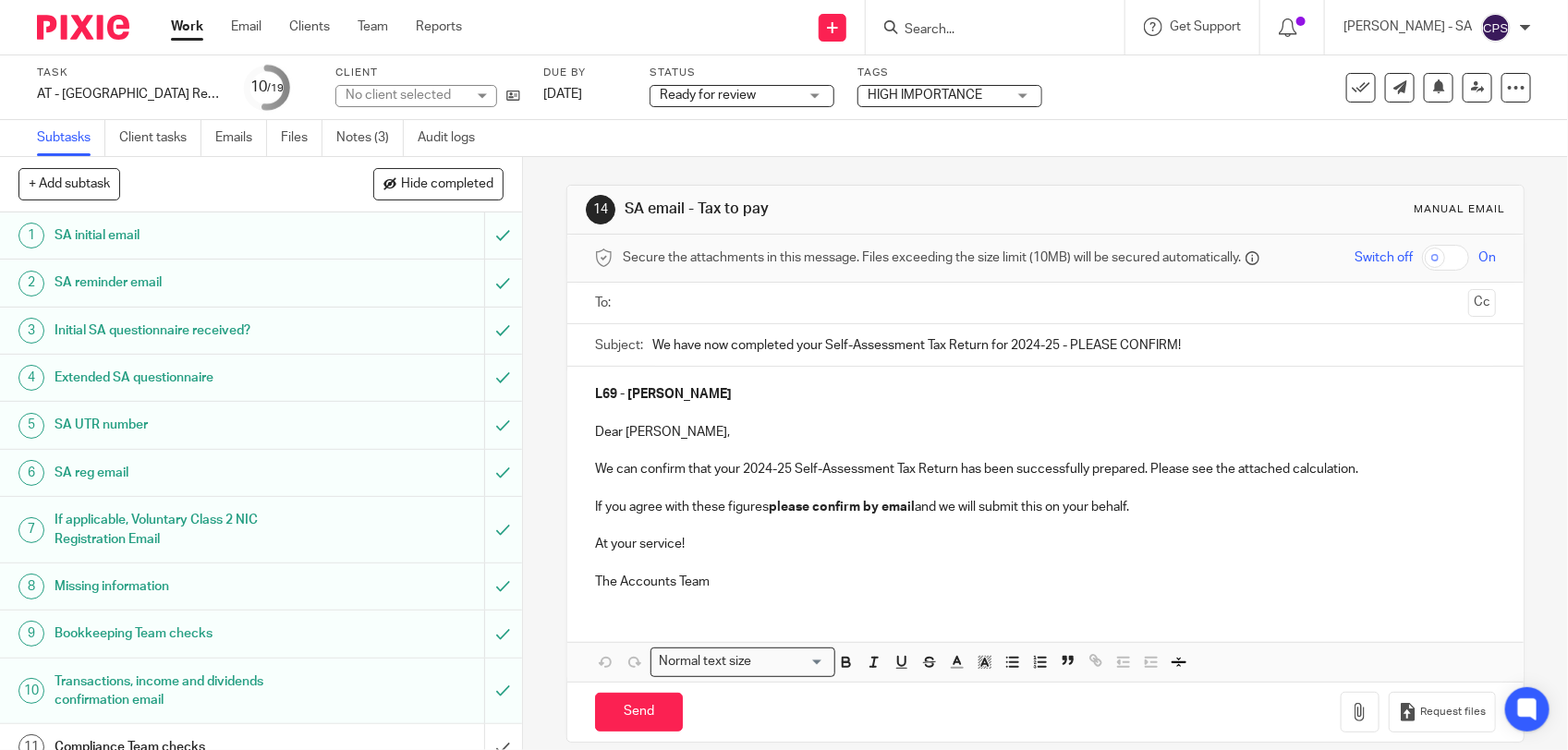
scroll to position [23, 0]
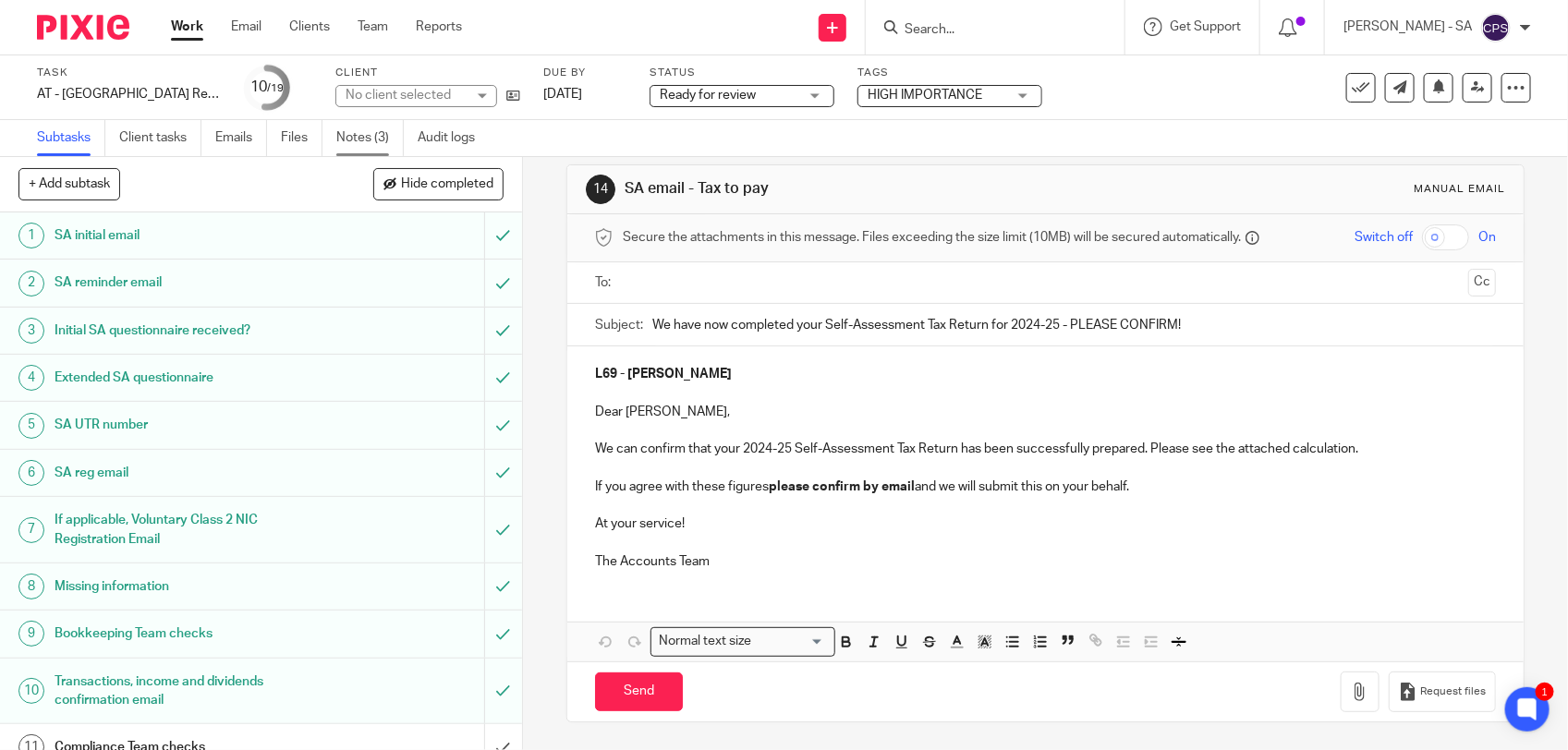
click at [376, 139] on link "Notes (3)" at bounding box center [370, 138] width 68 height 36
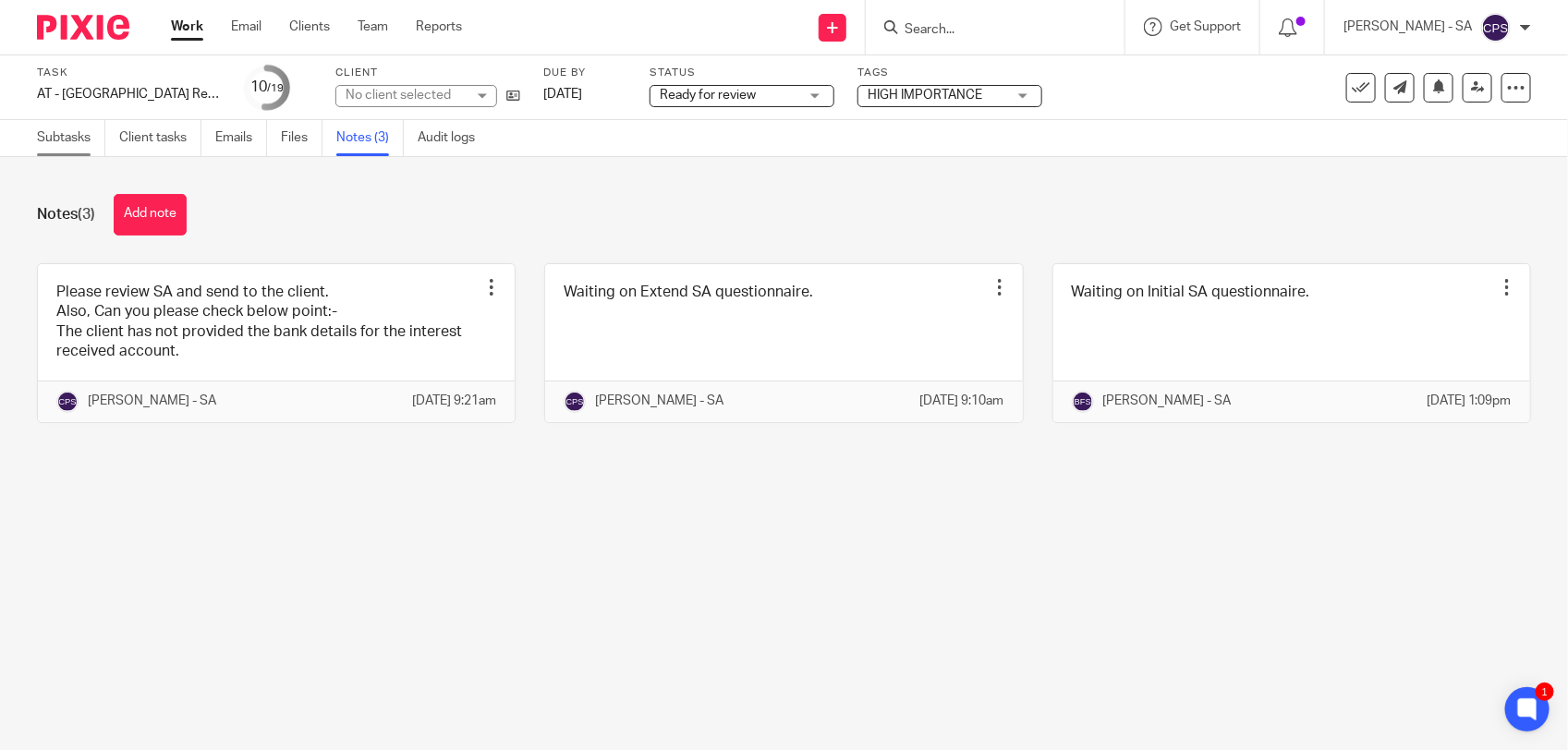
click at [75, 139] on link "Subtasks" at bounding box center [71, 138] width 69 height 36
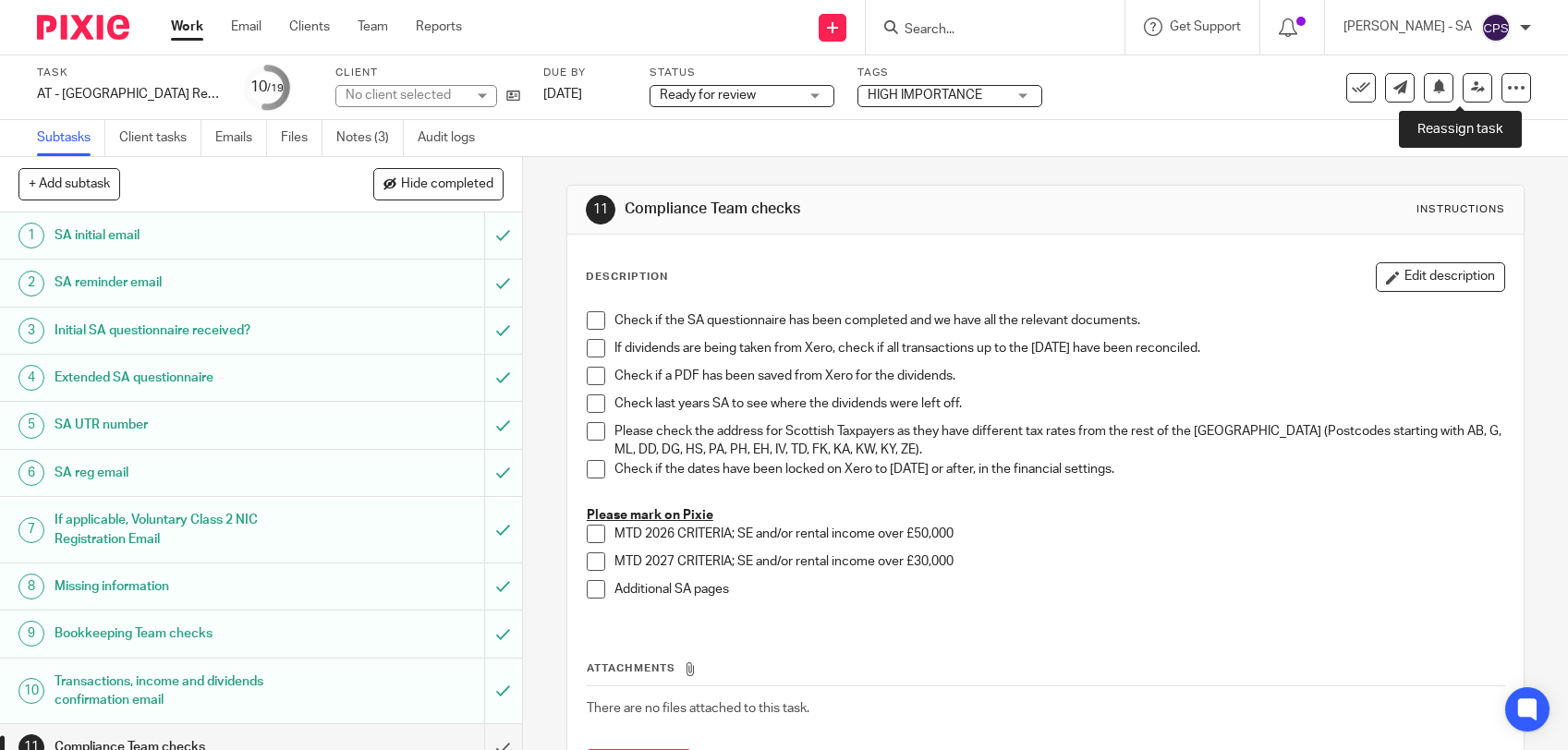
click at [1472, 83] on icon at bounding box center [1478, 87] width 14 height 14
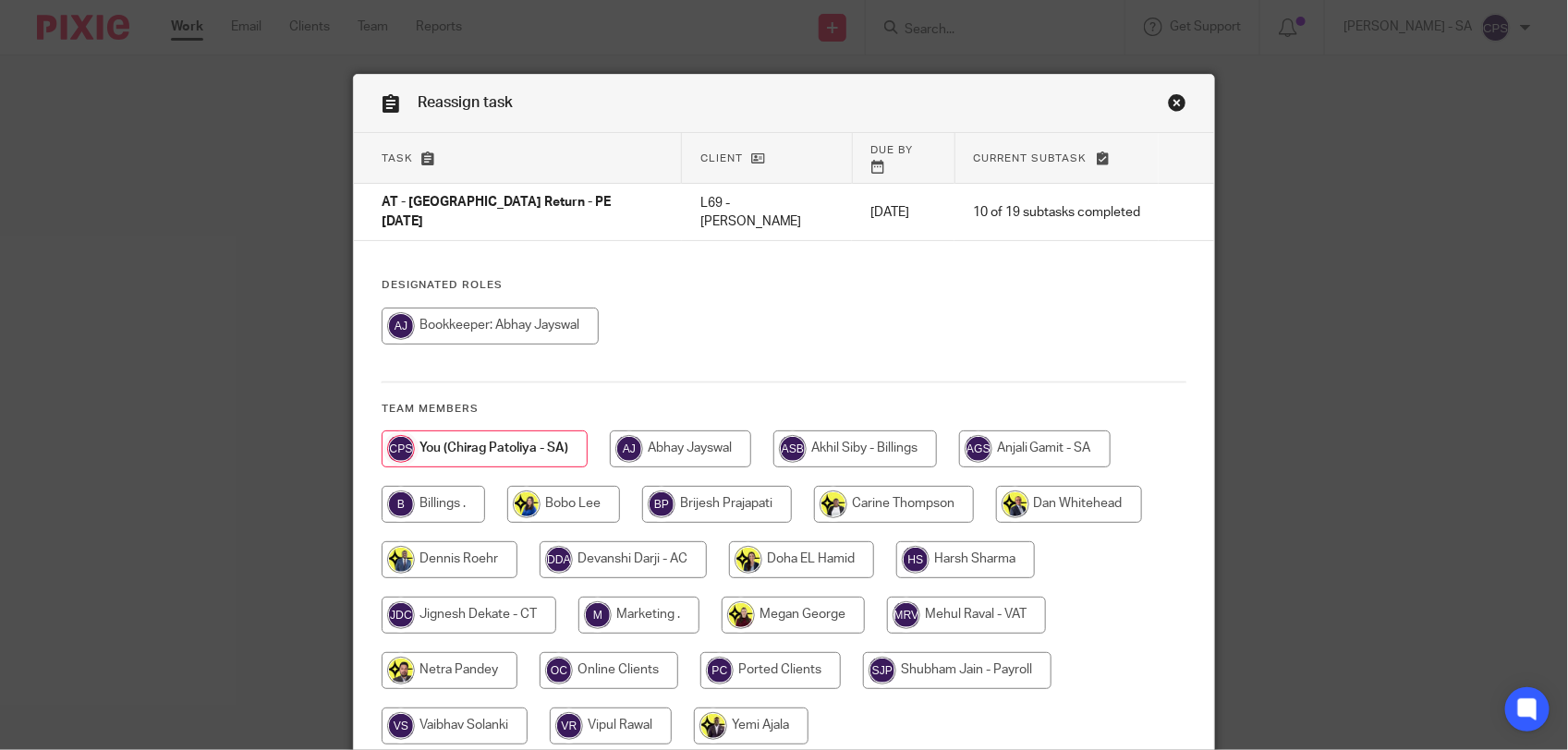
click at [487, 653] on input "radio" at bounding box center [449, 671] width 136 height 37
radio input "true"
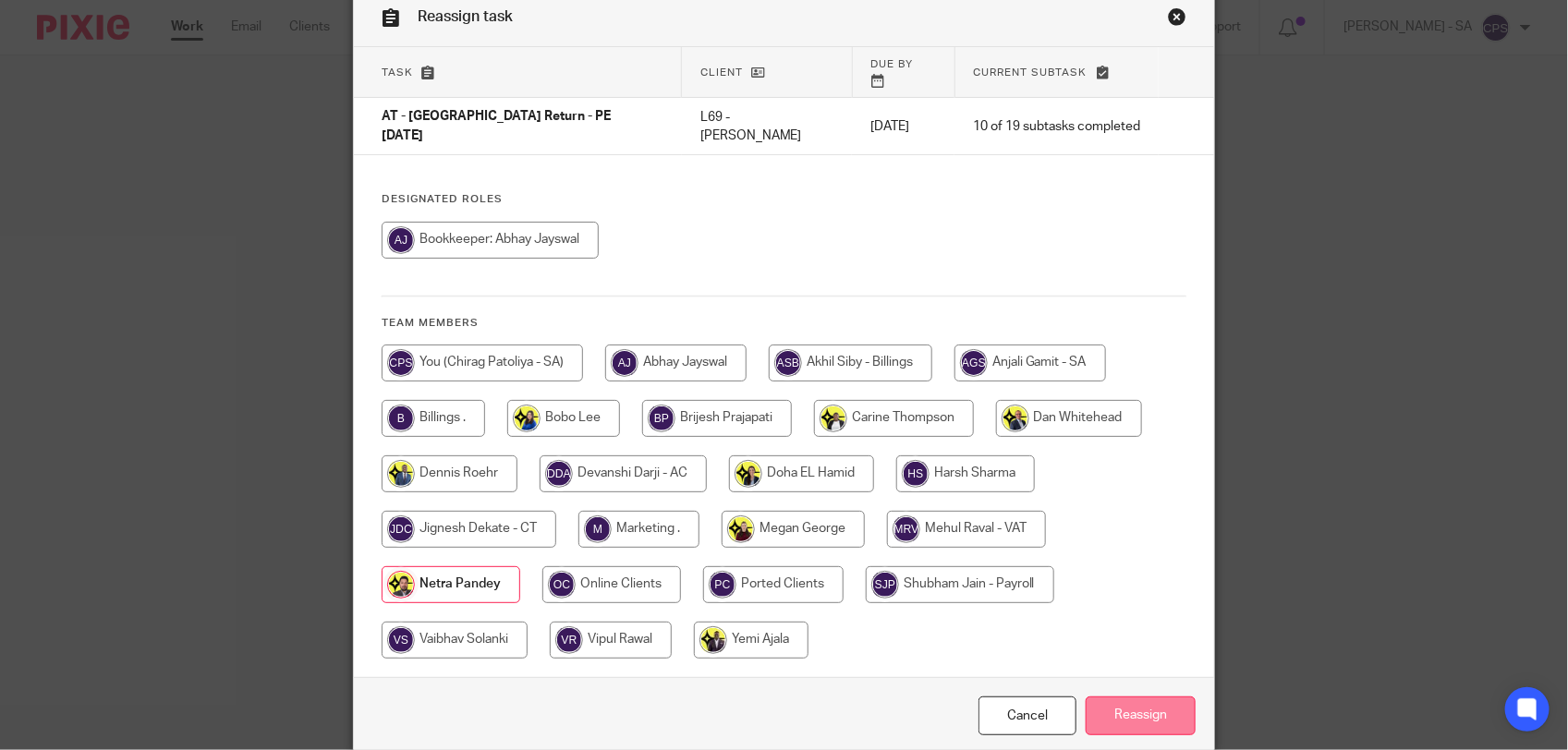
scroll to position [139, 0]
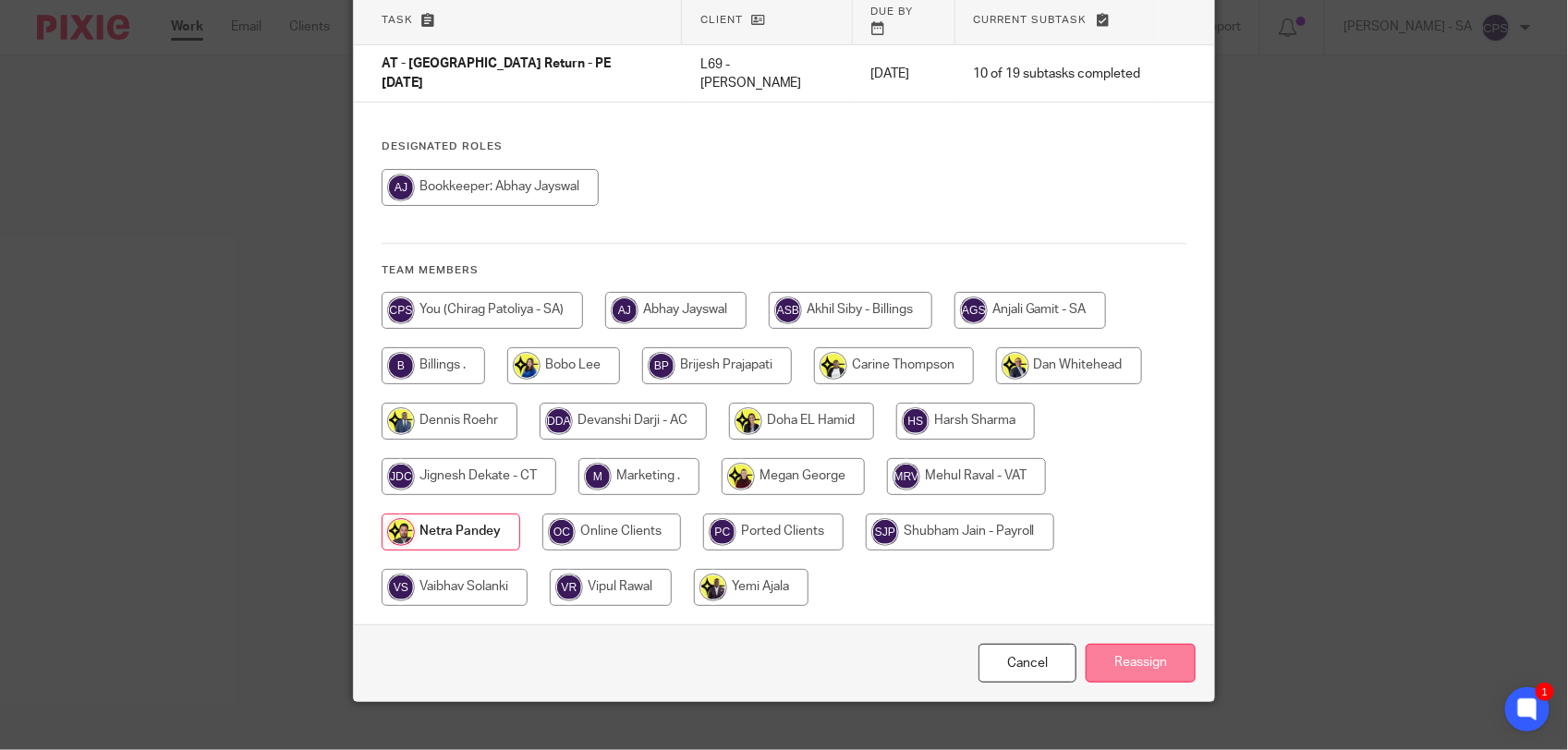
click at [1107, 645] on input "Reassign" at bounding box center [1141, 664] width 110 height 40
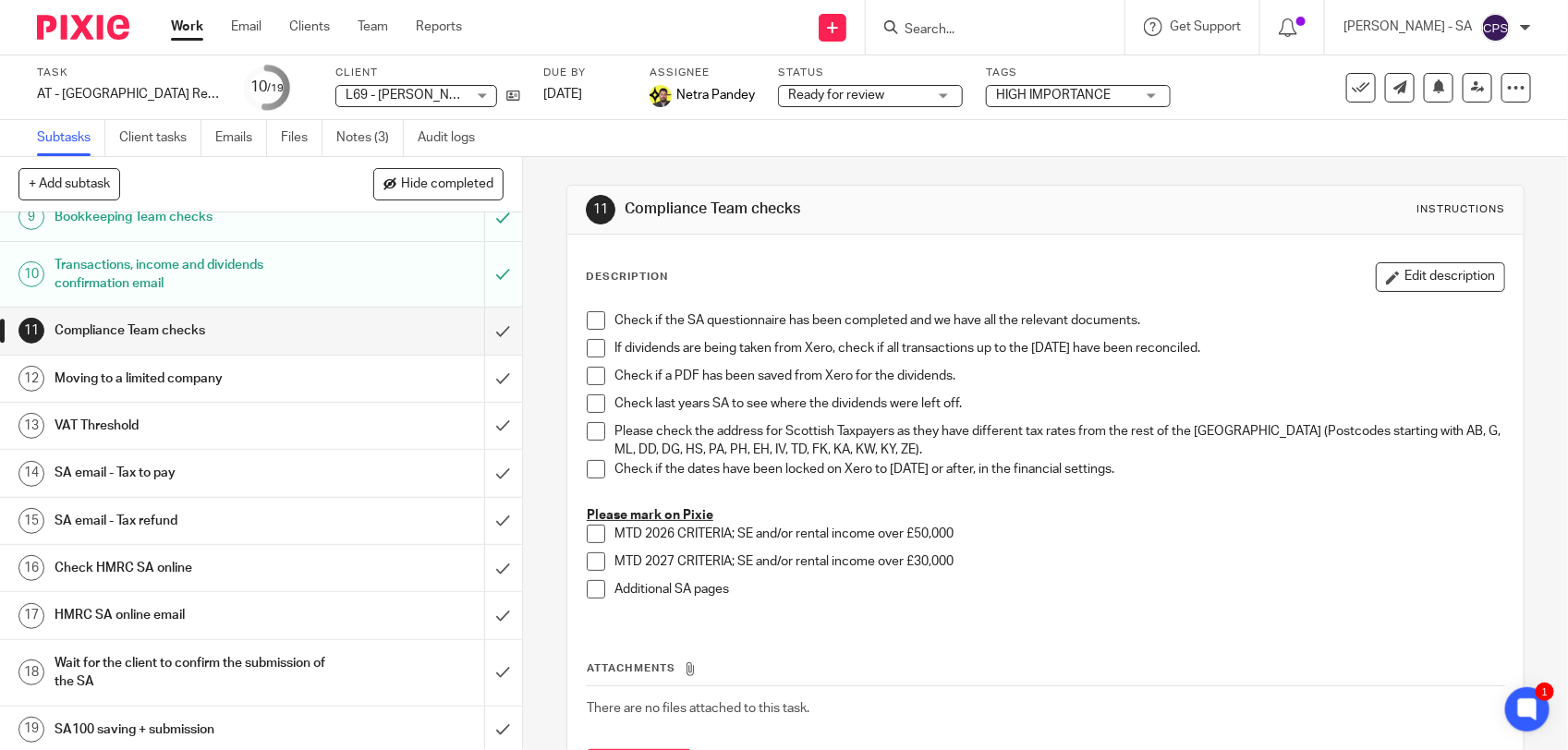
scroll to position [425, 0]
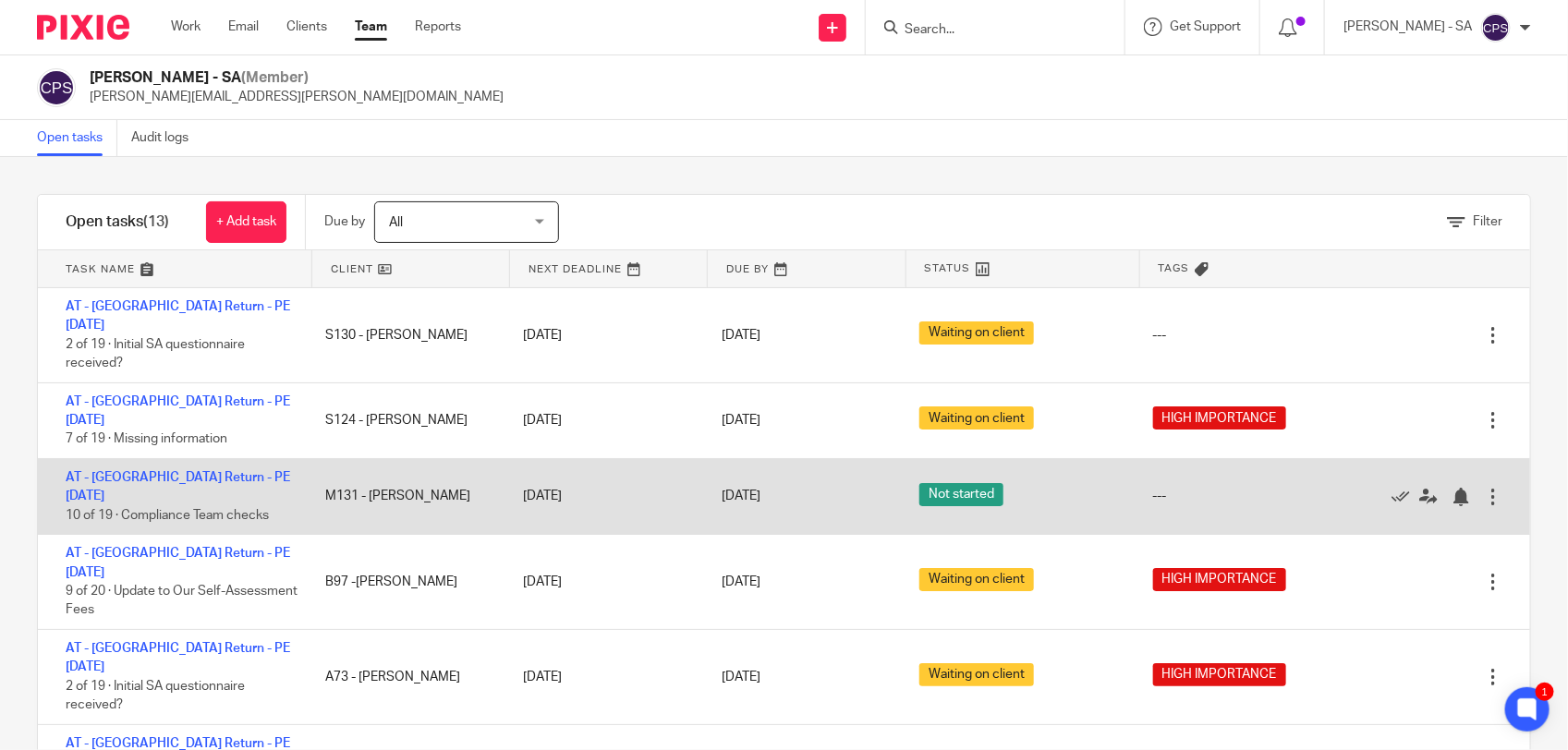
drag, startPoint x: 310, startPoint y: 440, endPoint x: 347, endPoint y: 441, distance: 37.0
click at [347, 478] on div "M131 - IOANNIS MICHAILIDIS" at bounding box center [406, 496] width 198 height 37
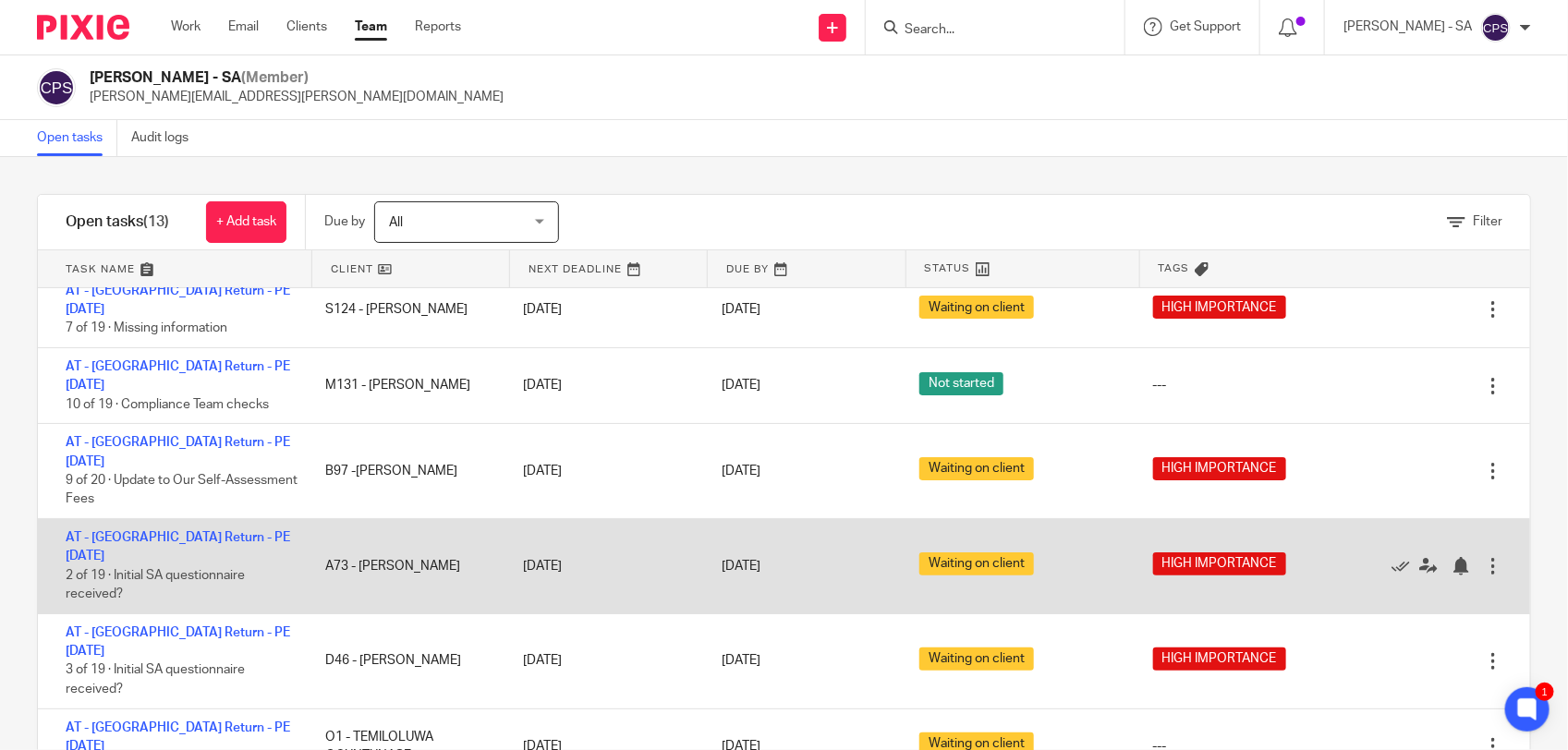
scroll to position [367, 0]
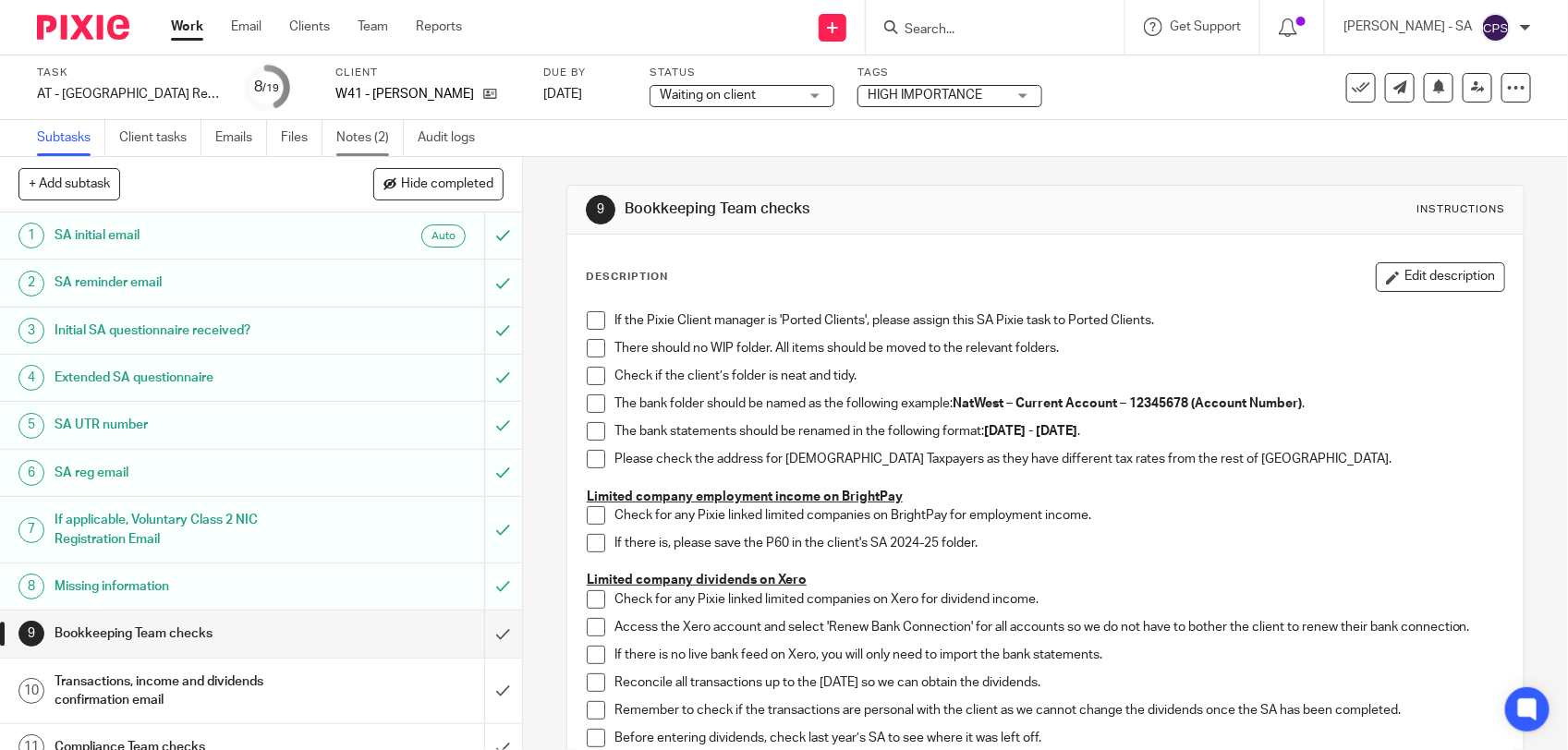
click at [375, 144] on link "Notes (2)" at bounding box center [370, 138] width 68 height 36
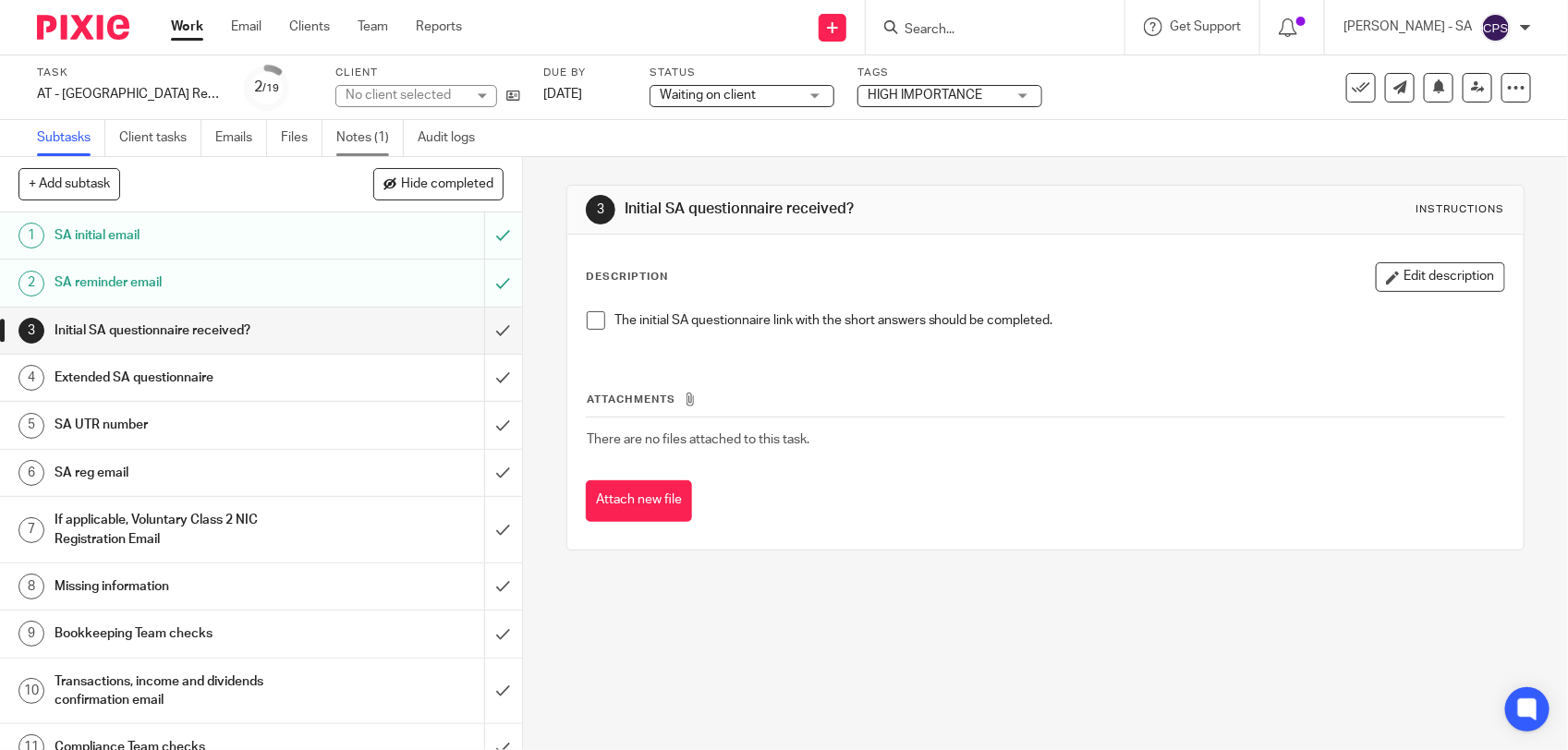
click at [367, 134] on link "Notes (1)" at bounding box center [370, 138] width 68 height 36
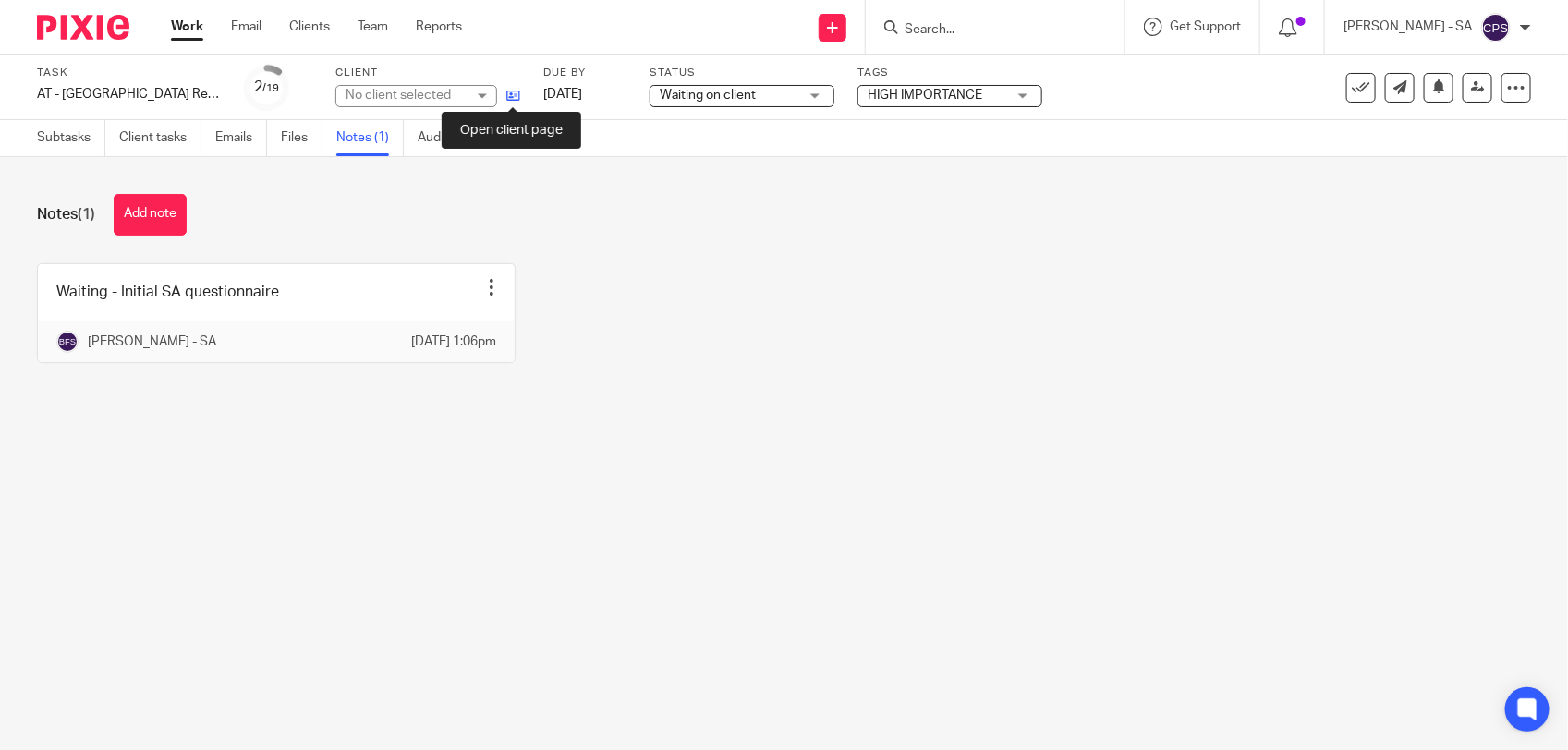
click at [509, 94] on icon at bounding box center [513, 95] width 14 height 14
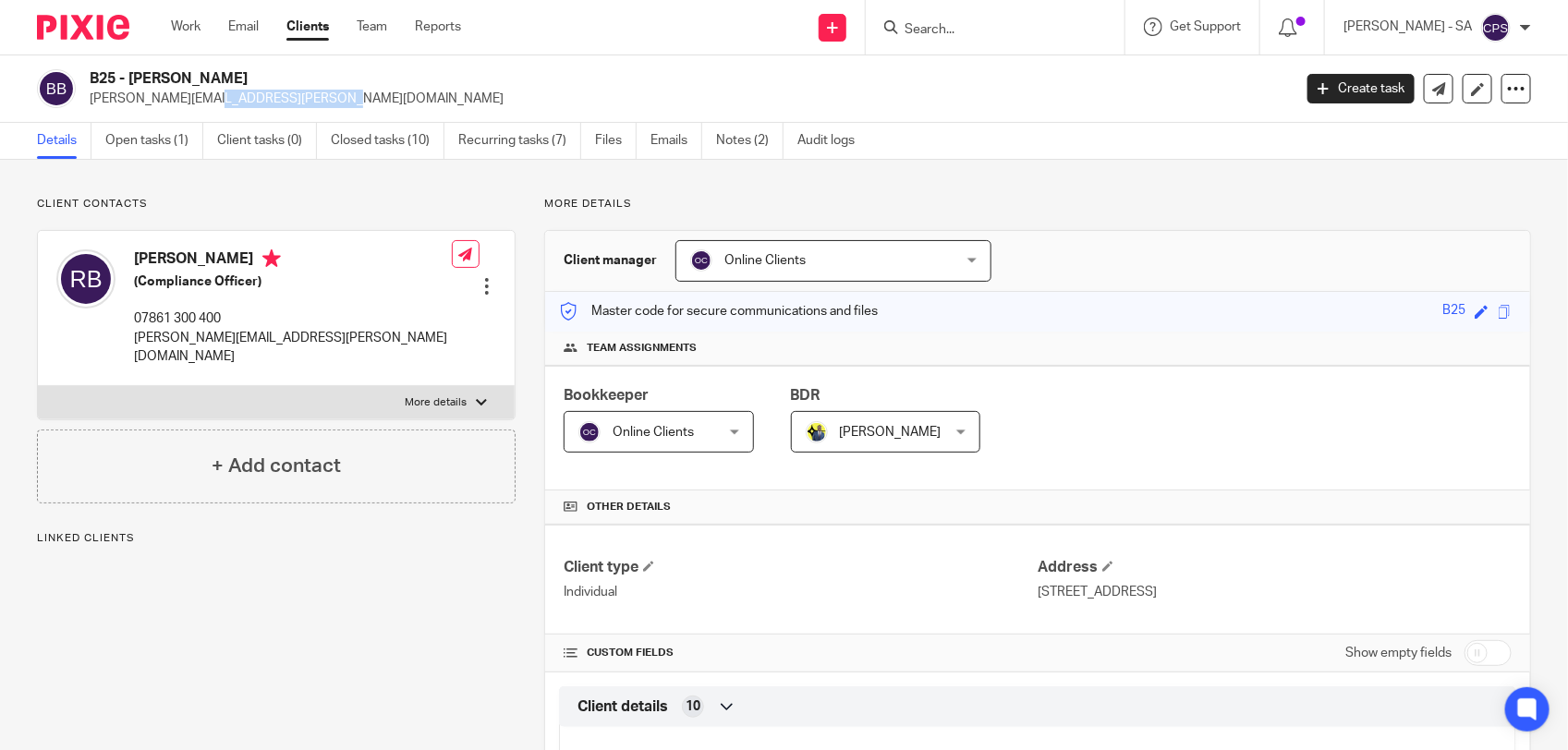
drag, startPoint x: 93, startPoint y: 97, endPoint x: 211, endPoint y: 97, distance: 118.0
click at [211, 97] on p "[PERSON_NAME][EMAIL_ADDRESS][PERSON_NAME][DOMAIN_NAME]" at bounding box center [684, 99] width 1190 height 19
click at [151, 151] on link "Open tasks (1)" at bounding box center [155, 141] width 98 height 36
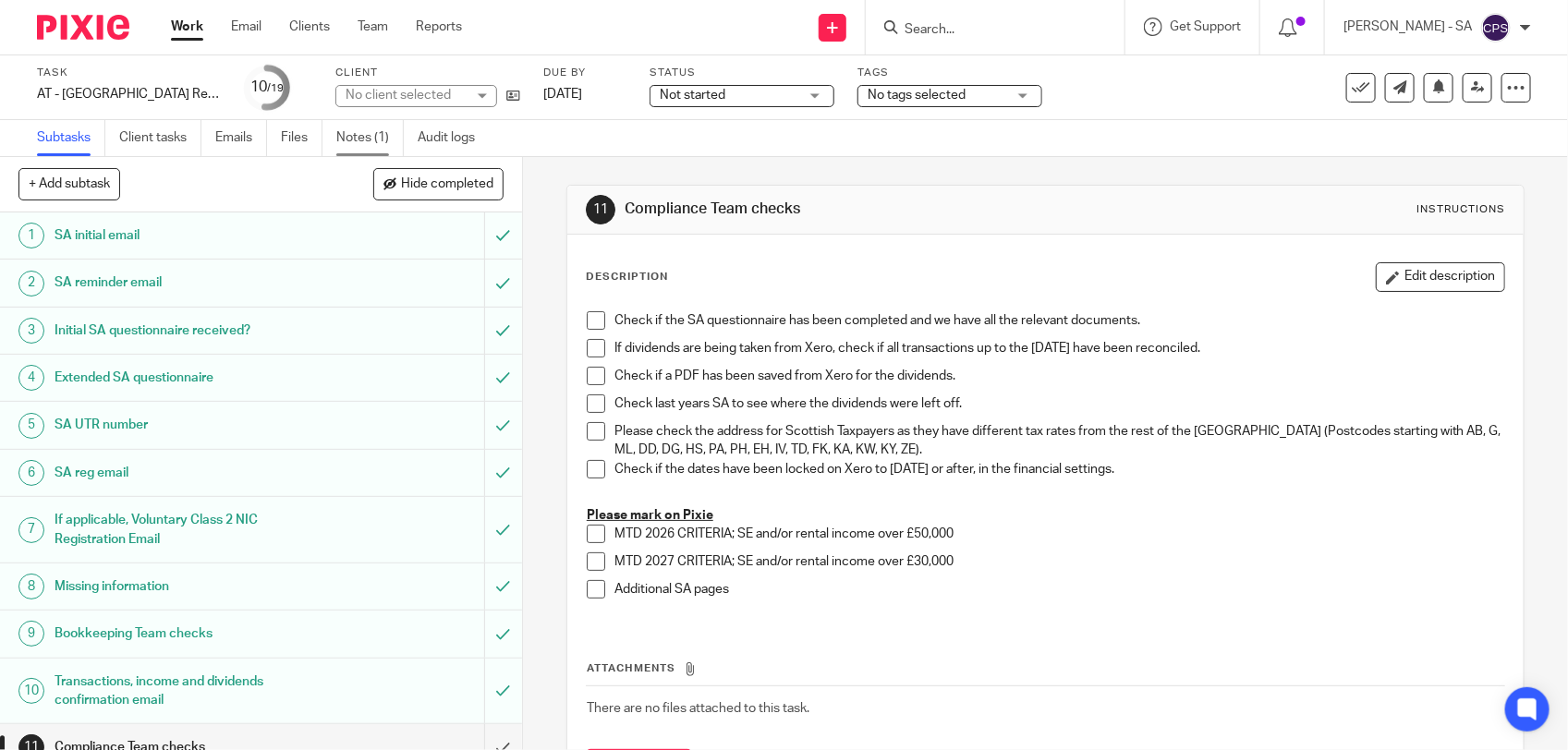
click at [362, 132] on link "Notes (1)" at bounding box center [370, 138] width 68 height 36
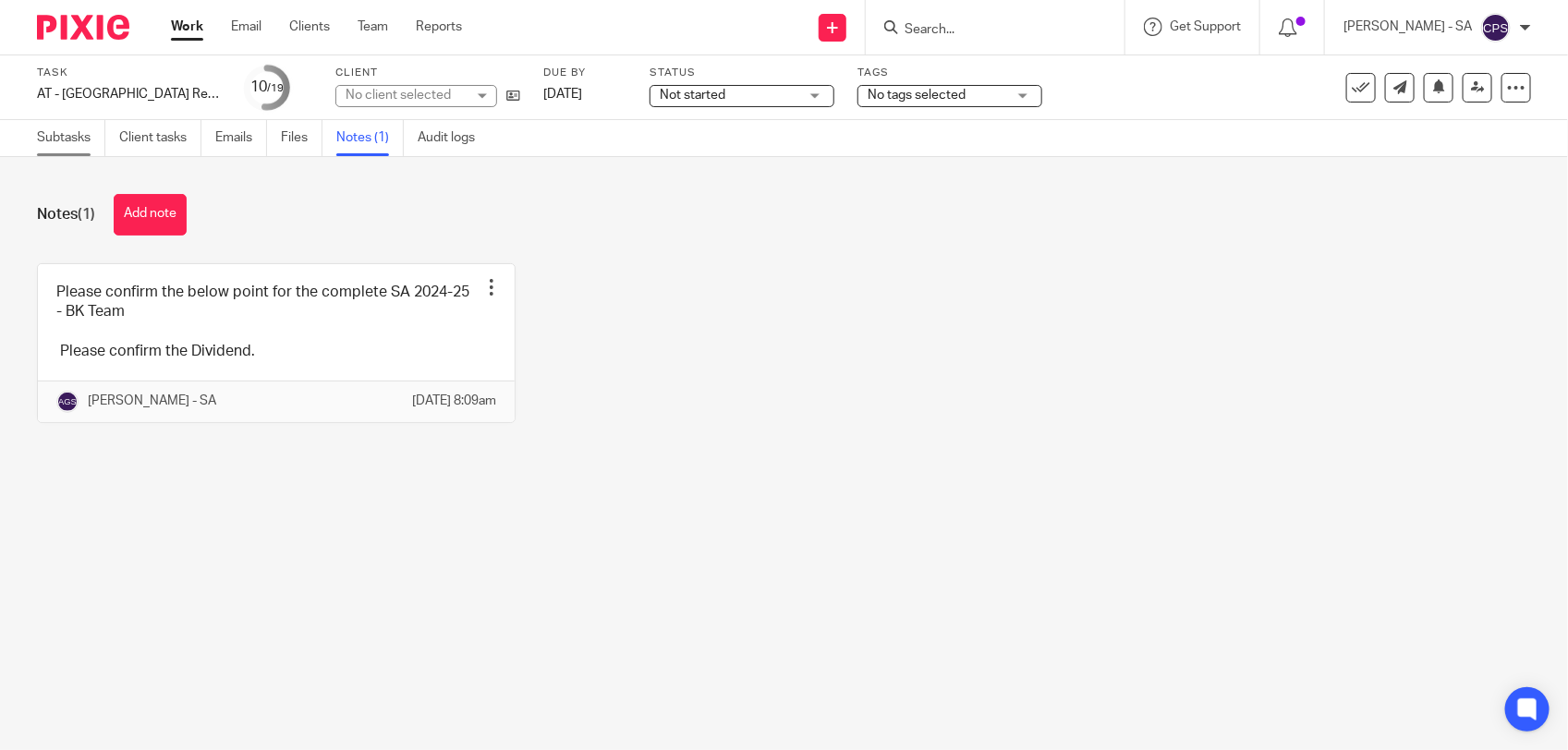
click at [58, 142] on link "Subtasks" at bounding box center [71, 138] width 69 height 36
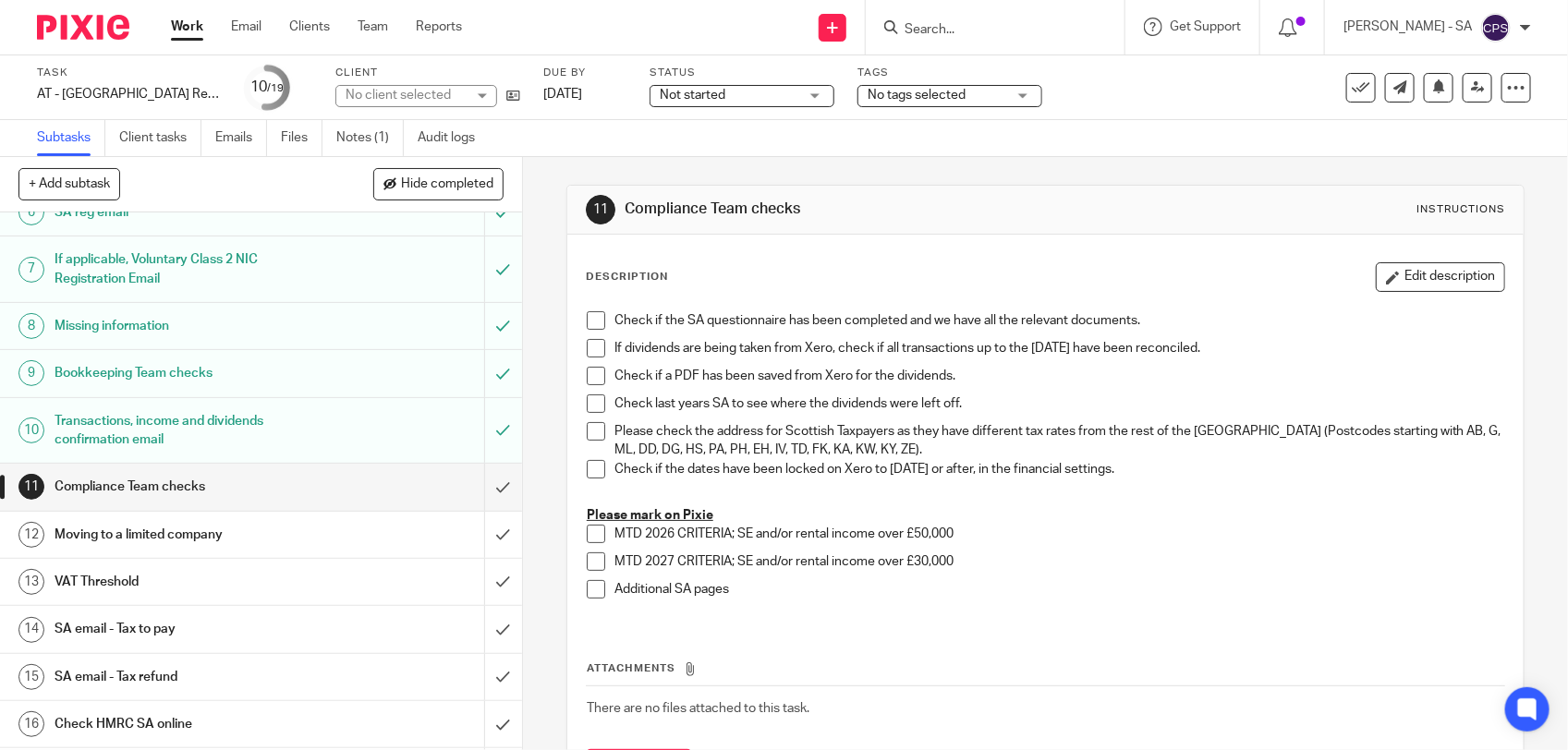
scroll to position [346, 0]
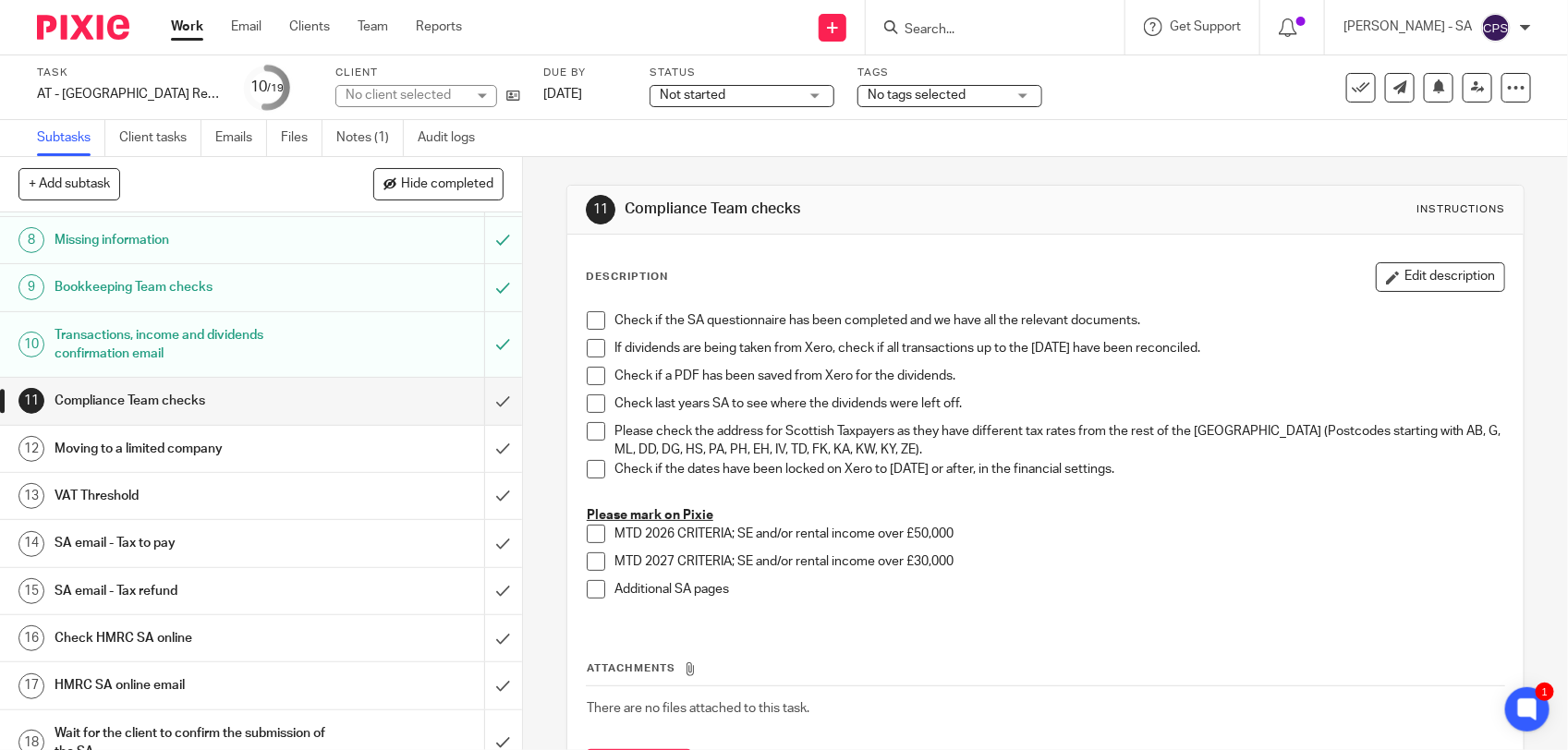
click at [220, 545] on h1 "SA email - Tax to pay" at bounding box center [192, 544] width 274 height 28
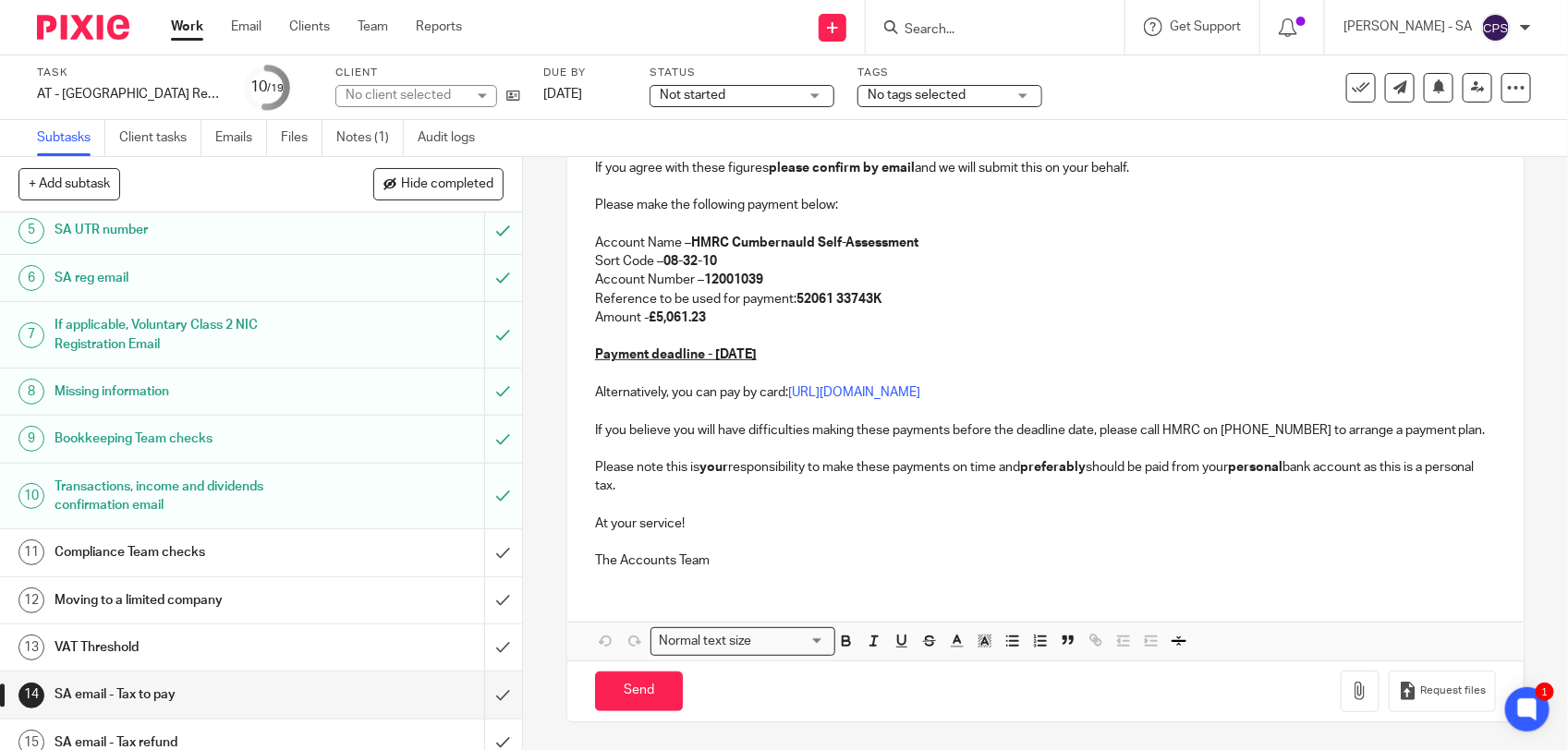
scroll to position [231, 0]
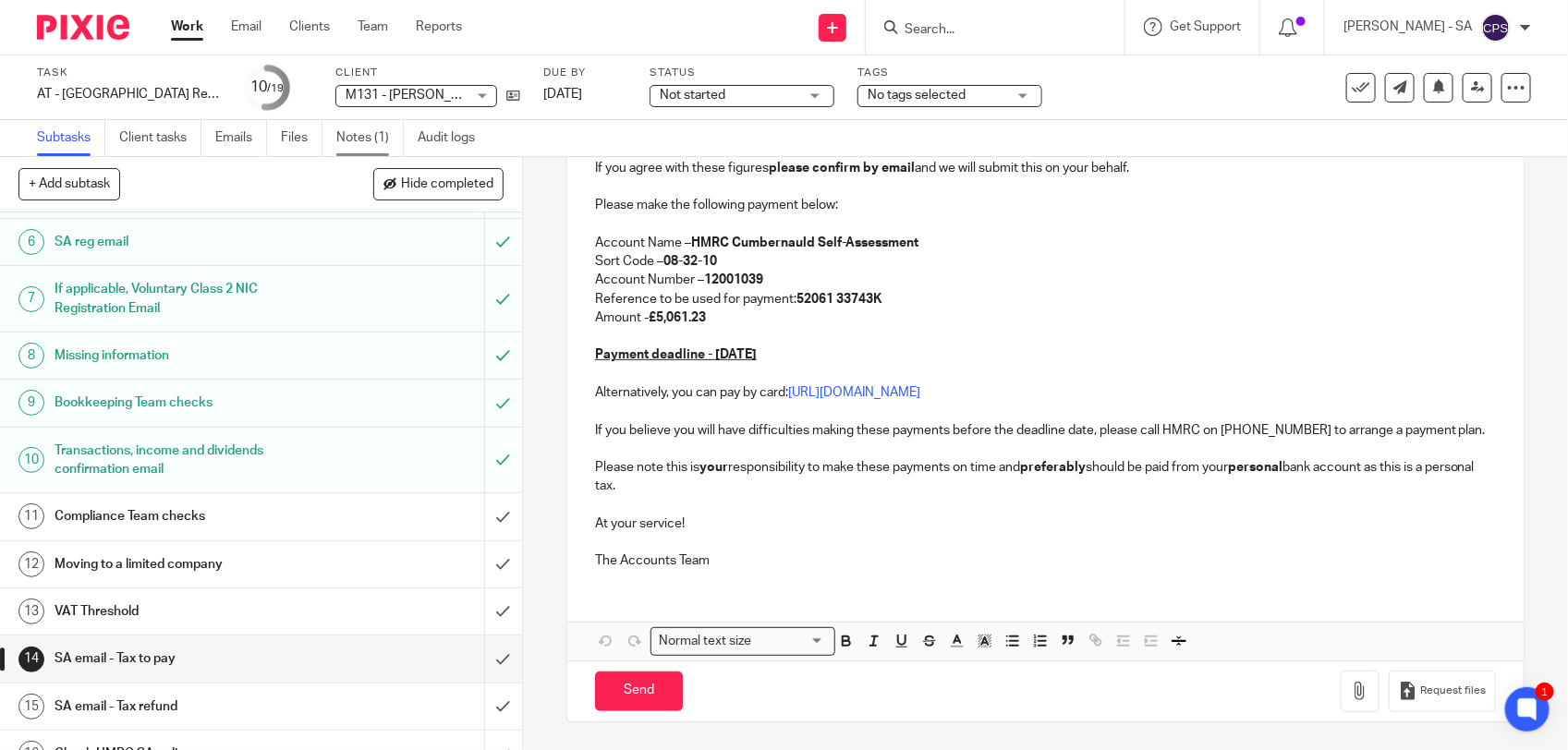
click at [365, 144] on link "Notes (1)" at bounding box center [370, 138] width 68 height 36
